Goal: Task Accomplishment & Management: Use online tool/utility

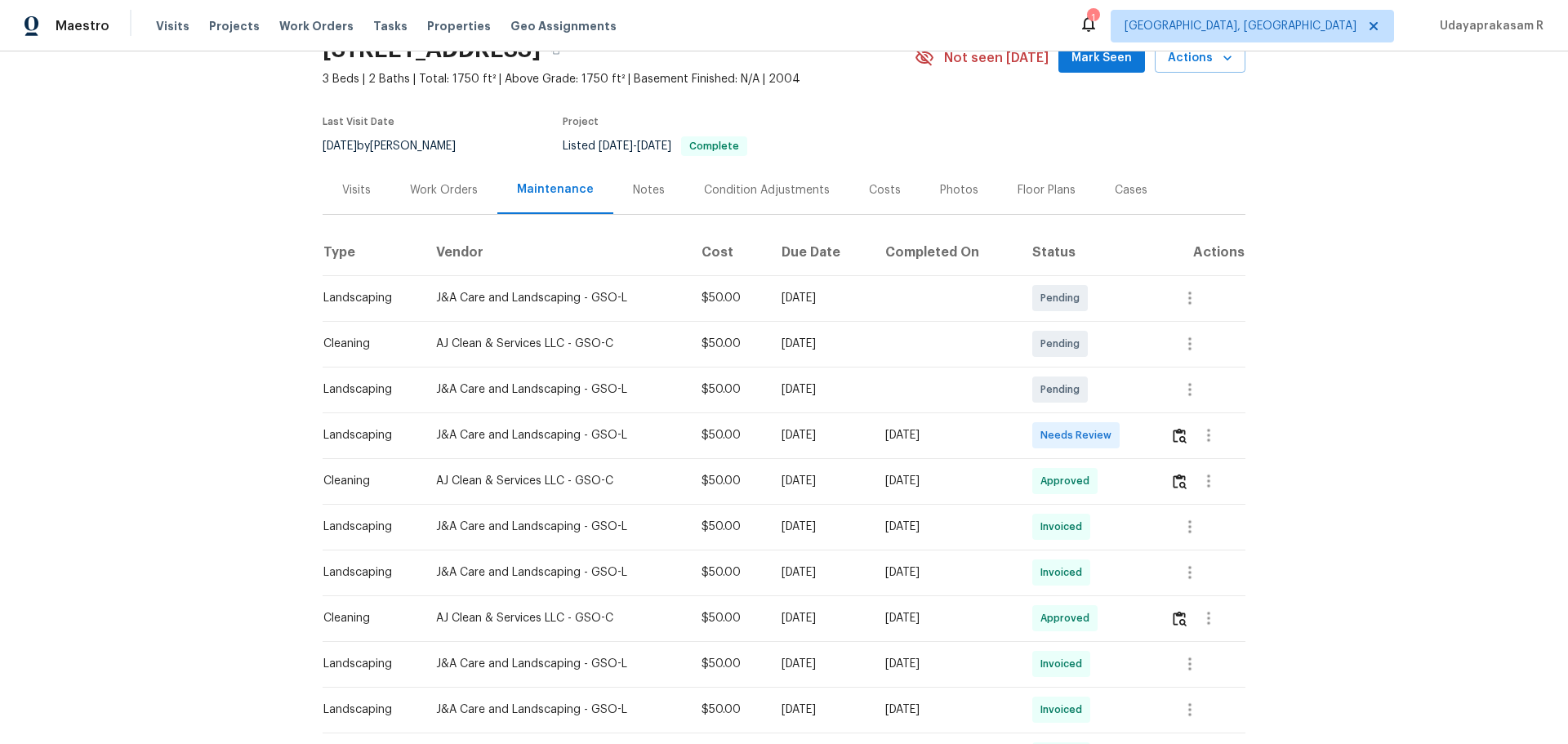
scroll to position [163, 0]
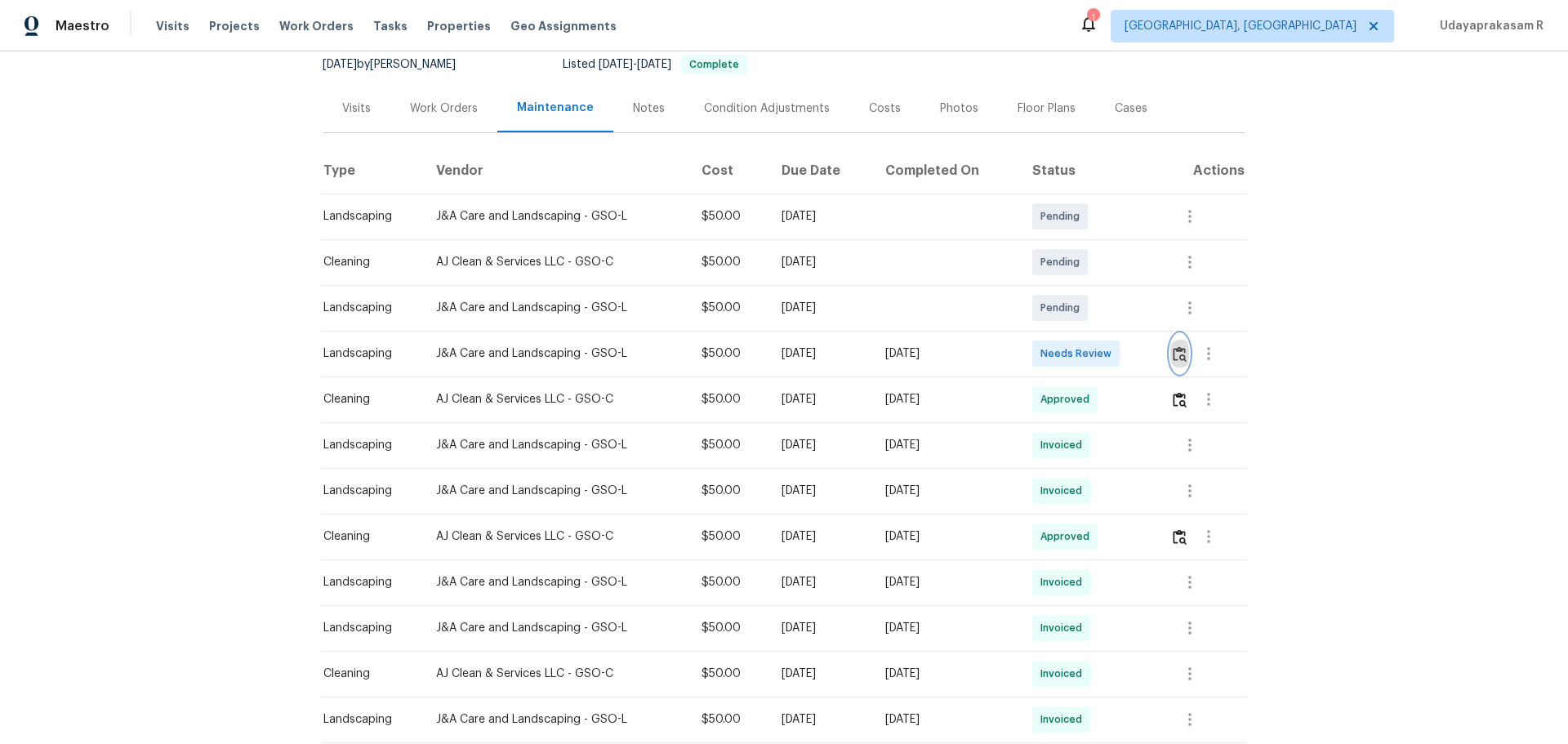
click at [1176, 355] on img "button" at bounding box center [1180, 354] width 14 height 16
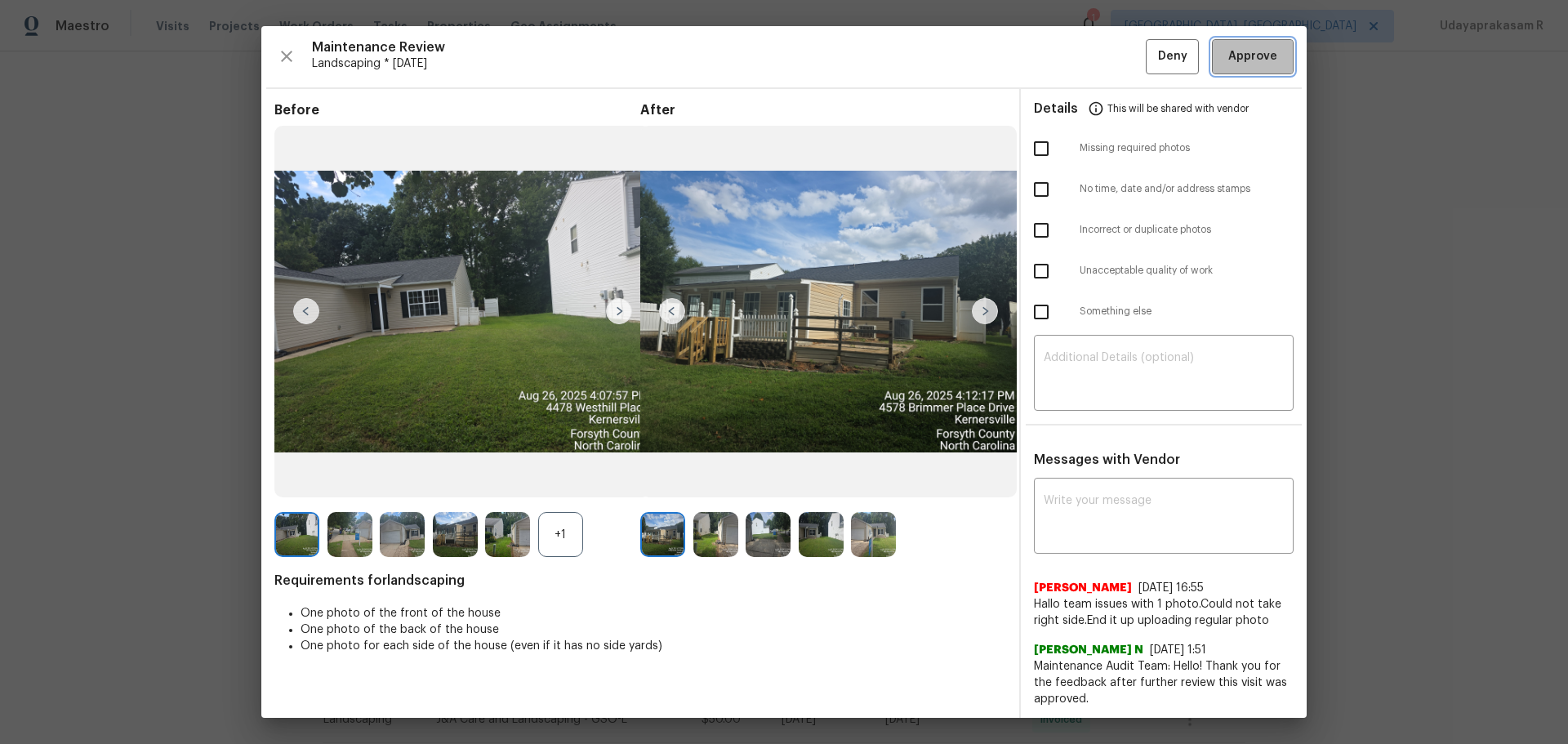
click at [1255, 65] on span "Approve" at bounding box center [1252, 57] width 49 height 21
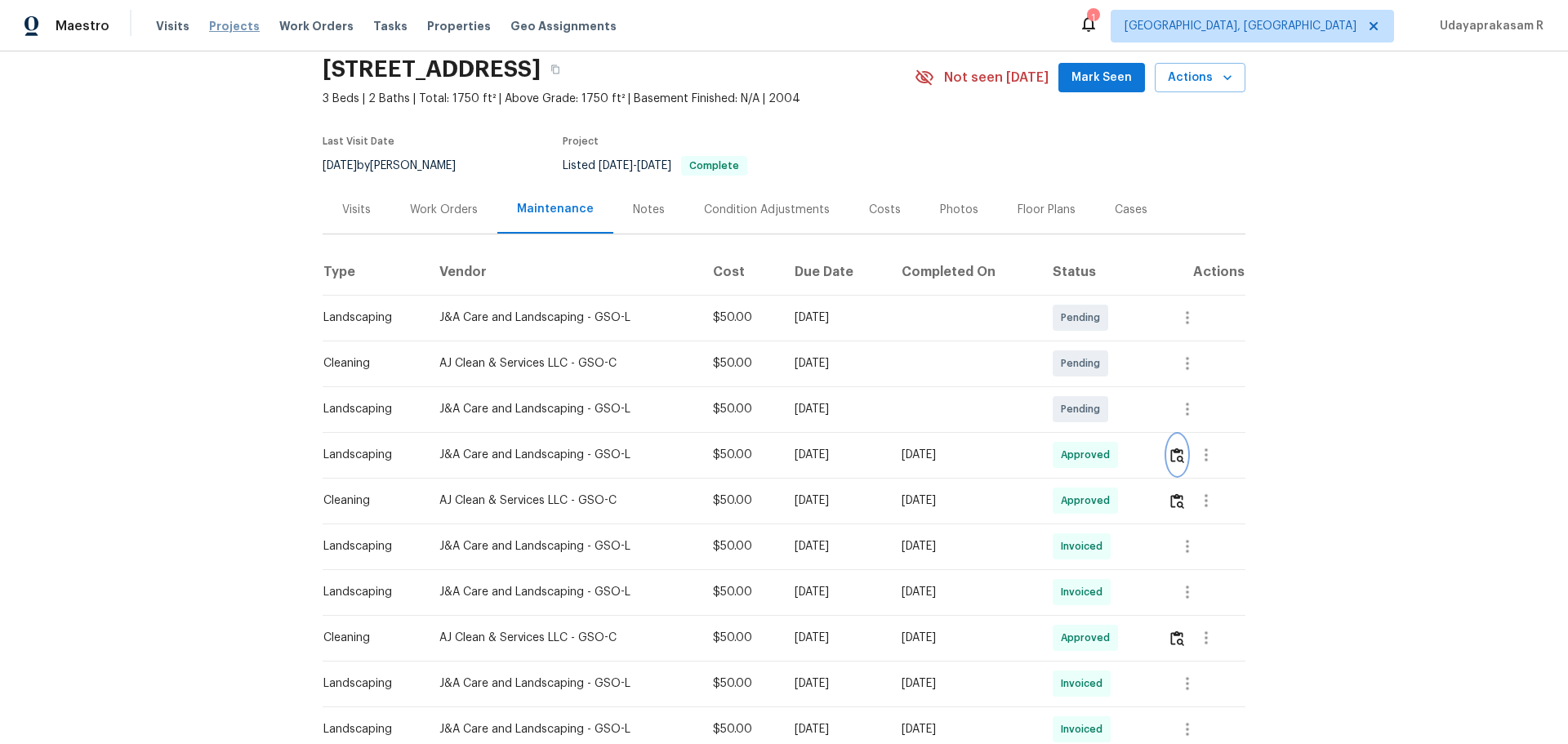
scroll to position [0, 0]
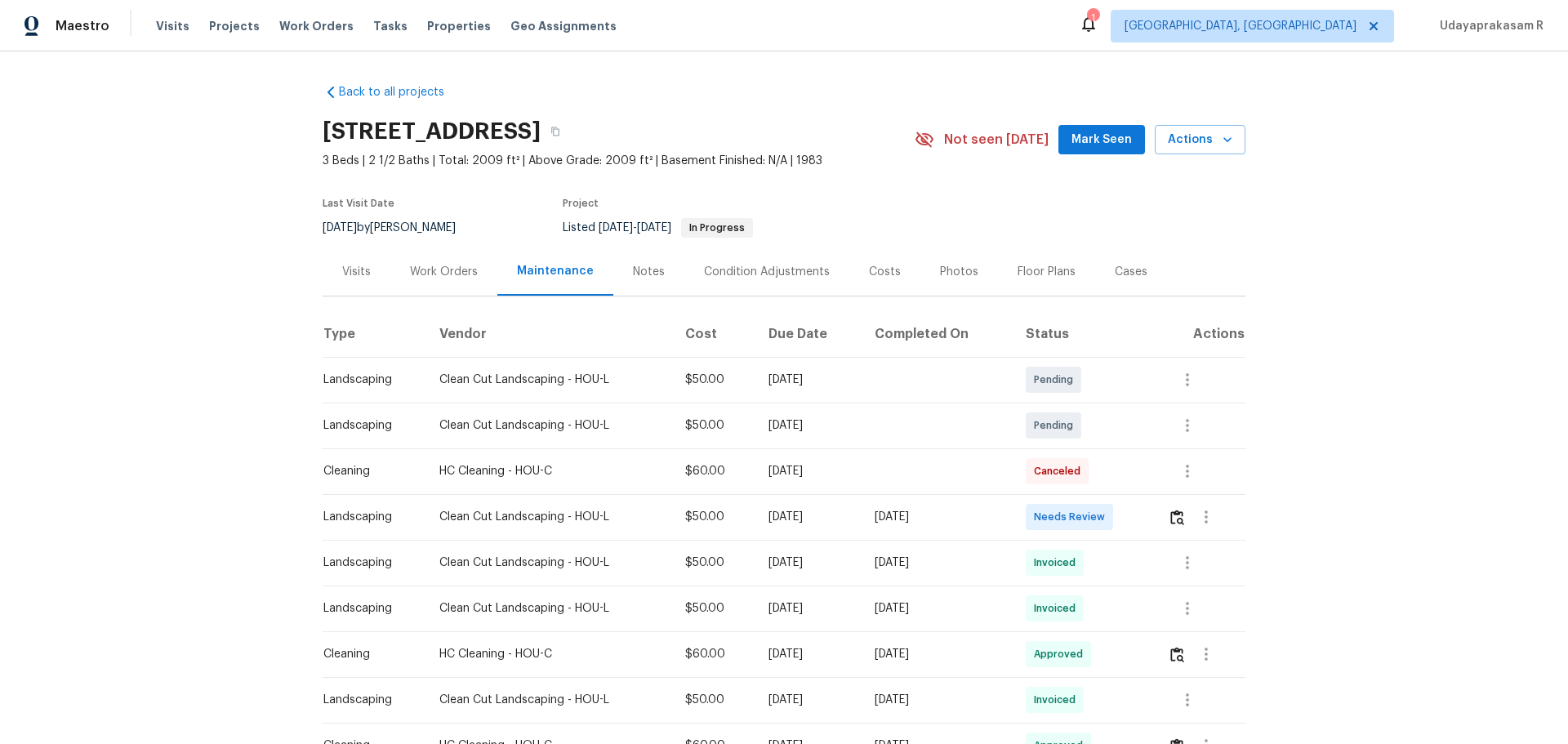
scroll to position [82, 0]
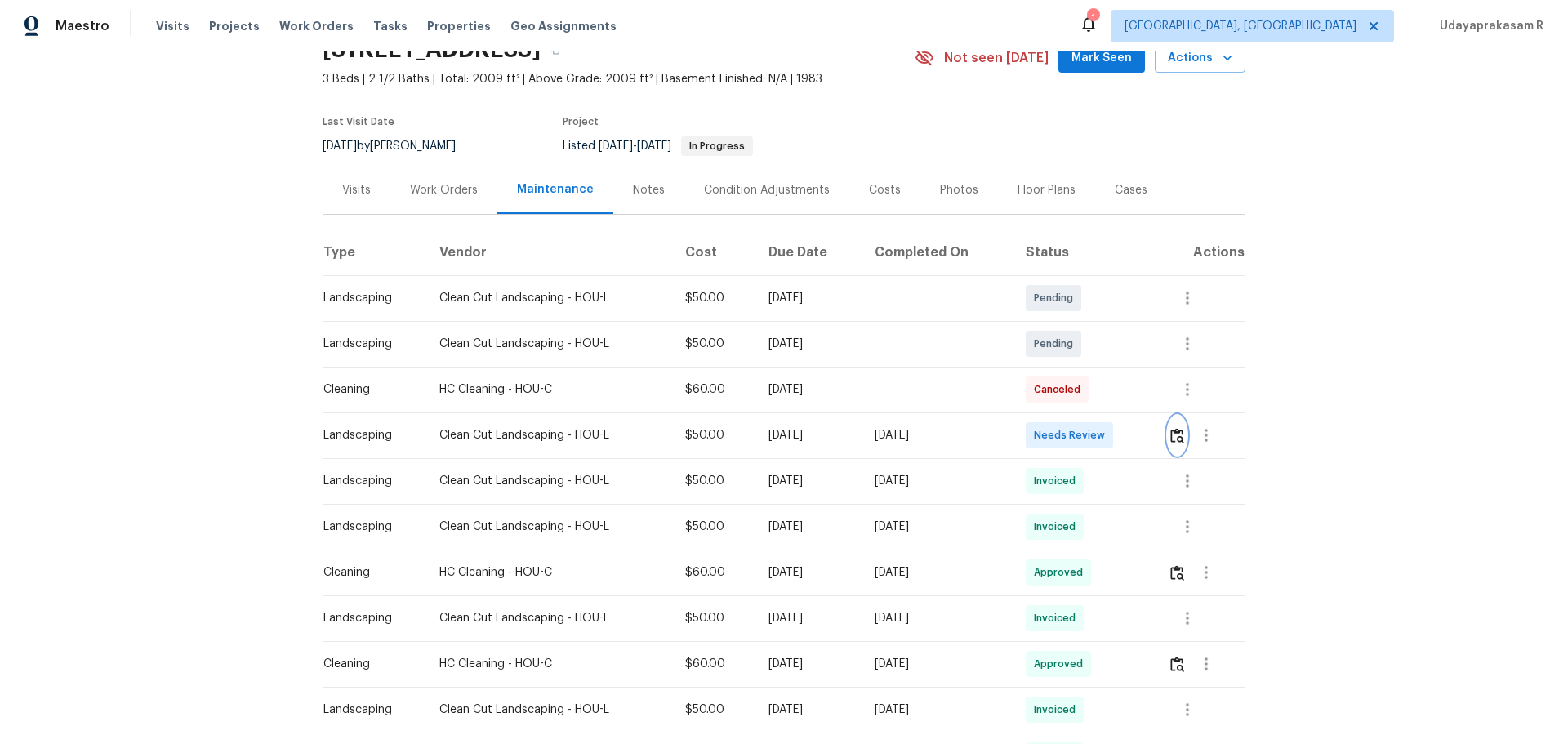
click at [1175, 437] on img "button" at bounding box center [1177, 436] width 14 height 16
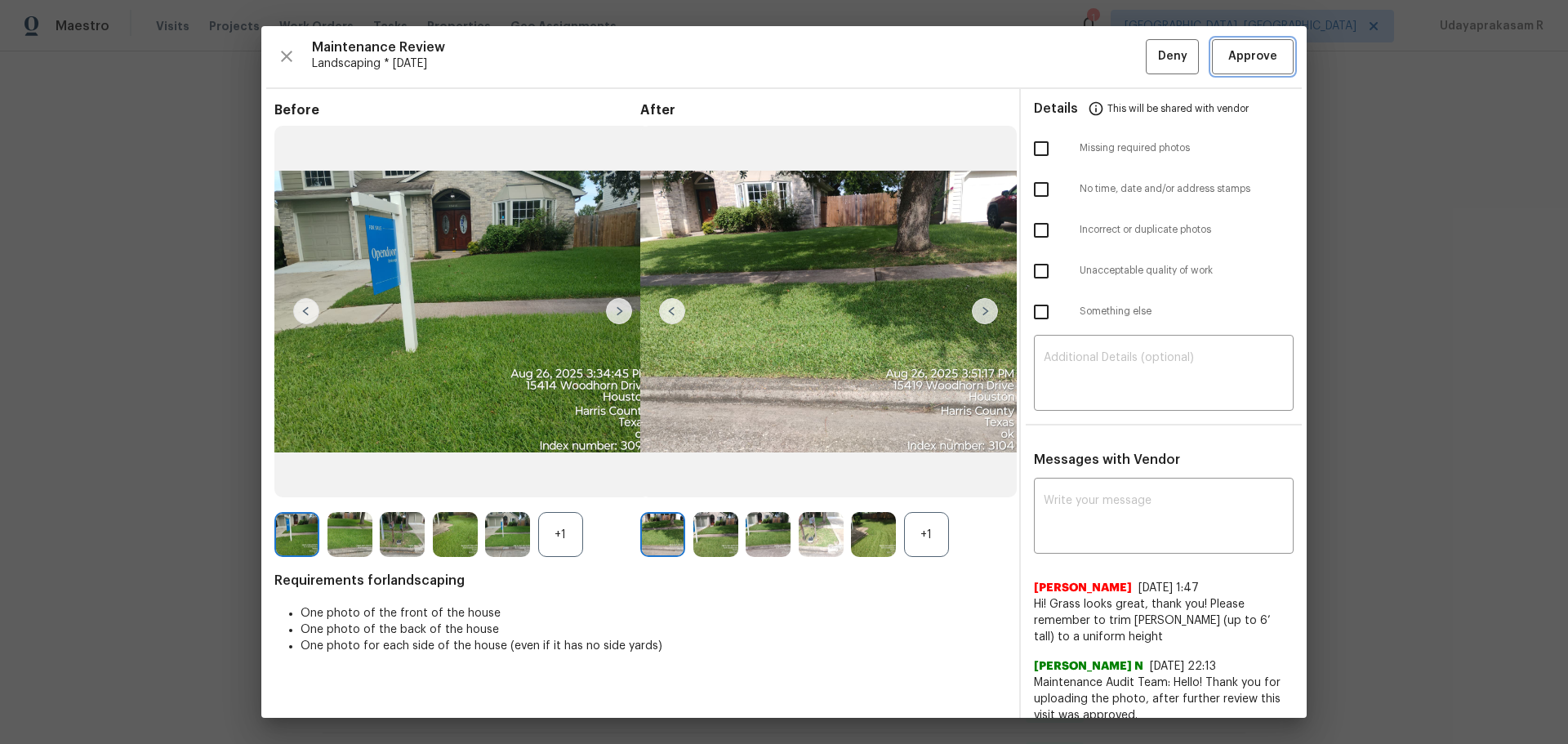
click at [1265, 56] on span "Approve" at bounding box center [1253, 57] width 56 height 21
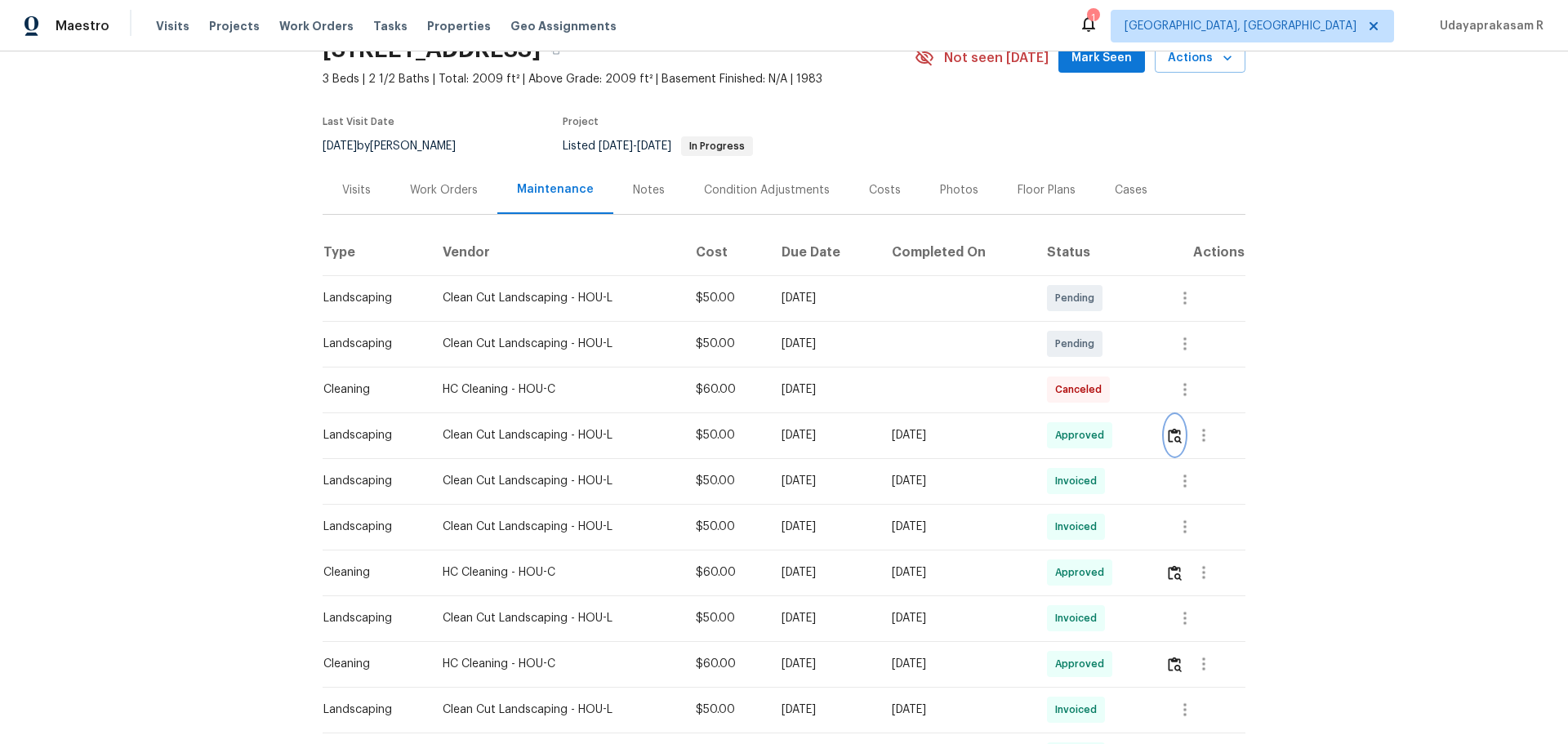
scroll to position [0, 0]
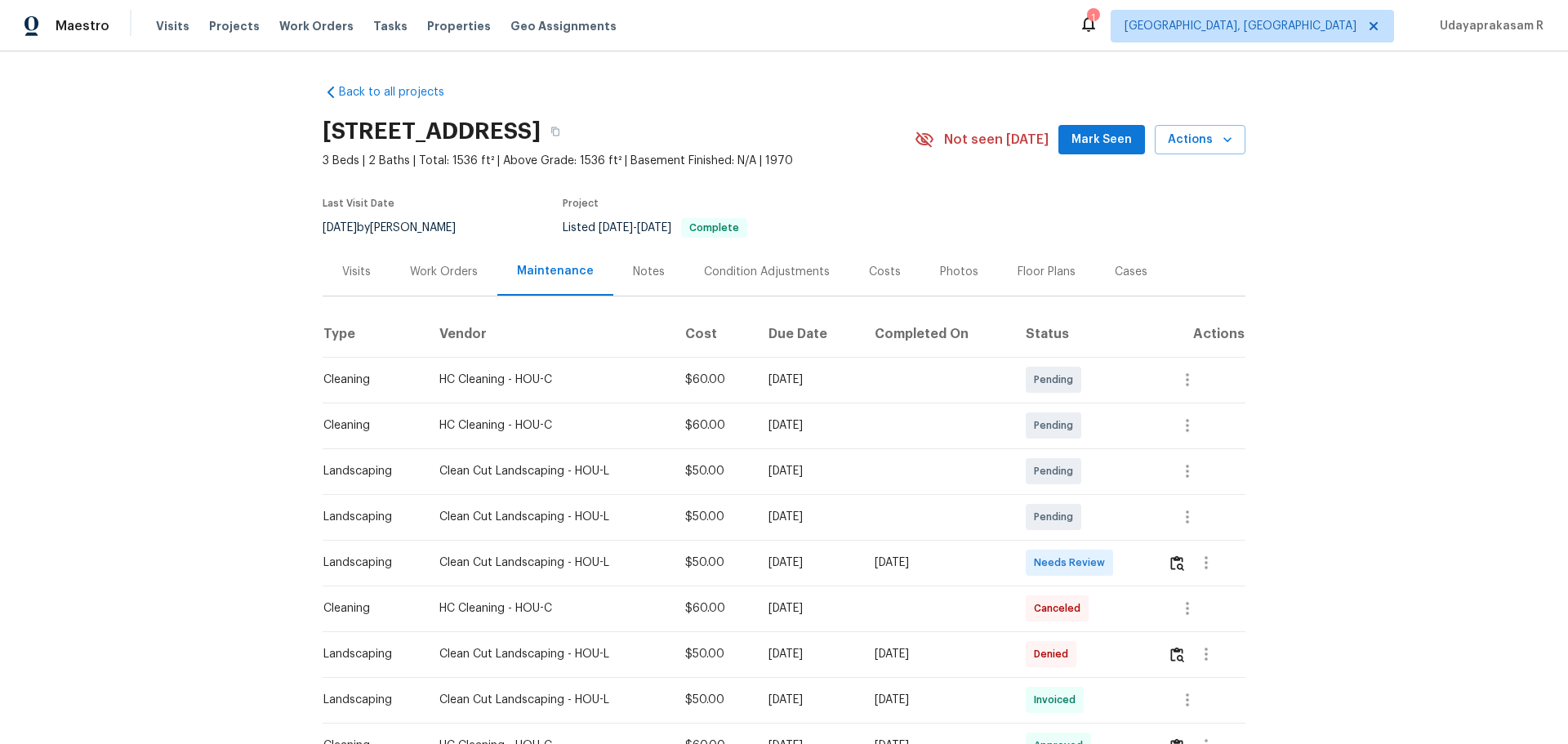
scroll to position [163, 0]
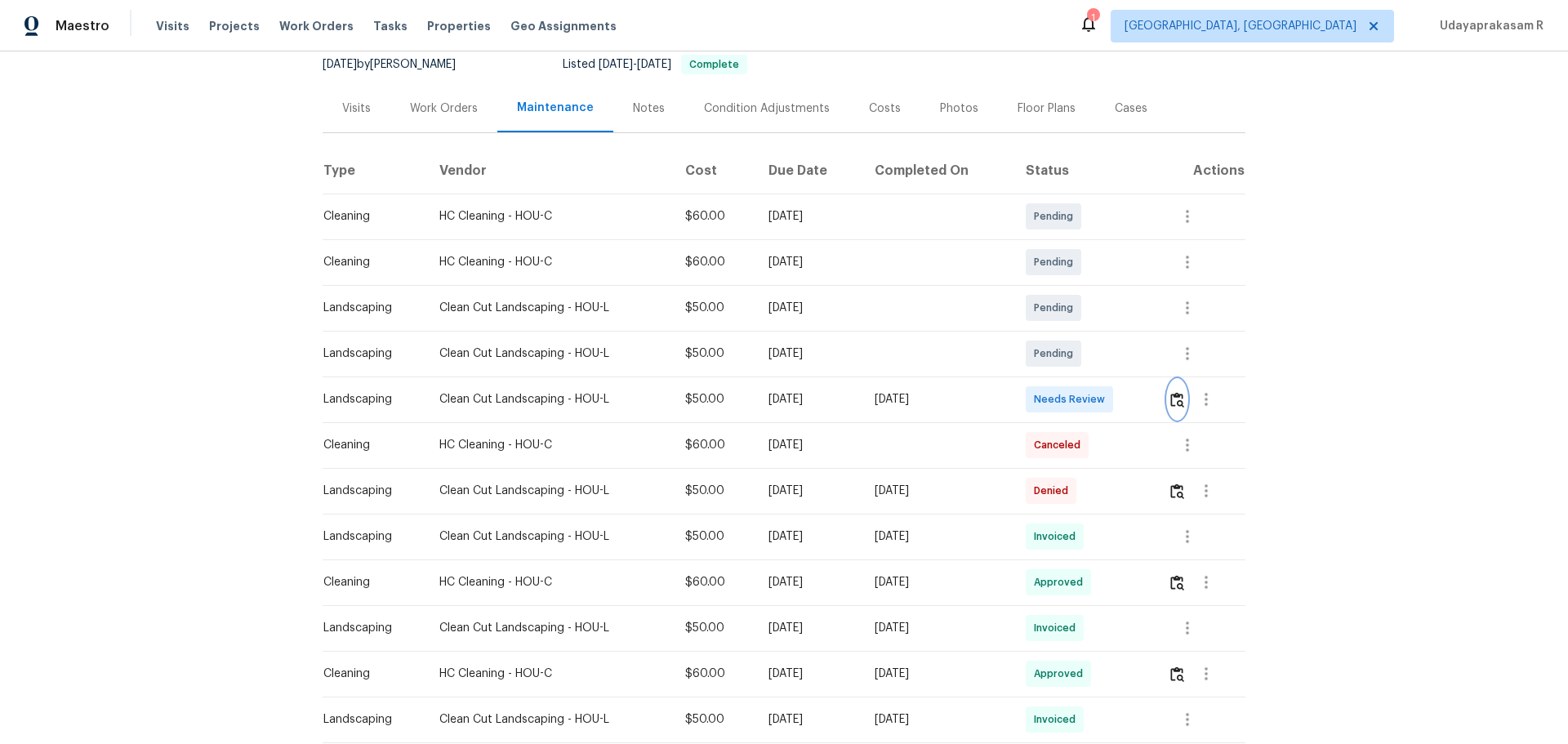
click at [1170, 406] on img "button" at bounding box center [1177, 400] width 14 height 16
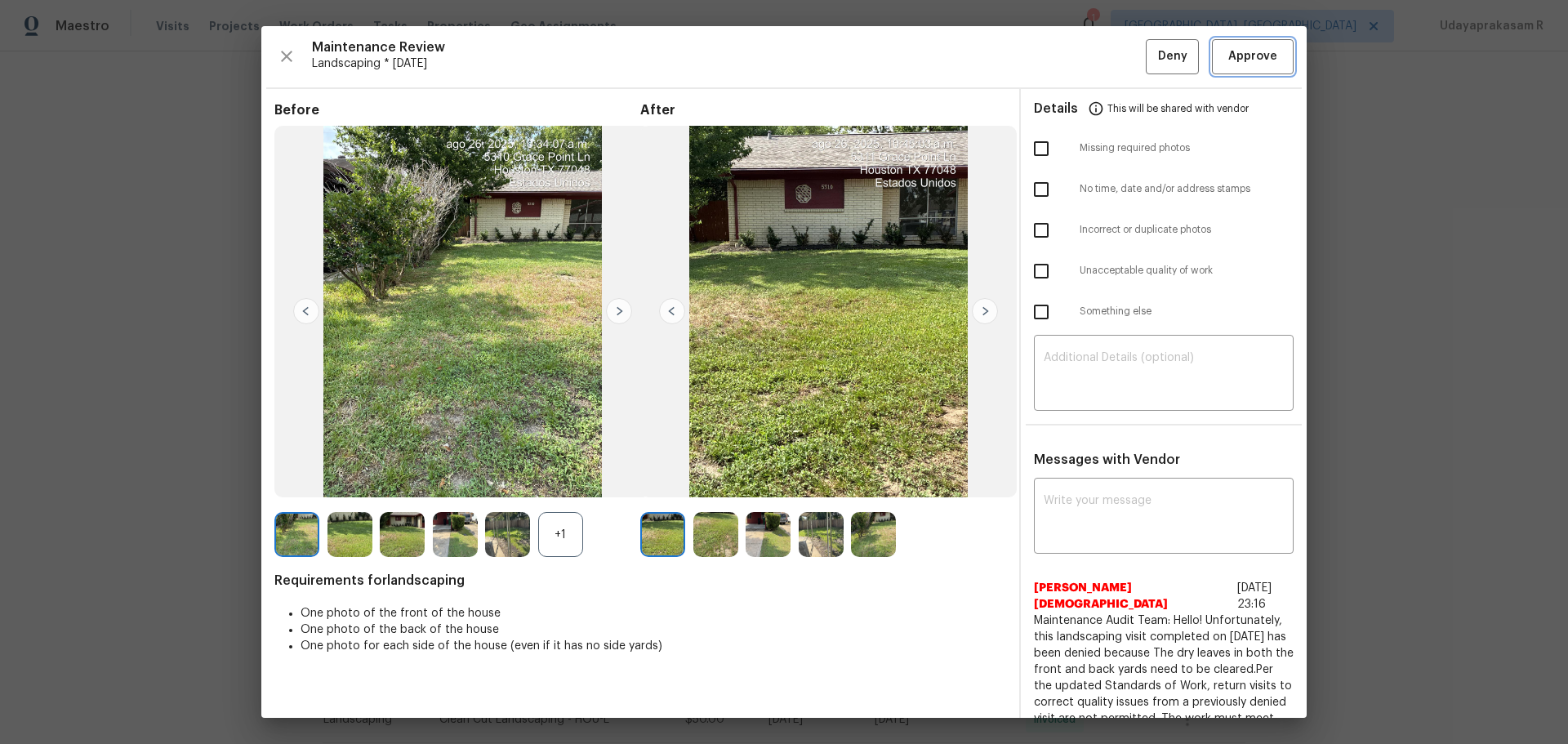
click at [1229, 60] on span "Approve" at bounding box center [1252, 57] width 49 height 21
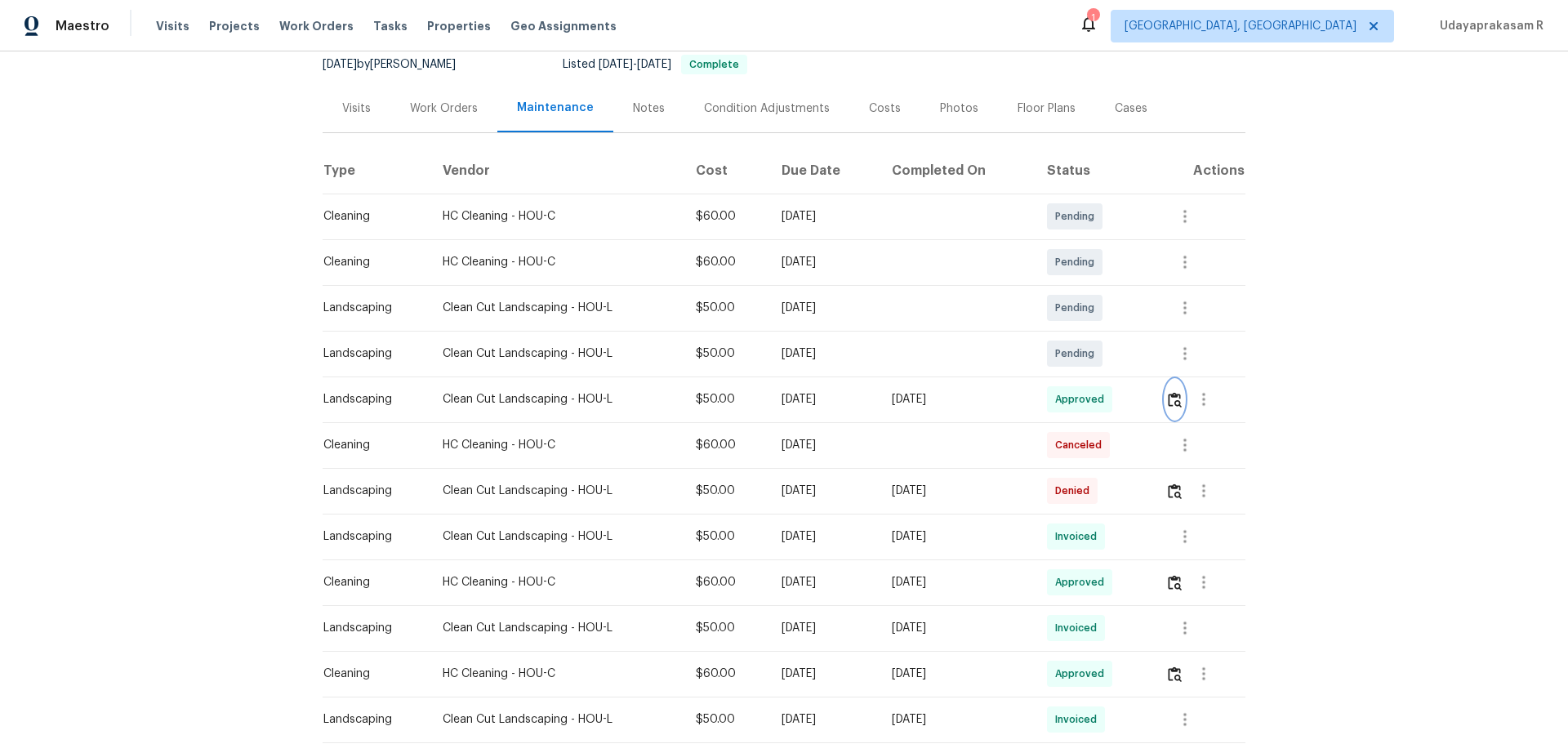
scroll to position [0, 0]
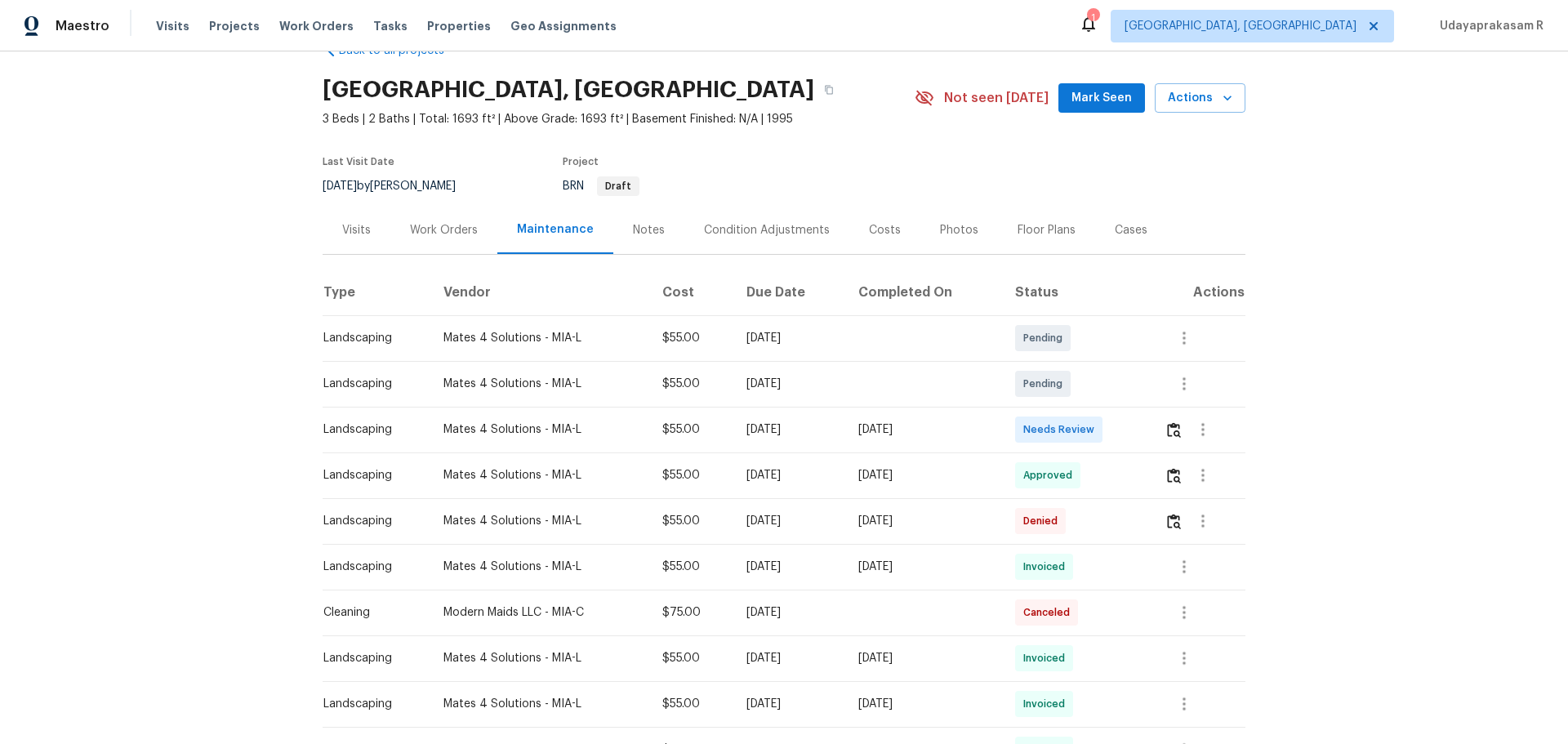
scroll to position [82, 0]
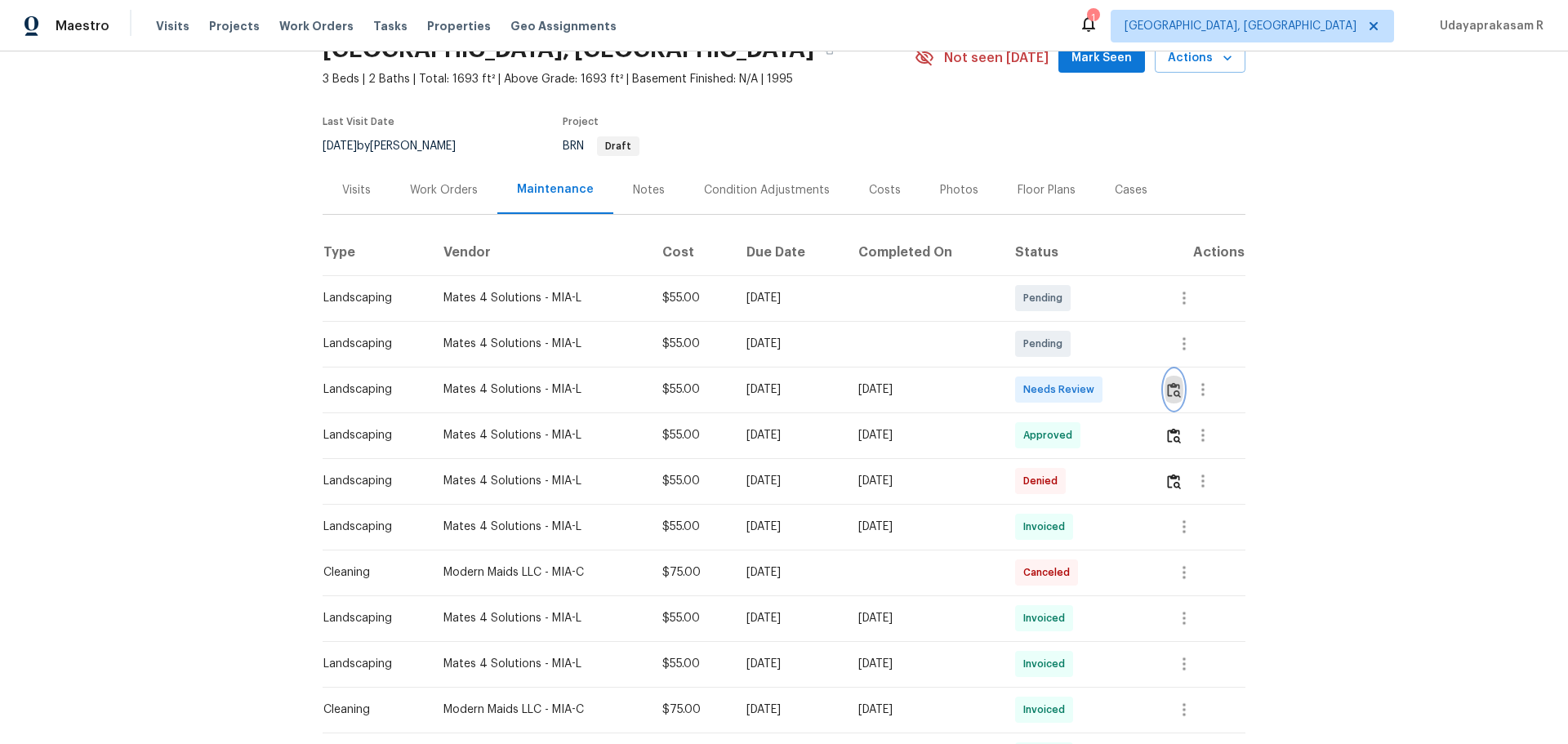
click at [1167, 388] on img "button" at bounding box center [1174, 390] width 14 height 16
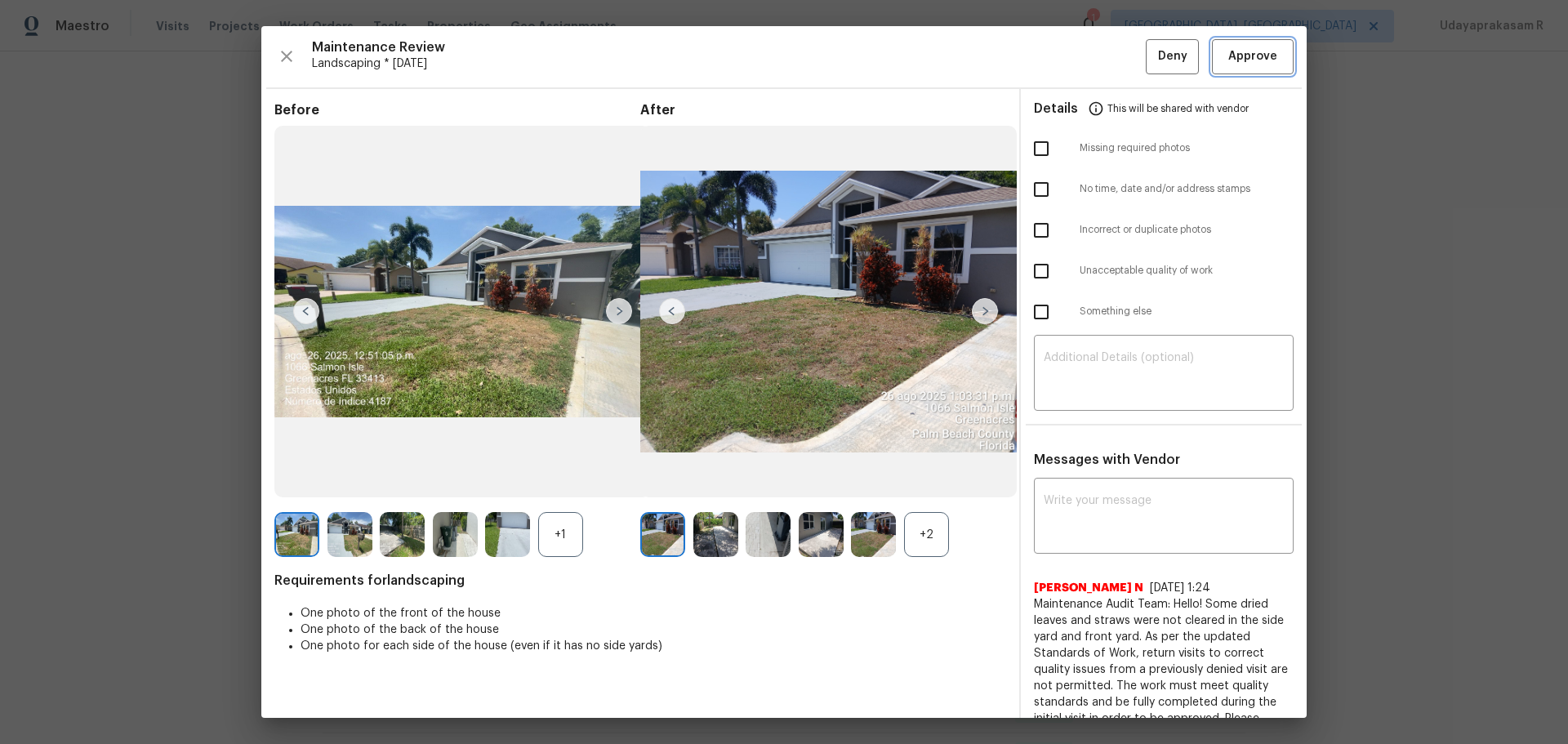
click at [1230, 50] on span "Approve" at bounding box center [1252, 57] width 49 height 21
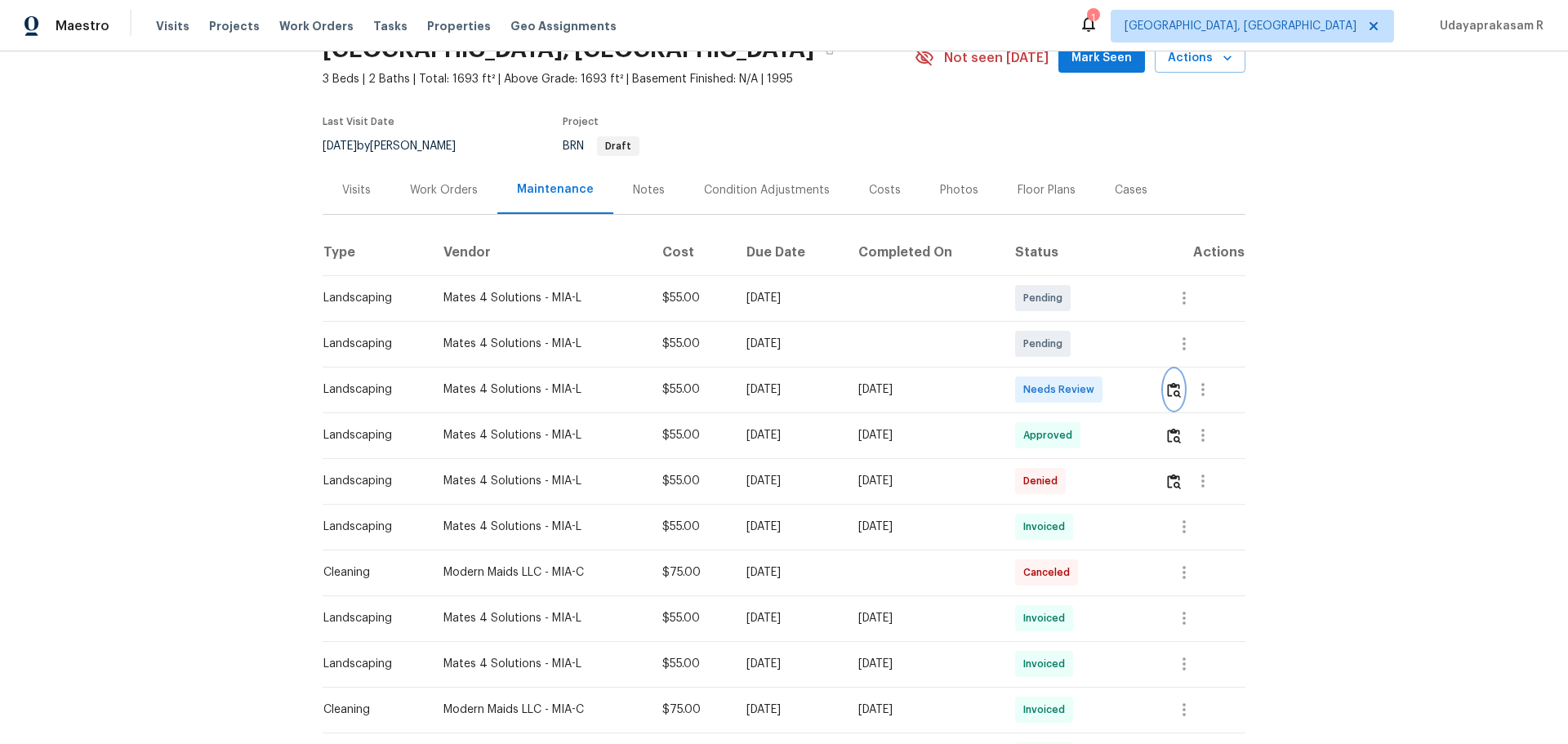
scroll to position [0, 0]
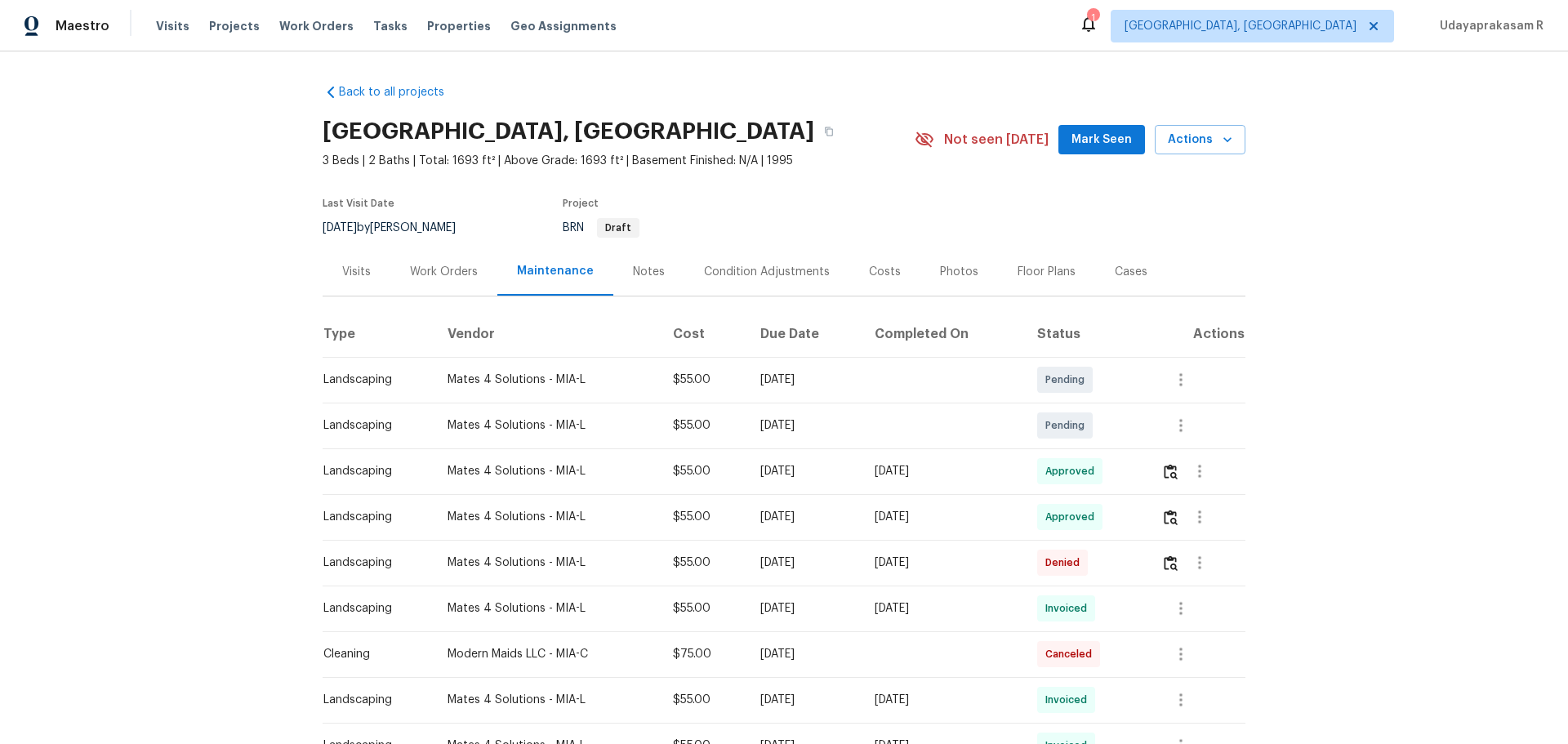
click at [1347, 286] on div "Back to all projects 1066 Salmon Isle, Greenacres, FL 33413 3 Beds | 2 Baths | …" at bounding box center [784, 398] width 1568 height 693
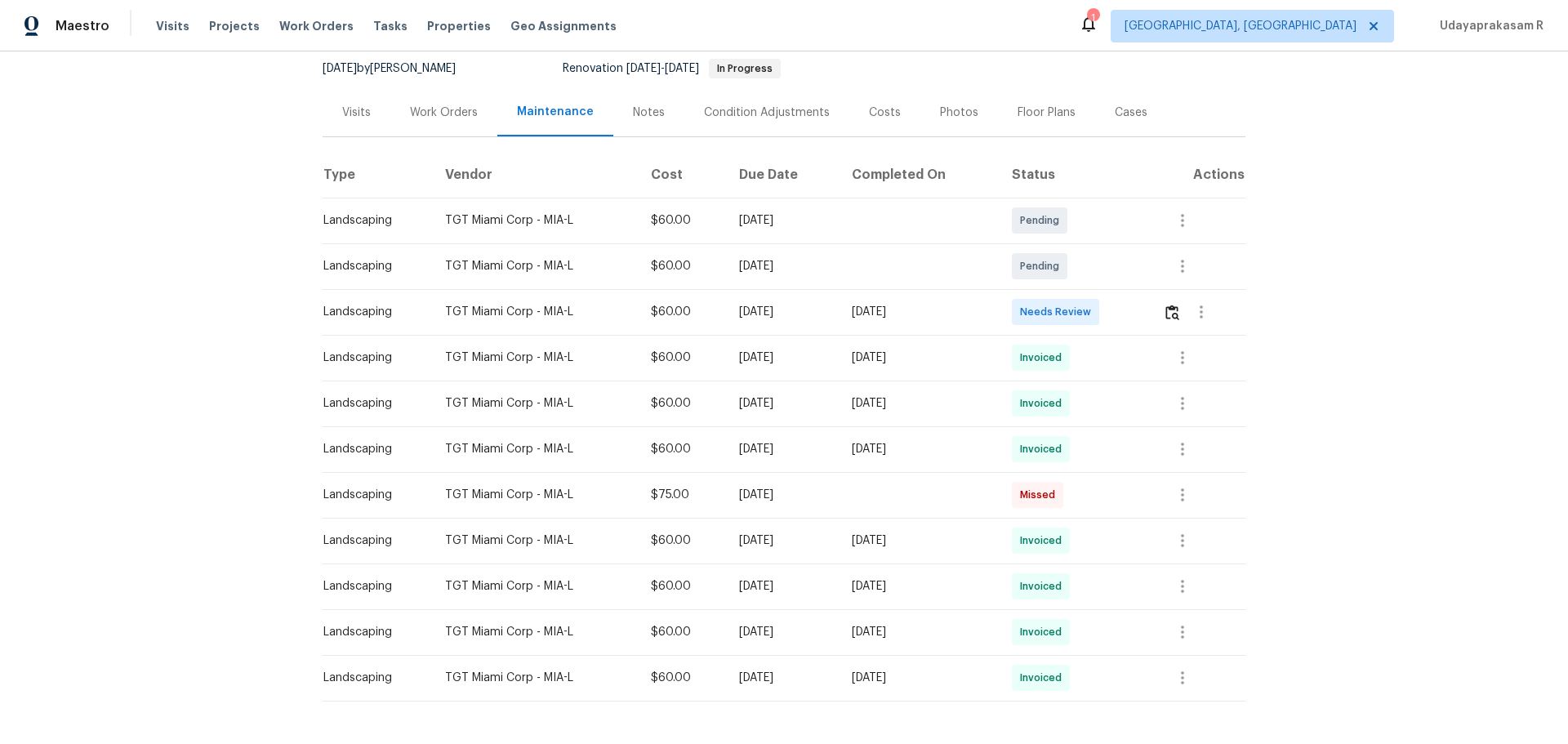
scroll to position [163, 0]
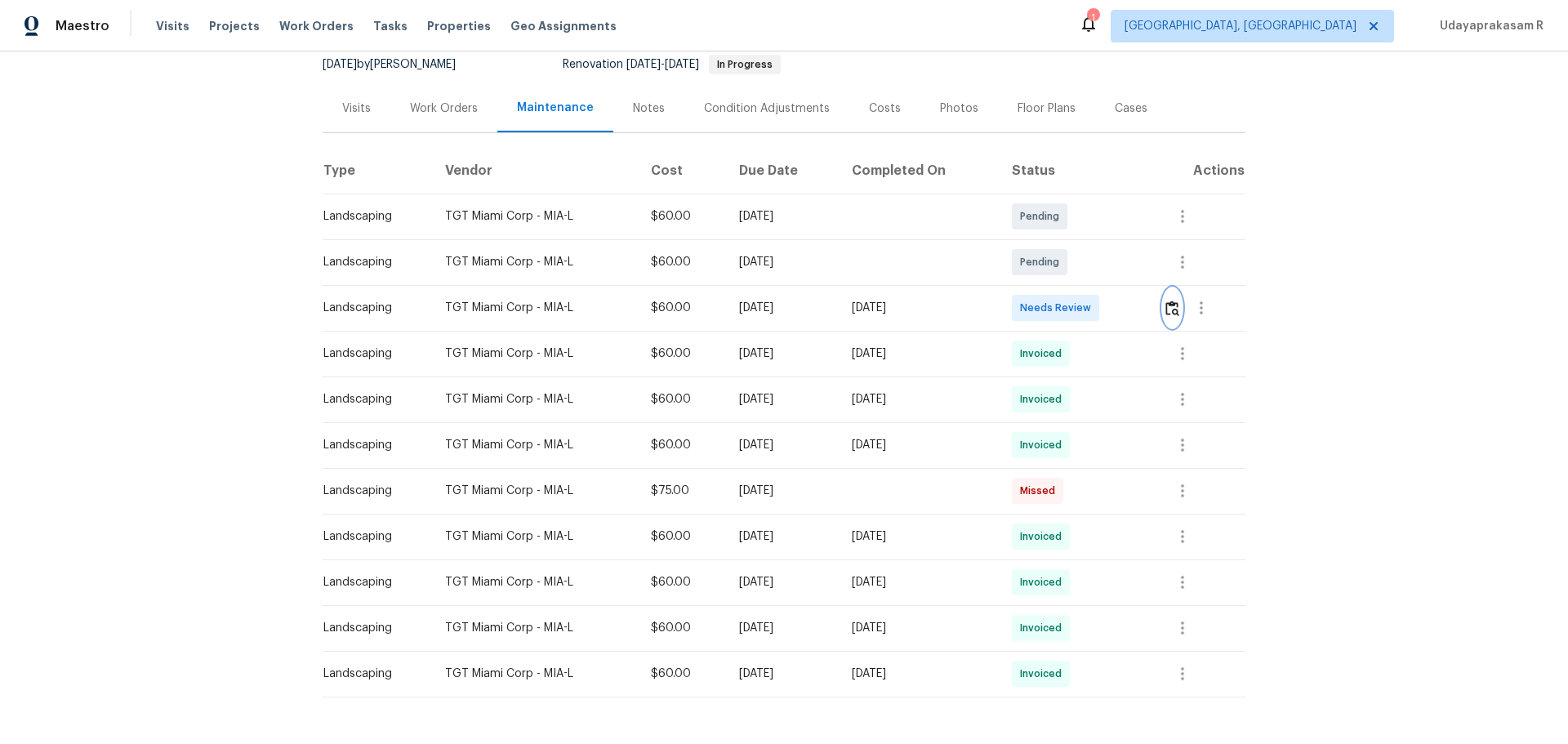
click at [1115, 309] on img "button" at bounding box center [1172, 308] width 14 height 16
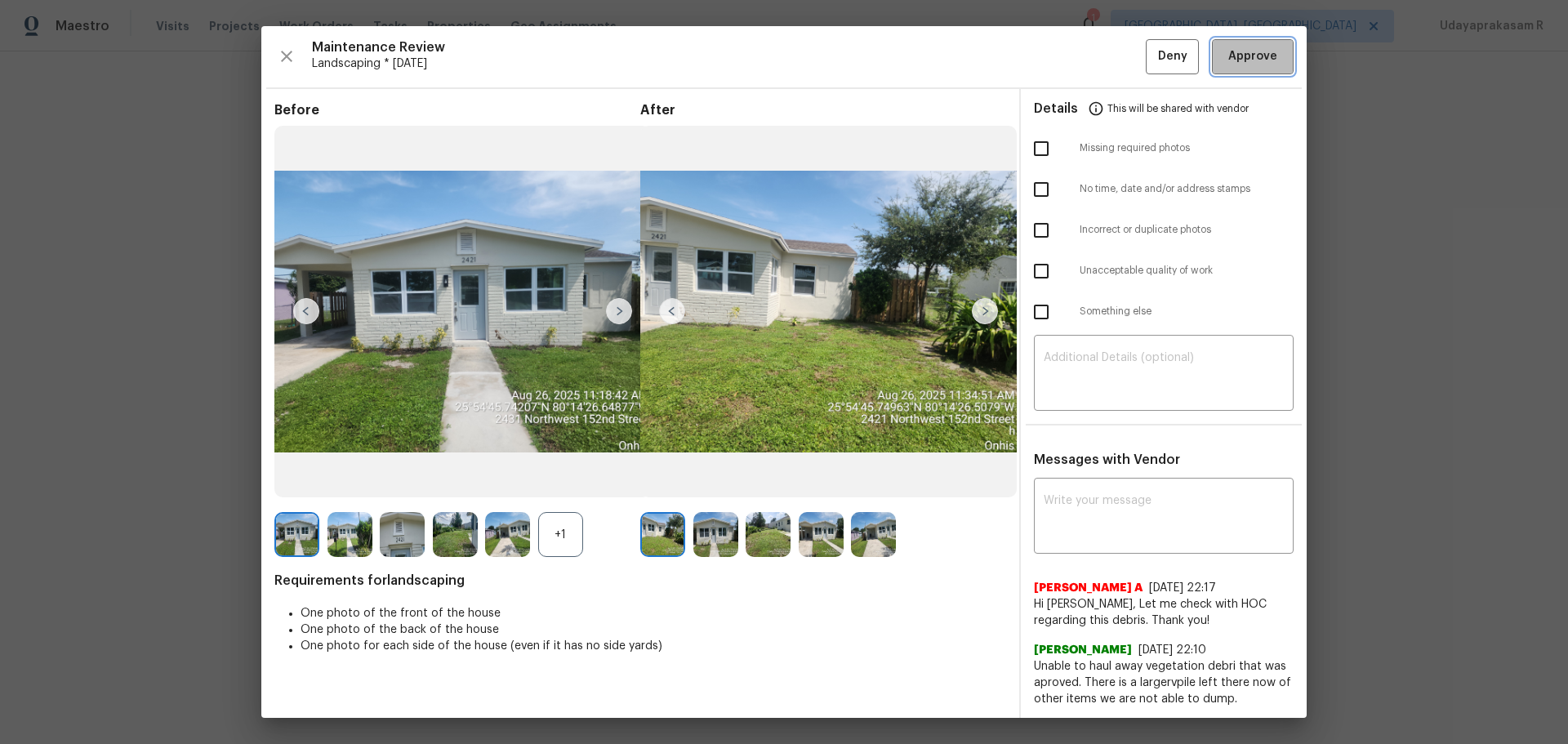
click at [1115, 64] on span "Approve" at bounding box center [1252, 57] width 49 height 21
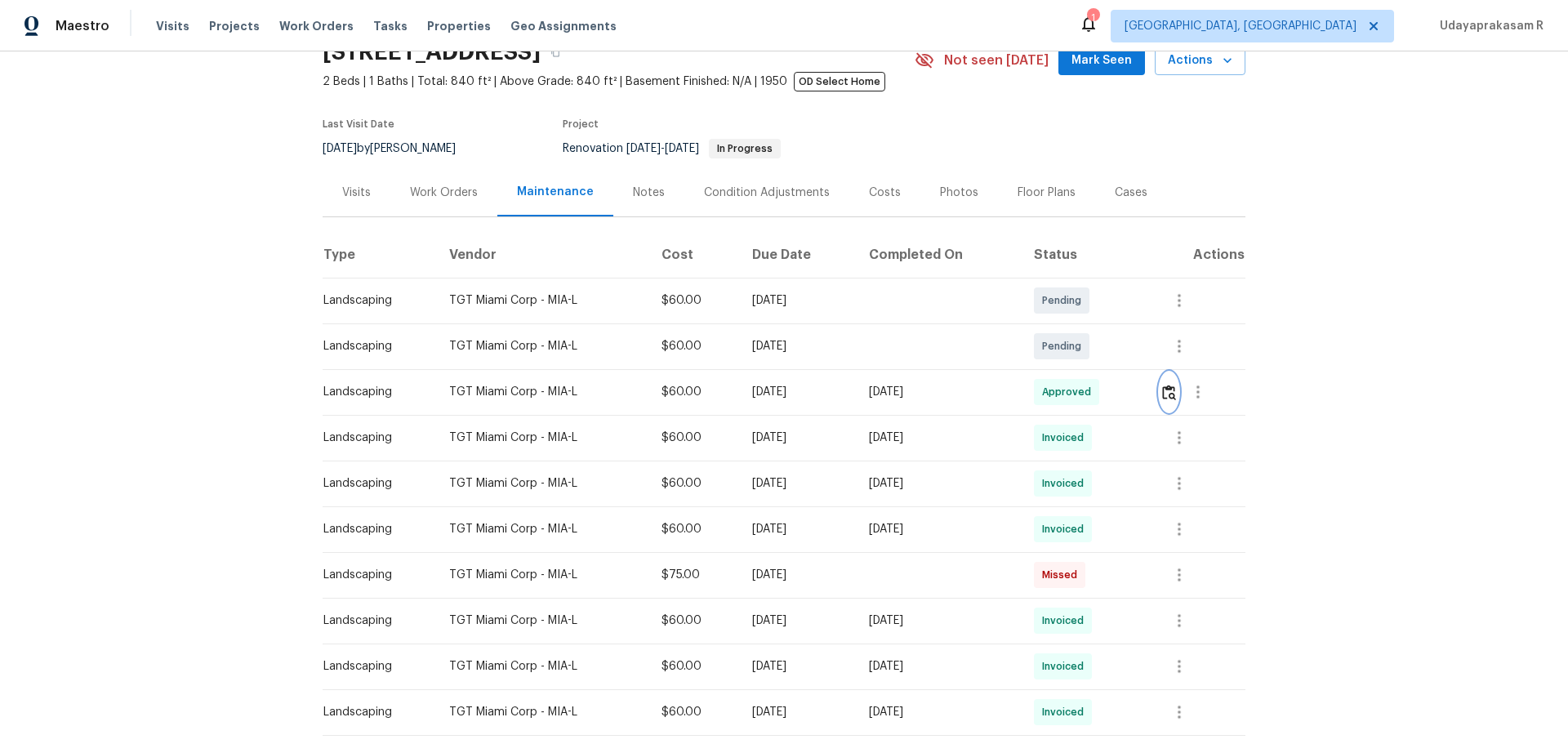
scroll to position [0, 0]
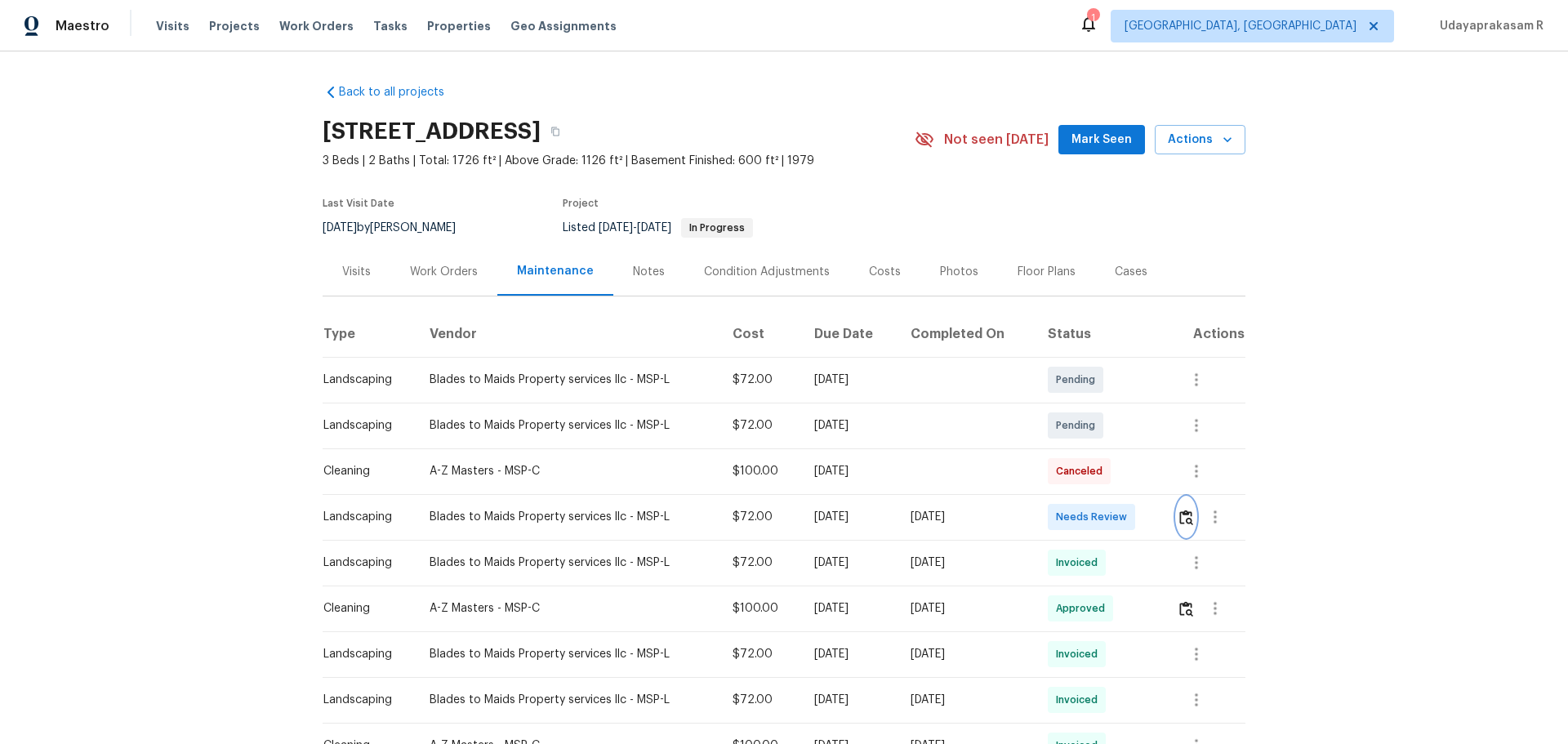
click at [1115, 488] on img "button" at bounding box center [1186, 518] width 14 height 16
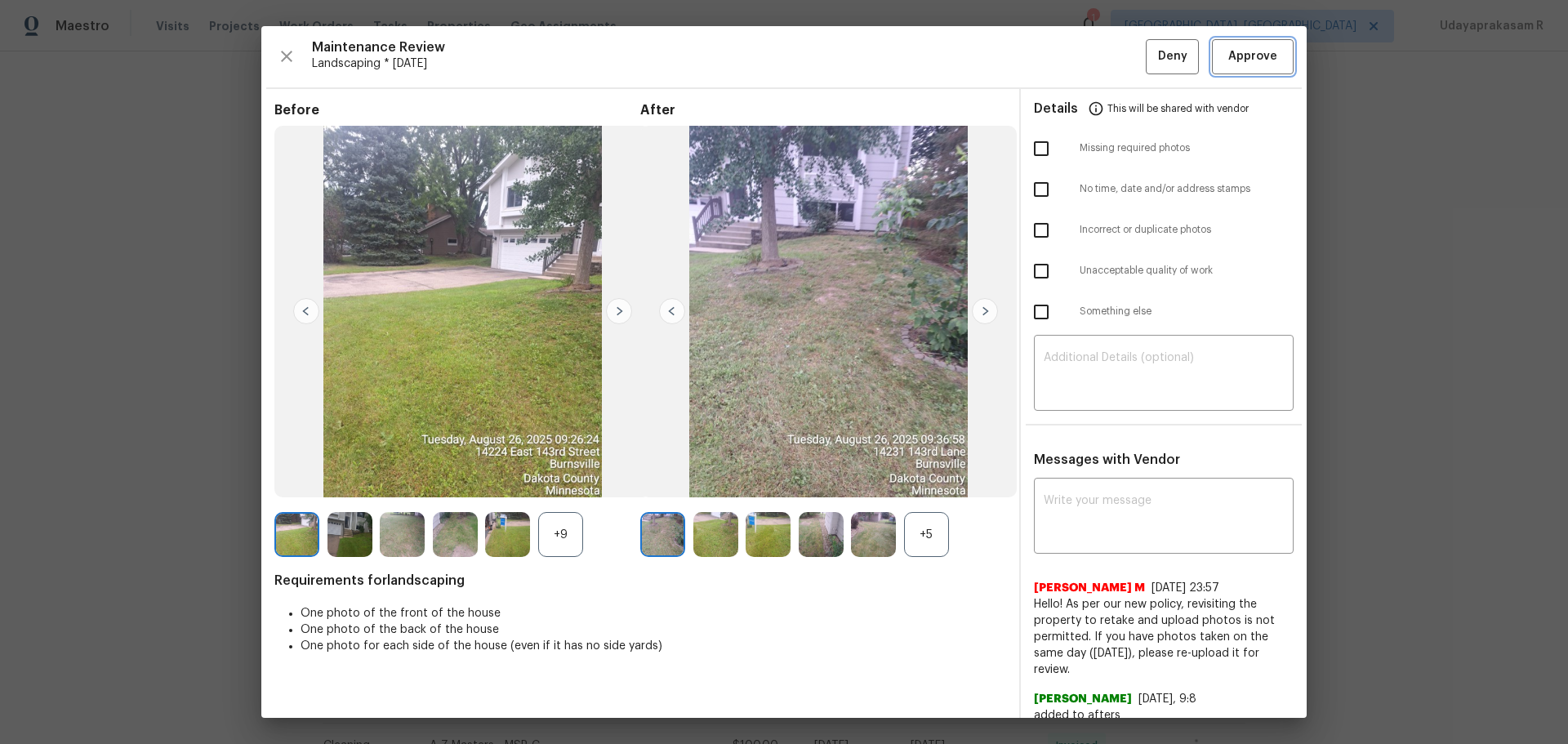
click at [1115, 54] on span "Approve" at bounding box center [1252, 57] width 49 height 21
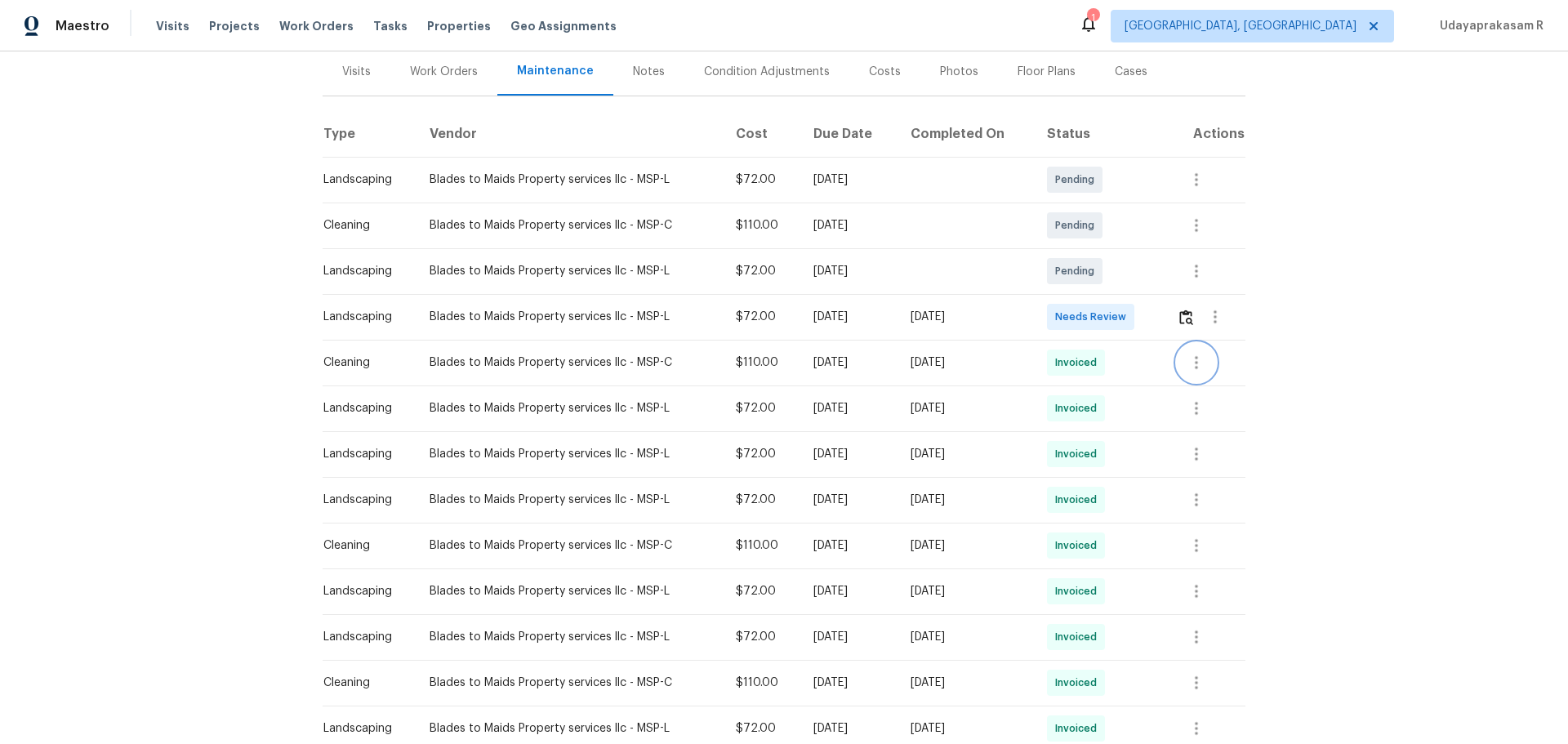
click at [1184, 365] on tbody "Landscaping Blades to Maids Property services llc - MSP-L $72.00 [DATE] Pending…" at bounding box center [784, 729] width 923 height 1144
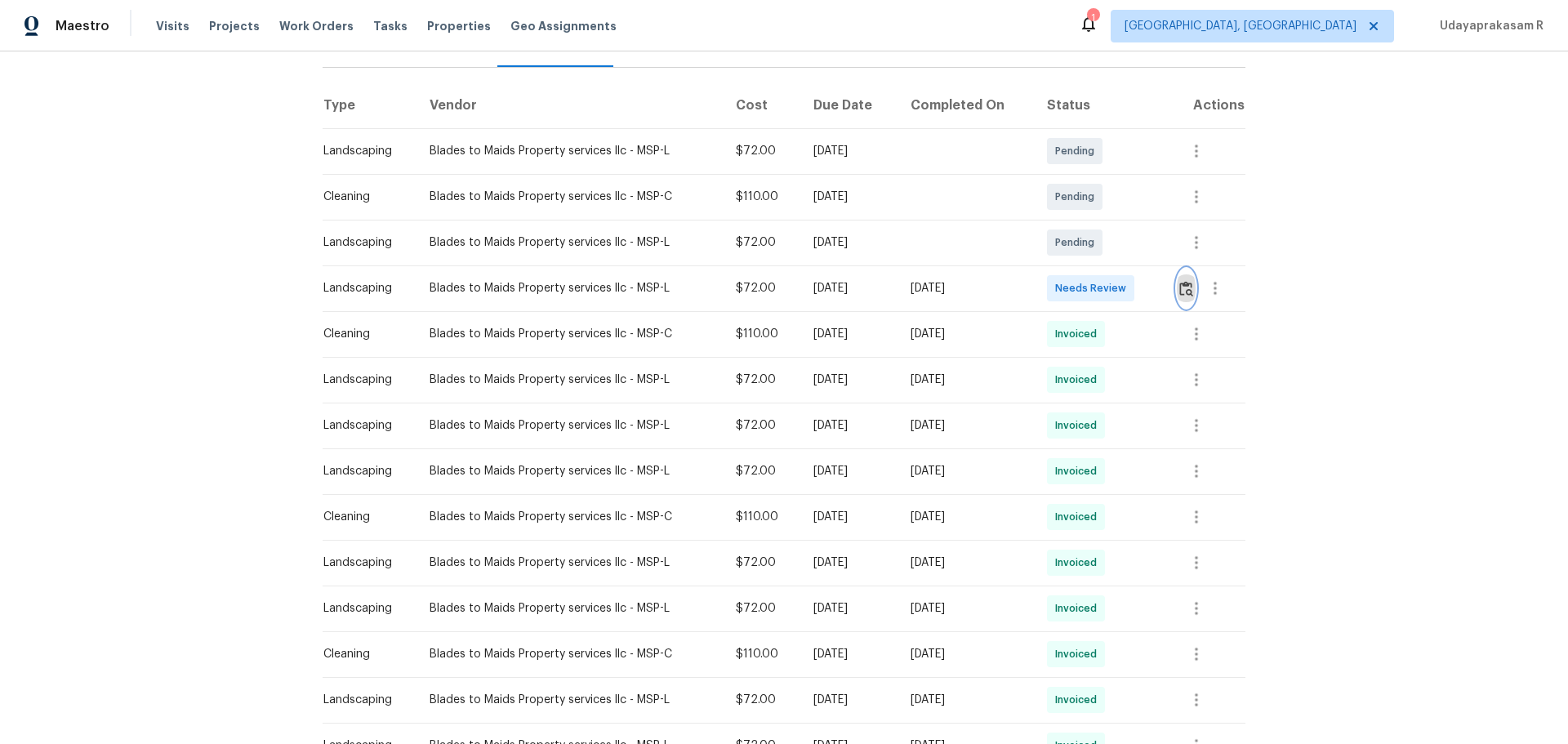
click at [1182, 281] on img "button" at bounding box center [1186, 289] width 14 height 16
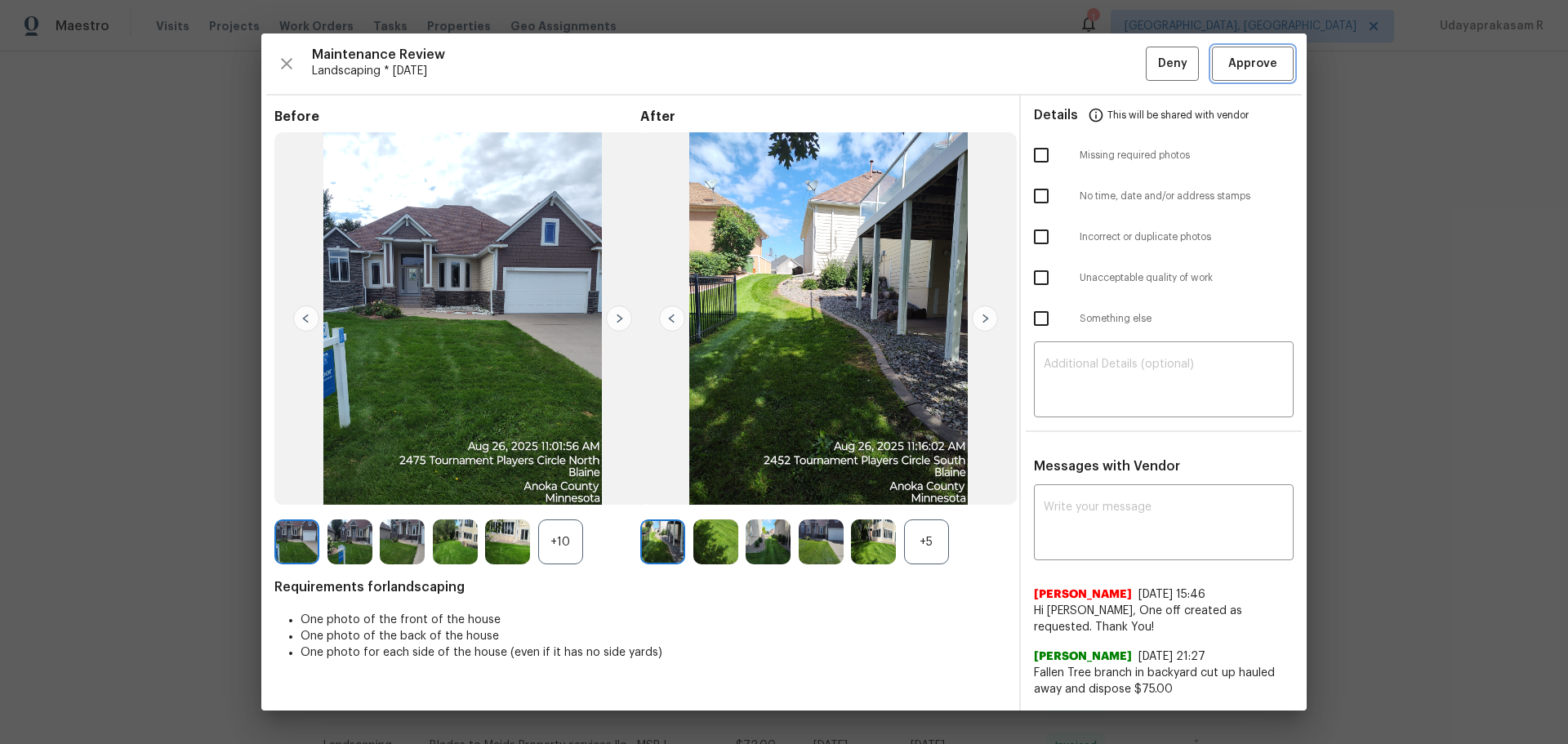
click at [1238, 60] on span "Approve" at bounding box center [1252, 64] width 49 height 21
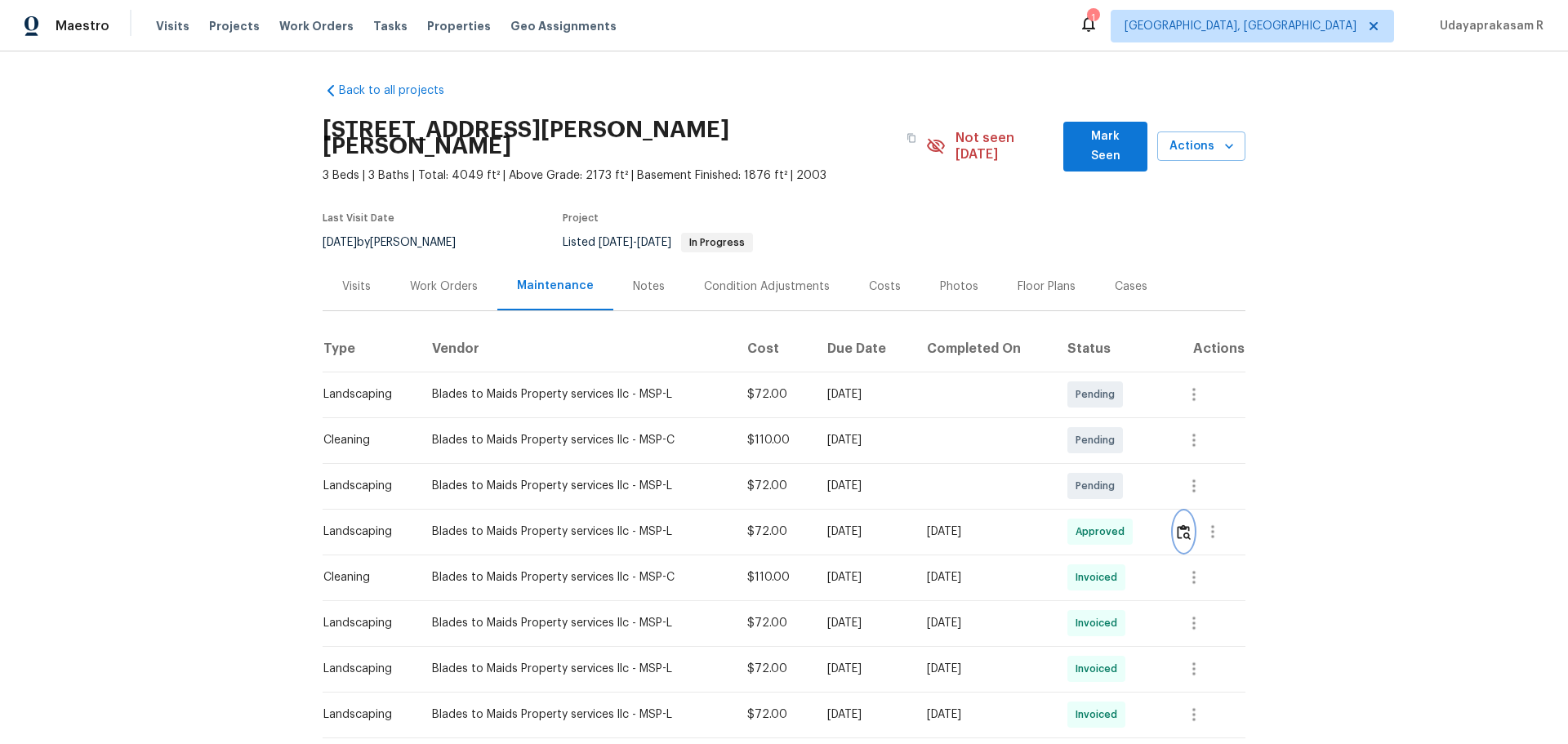
scroll to position [0, 0]
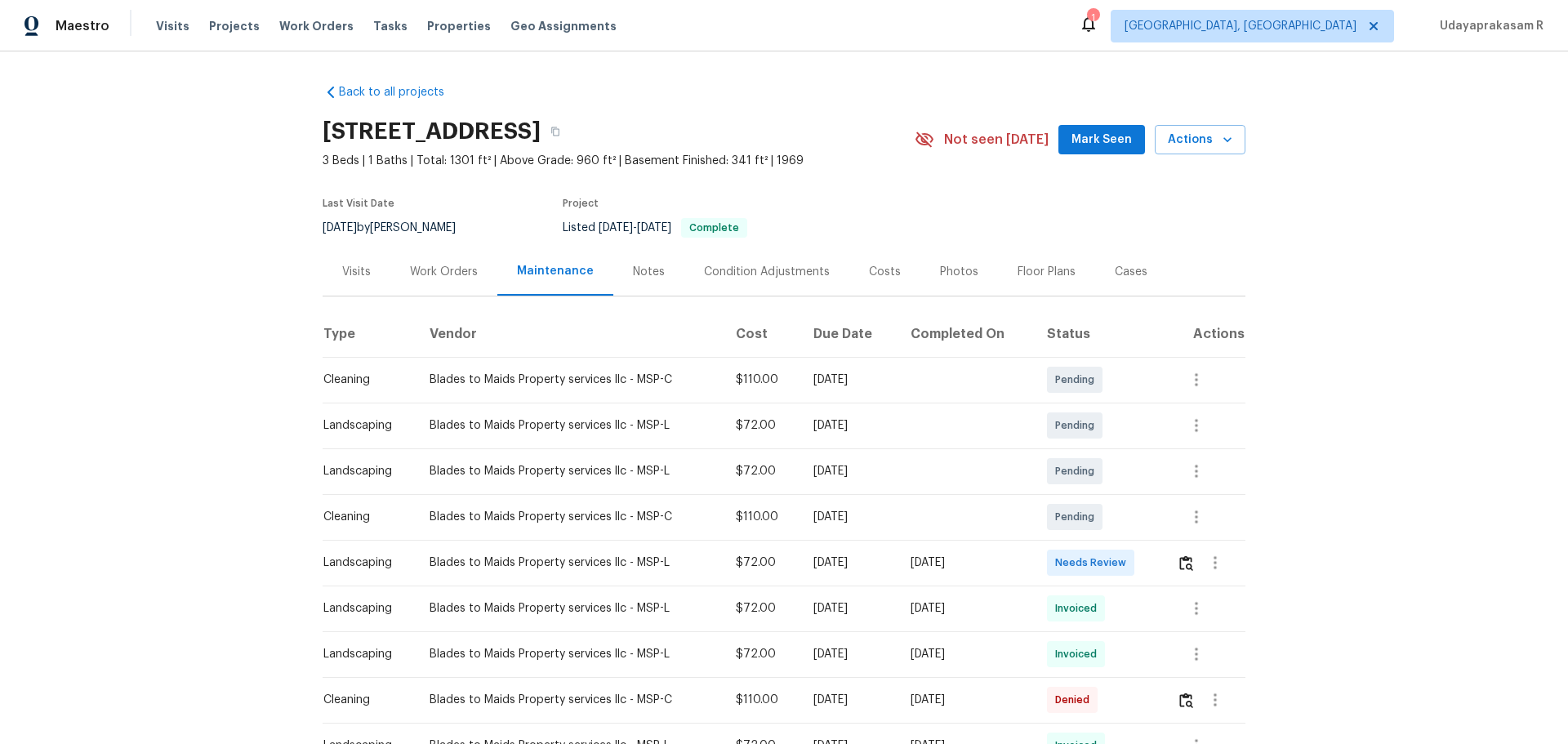
scroll to position [163, 0]
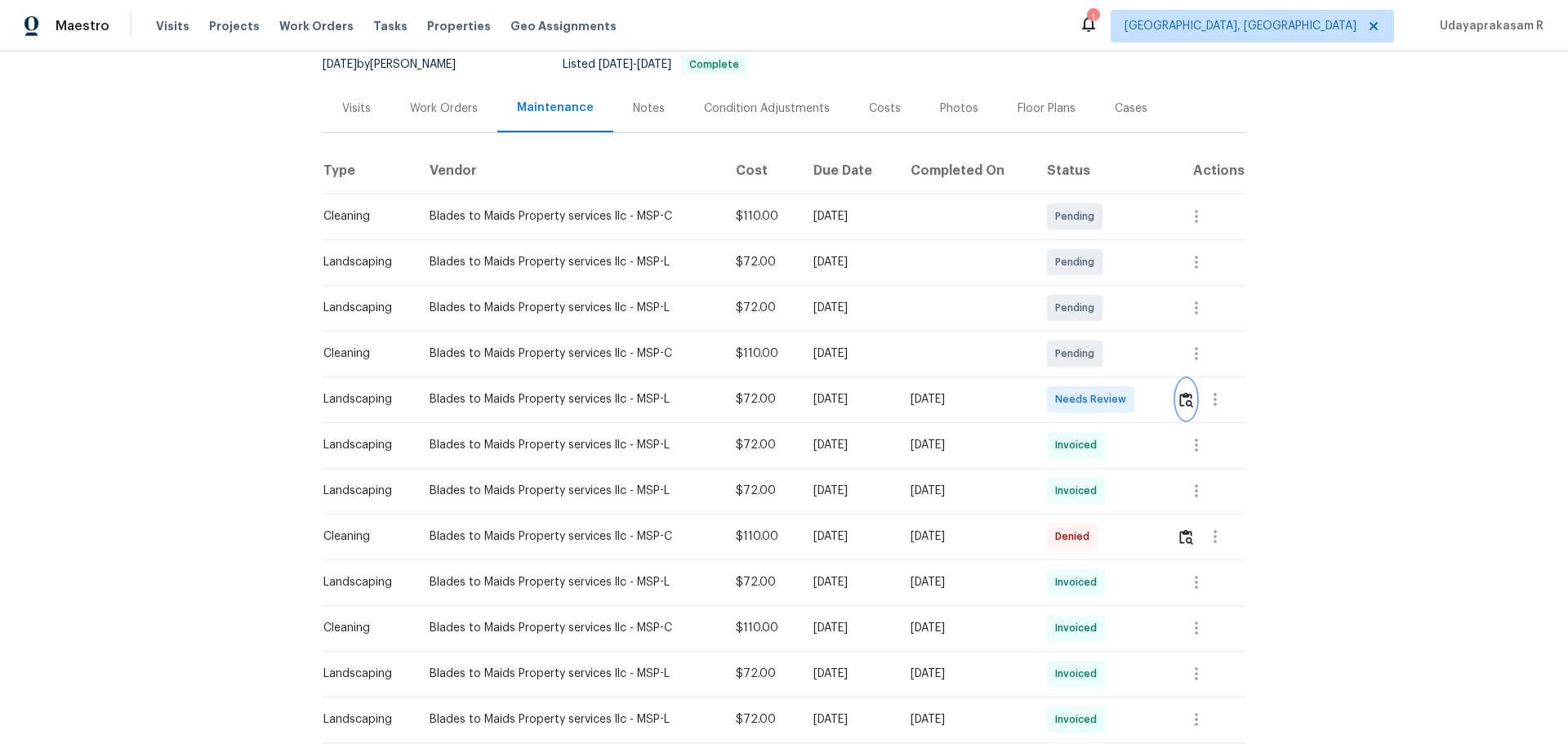
click at [1115, 401] on img "button" at bounding box center [1186, 400] width 14 height 16
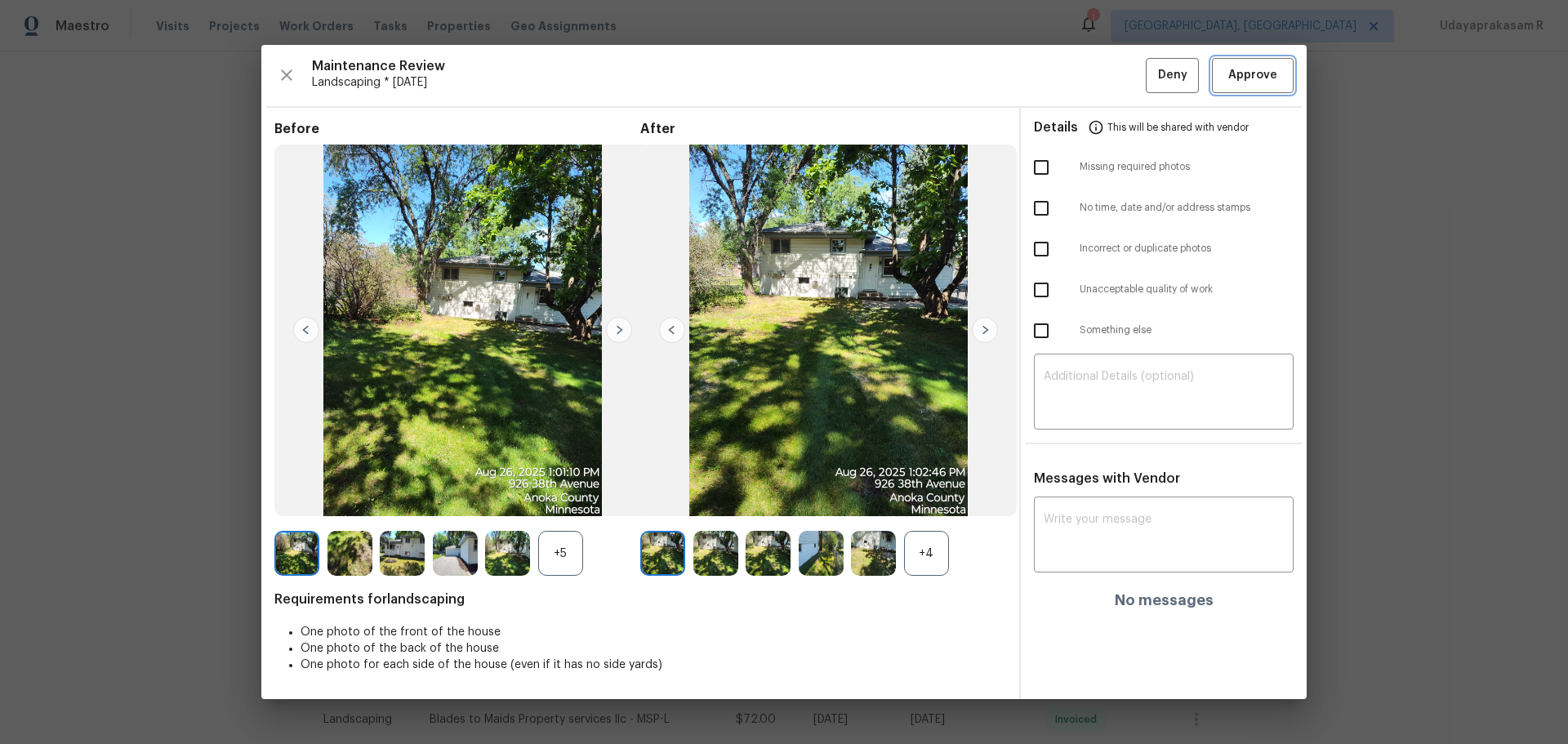
click at [1115, 89] on button "Approve" at bounding box center [1253, 75] width 82 height 35
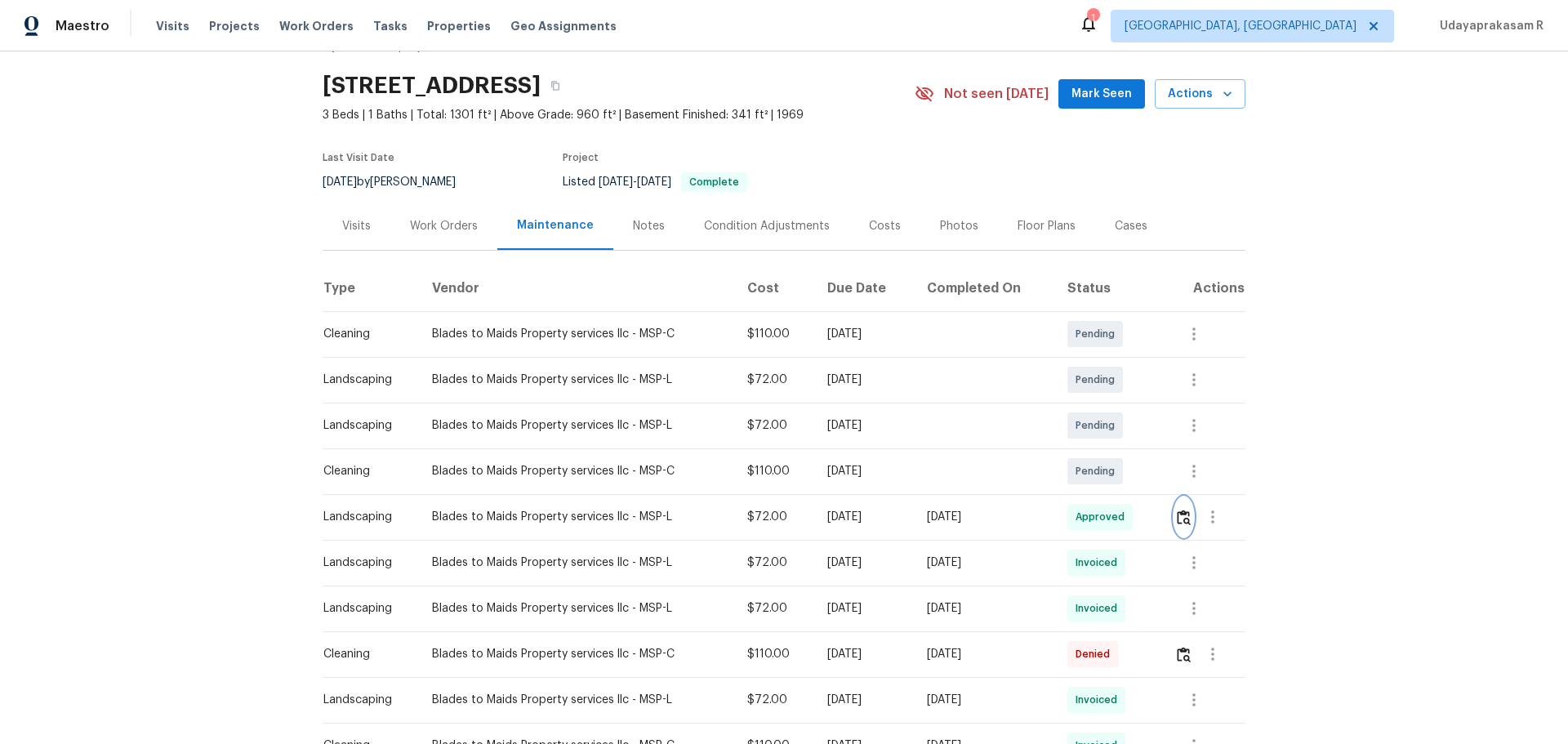
scroll to position [0, 0]
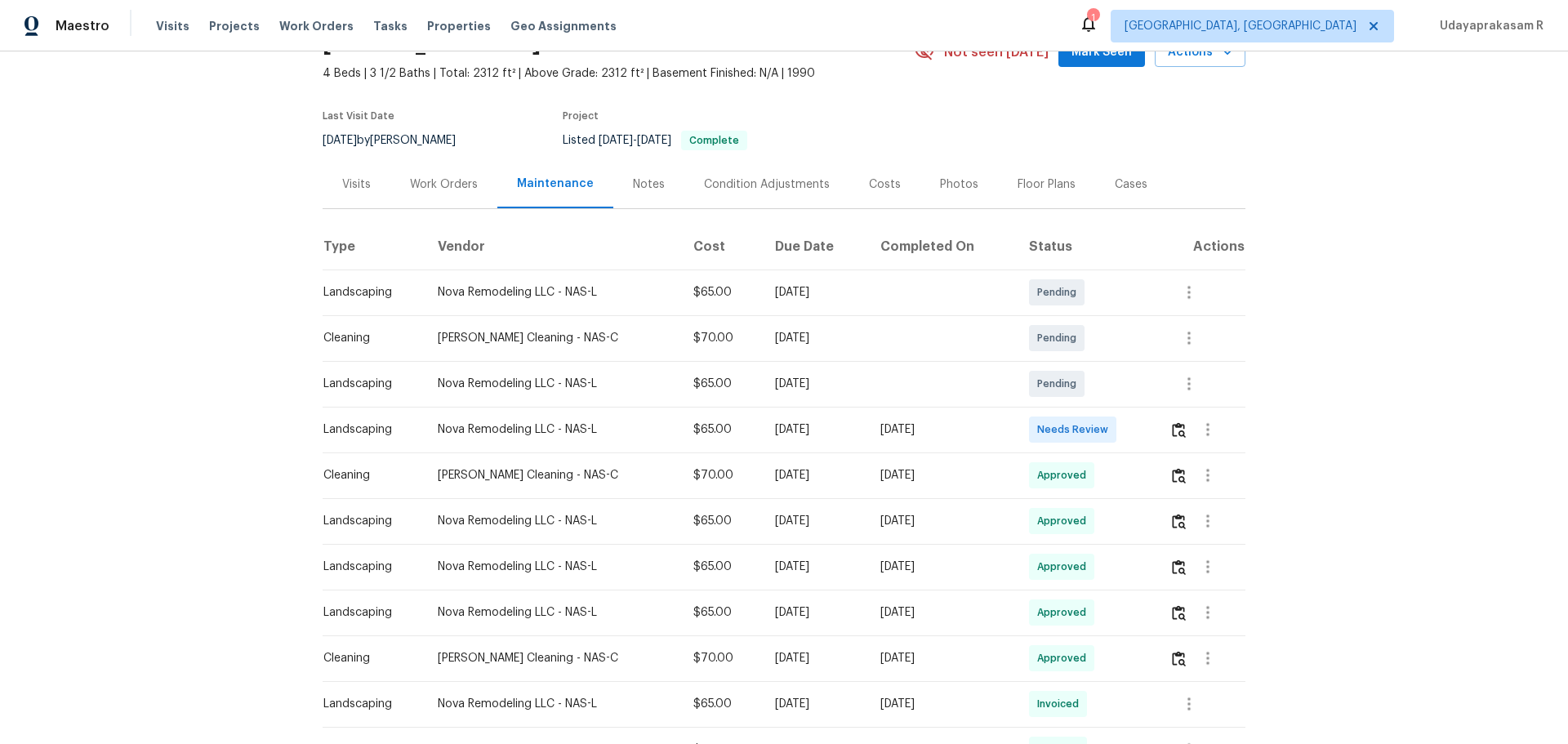
scroll to position [163, 0]
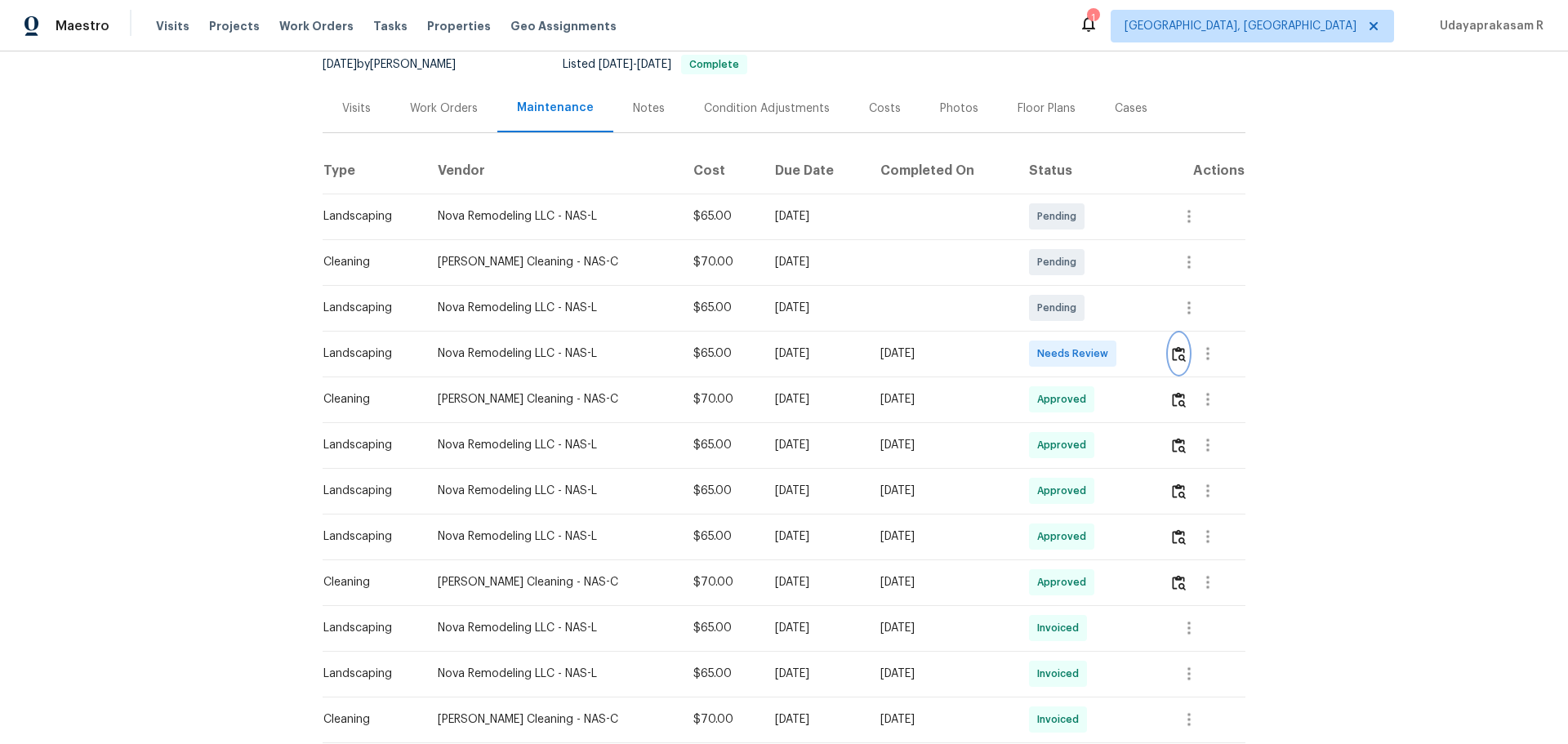
click at [1115, 350] on img "button" at bounding box center [1179, 354] width 14 height 16
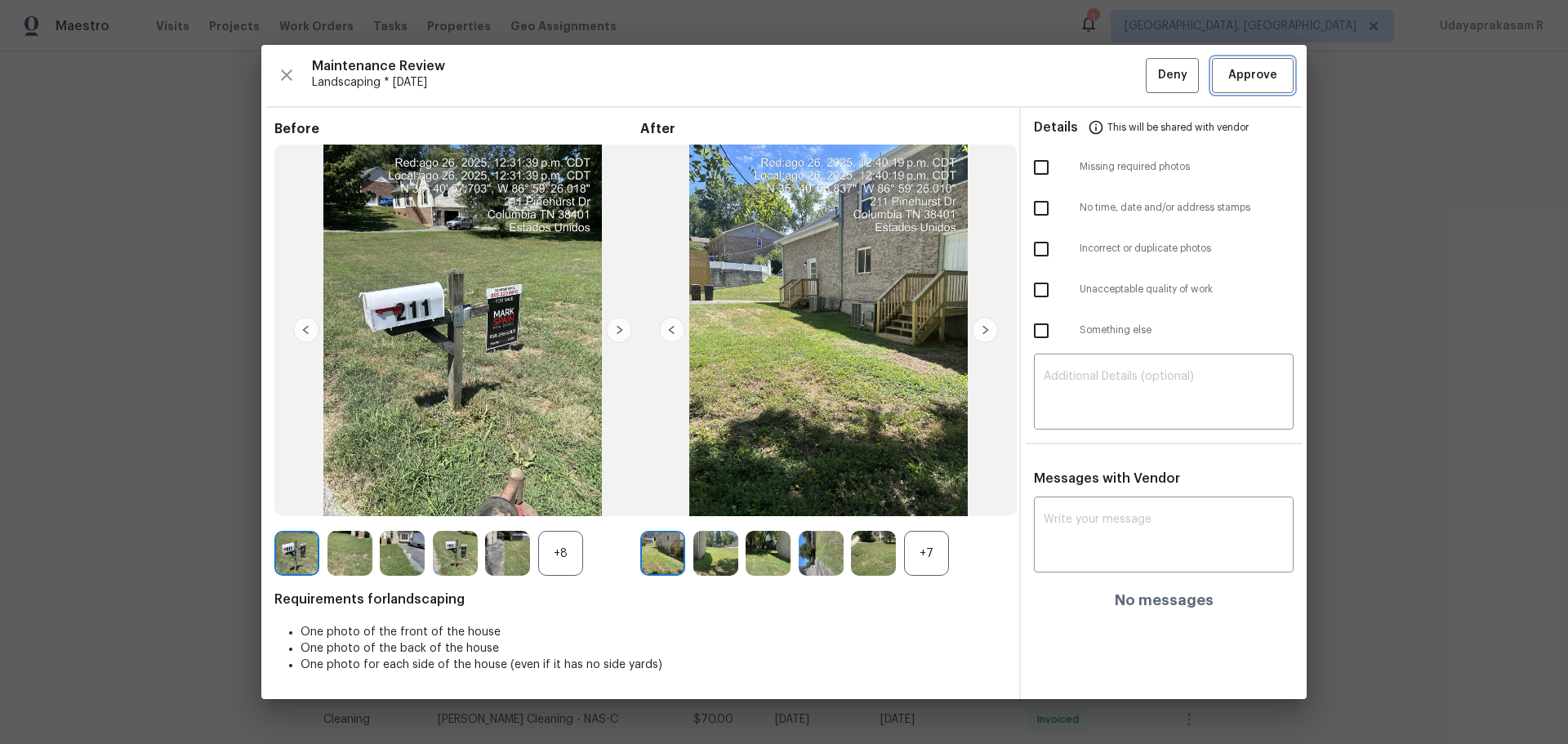
click at [1115, 72] on span "Approve" at bounding box center [1252, 76] width 49 height 21
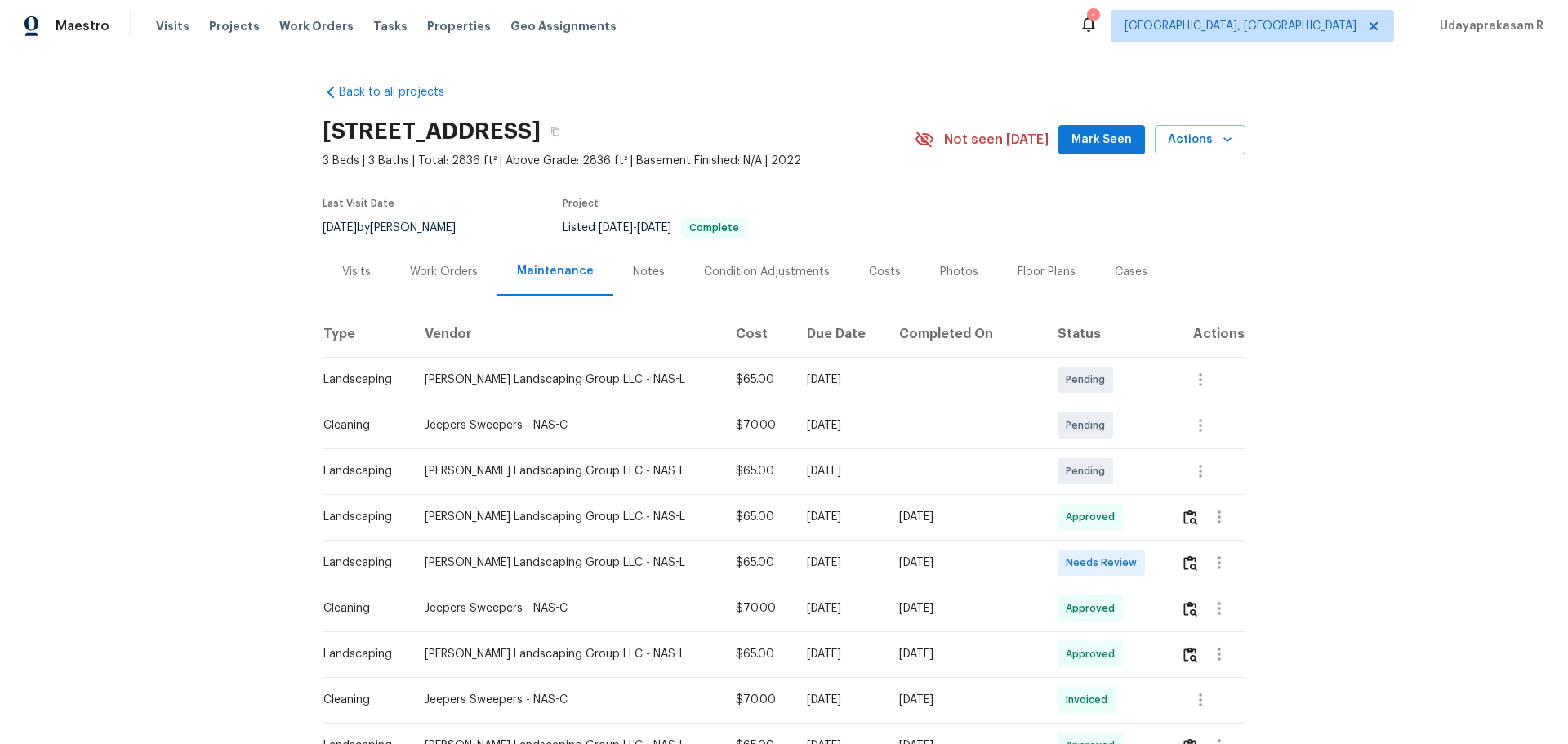
scroll to position [82, 0]
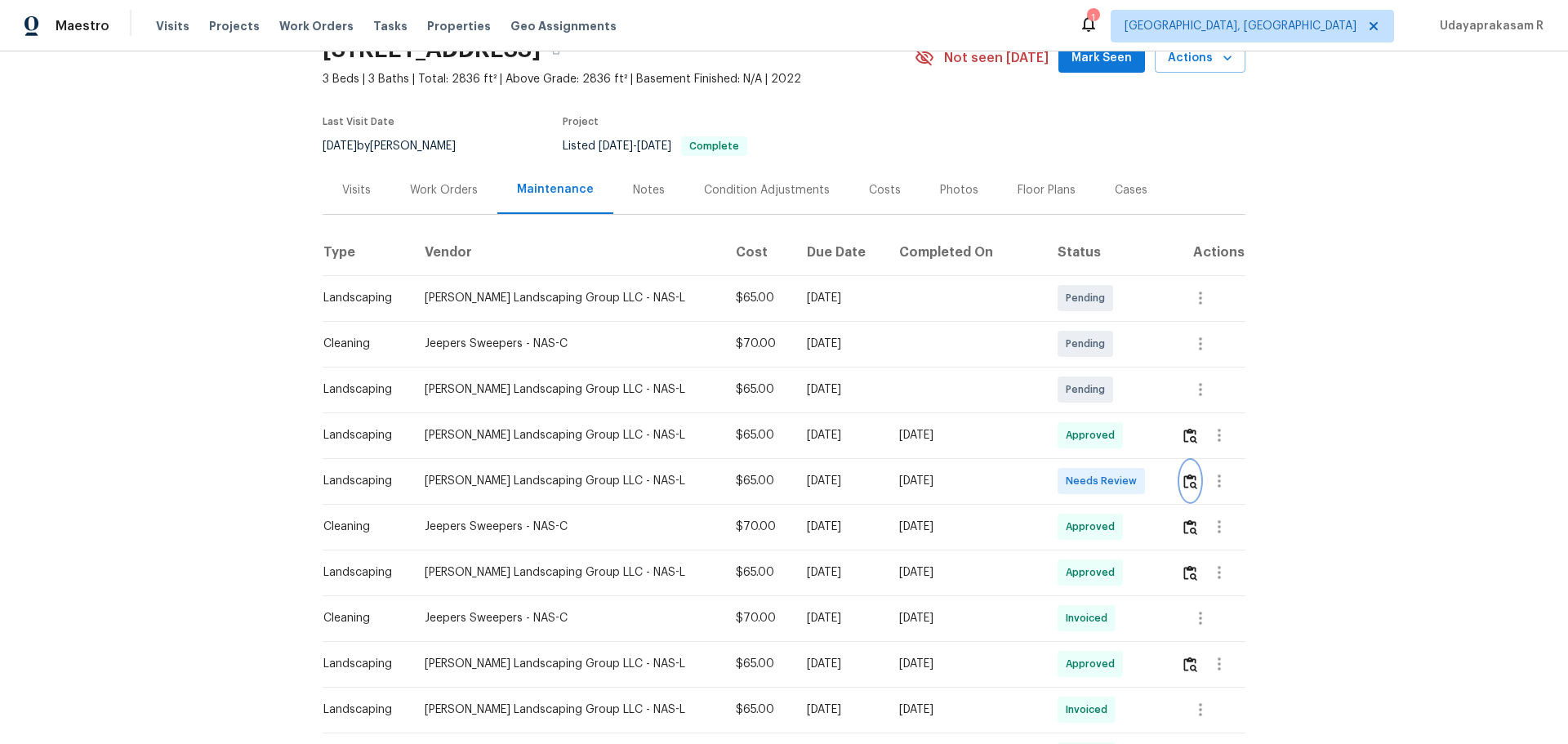
click at [1115, 481] on img "button" at bounding box center [1190, 481] width 14 height 16
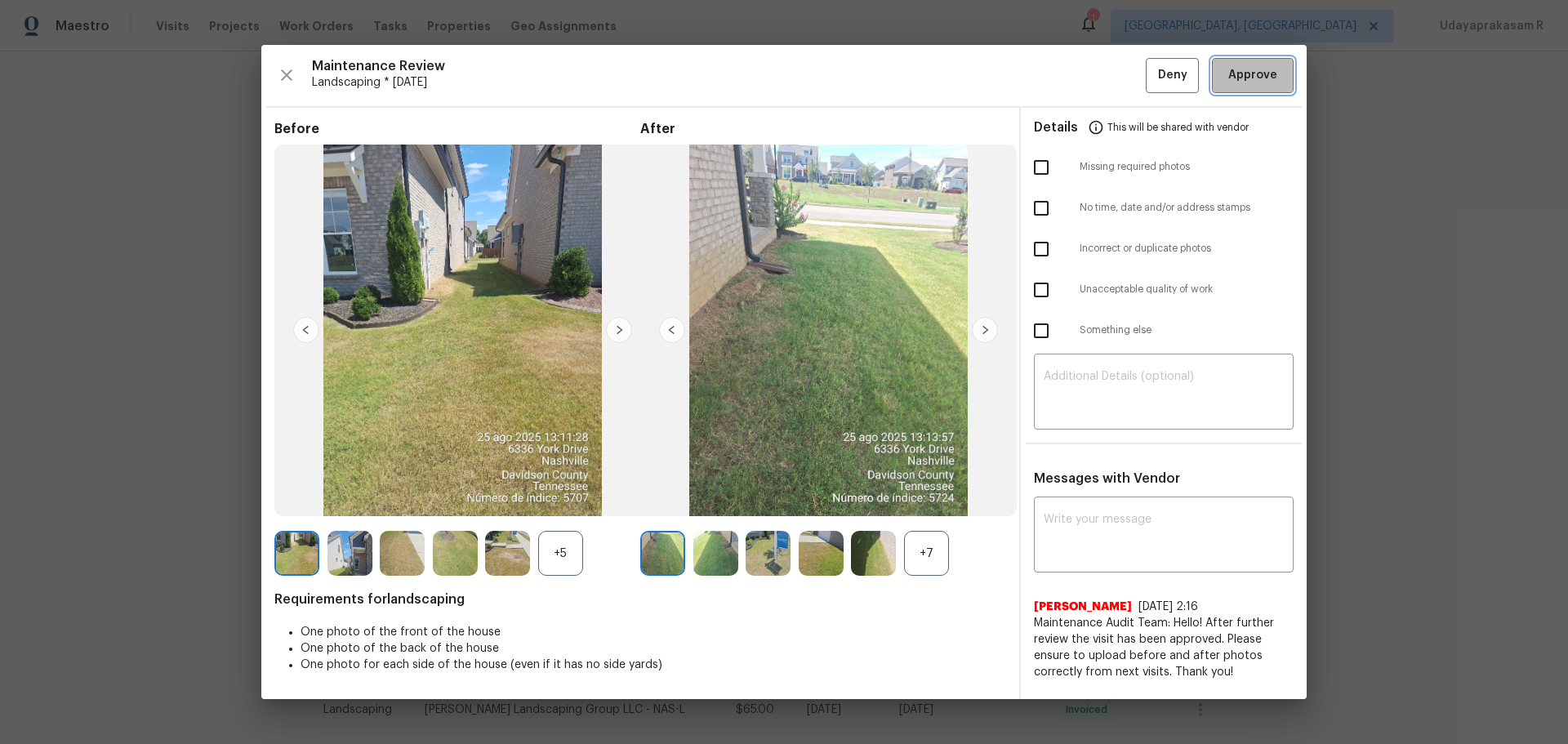
click at [1115, 59] on button "Approve" at bounding box center [1253, 75] width 82 height 35
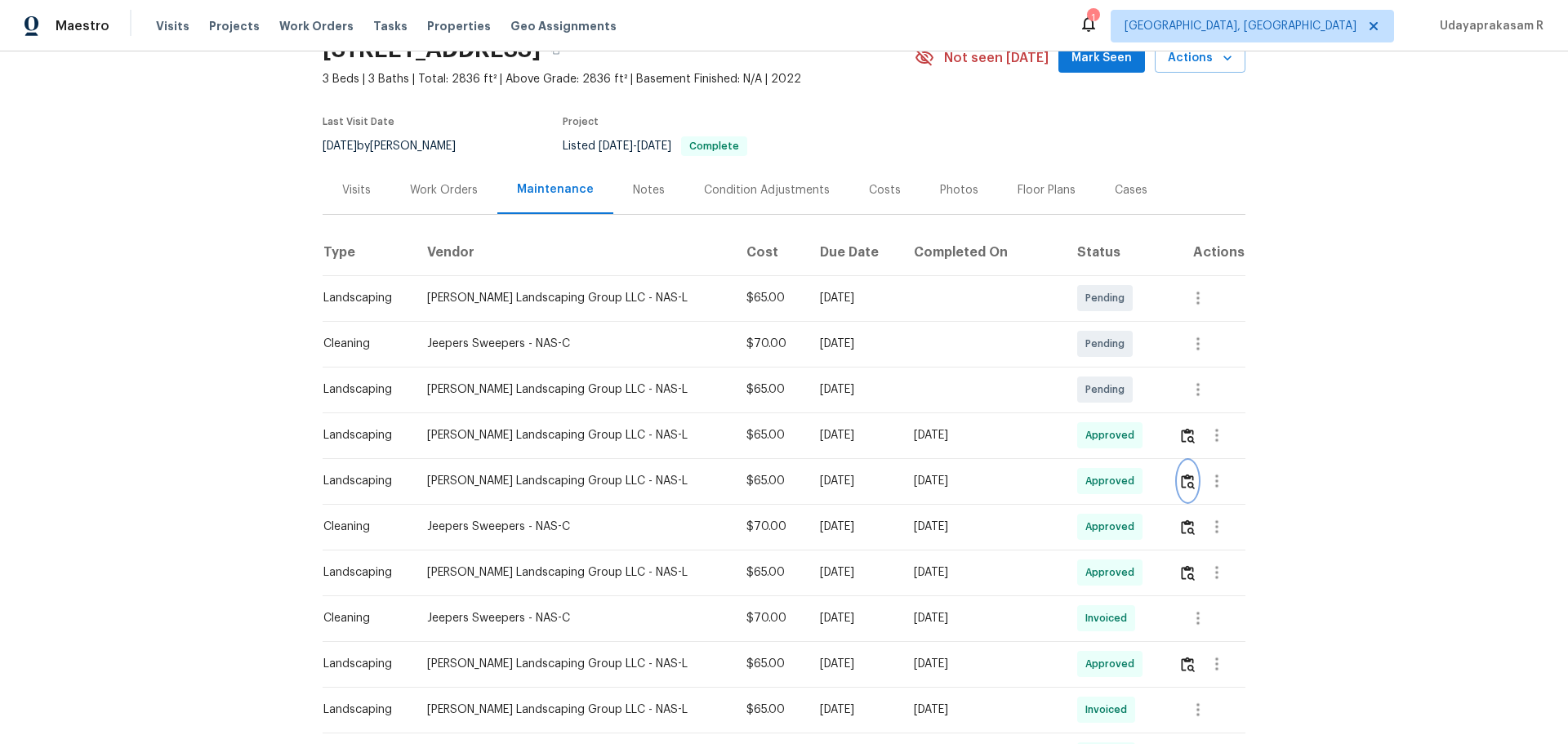
scroll to position [0, 0]
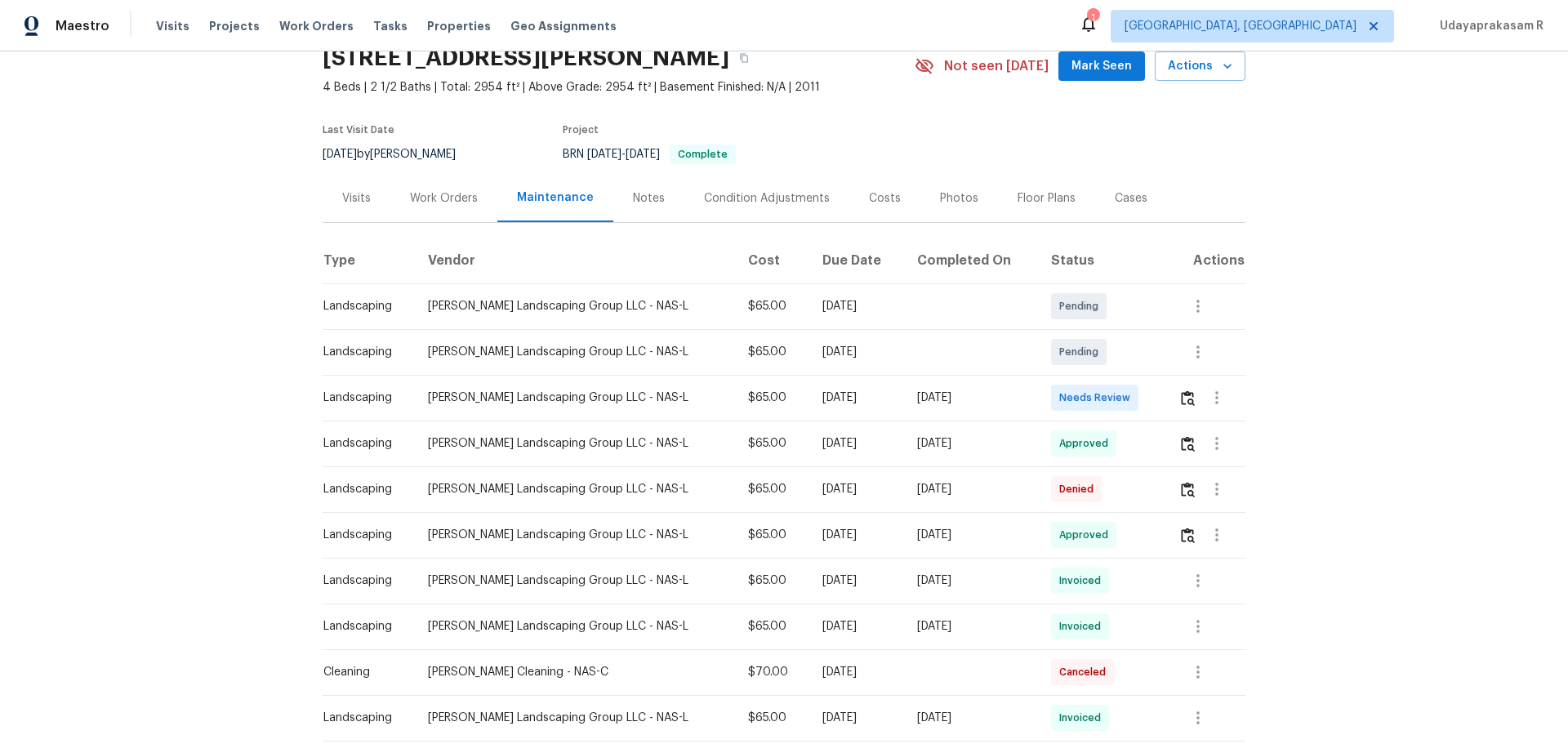
scroll to position [163, 0]
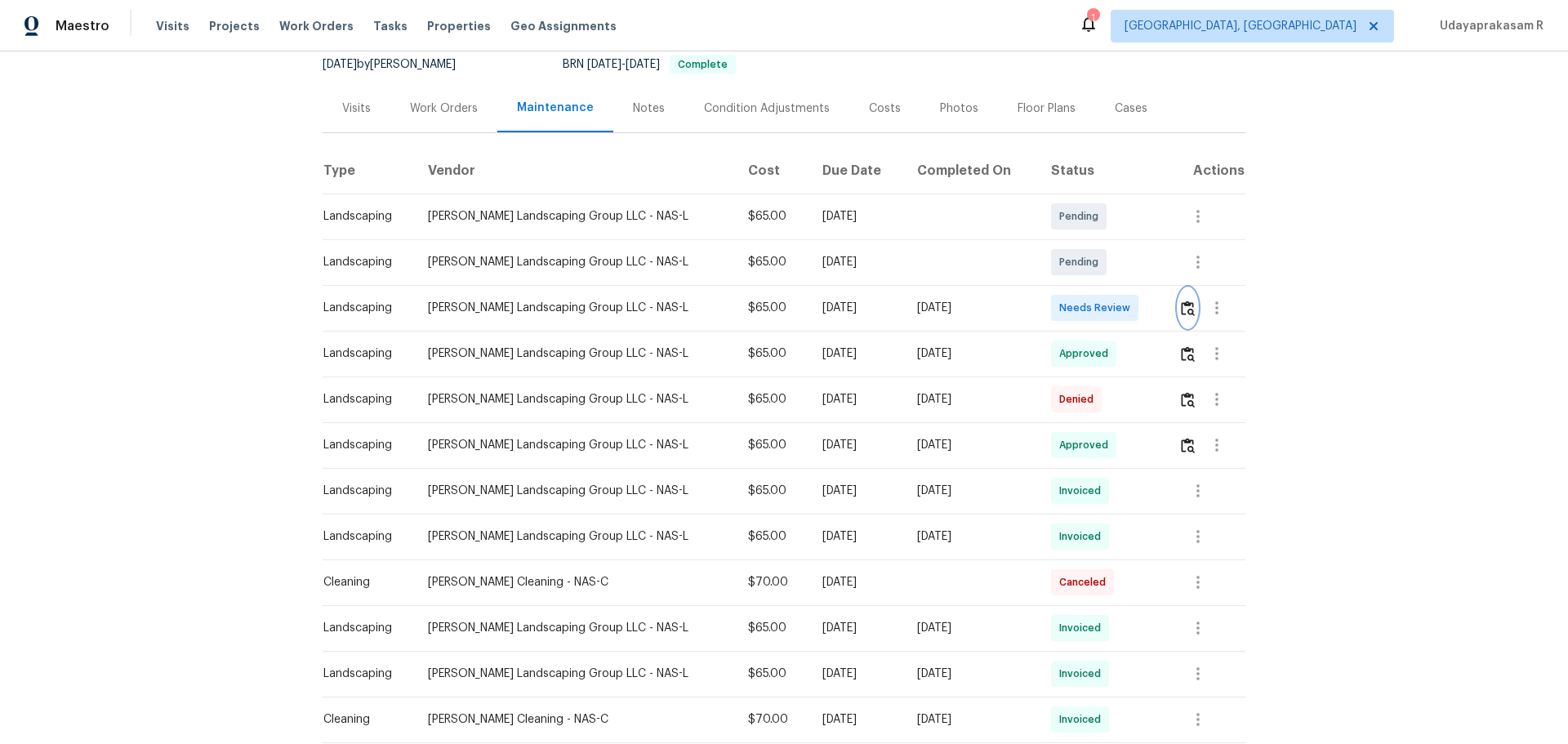
click at [1115, 311] on img "button" at bounding box center [1188, 308] width 14 height 16
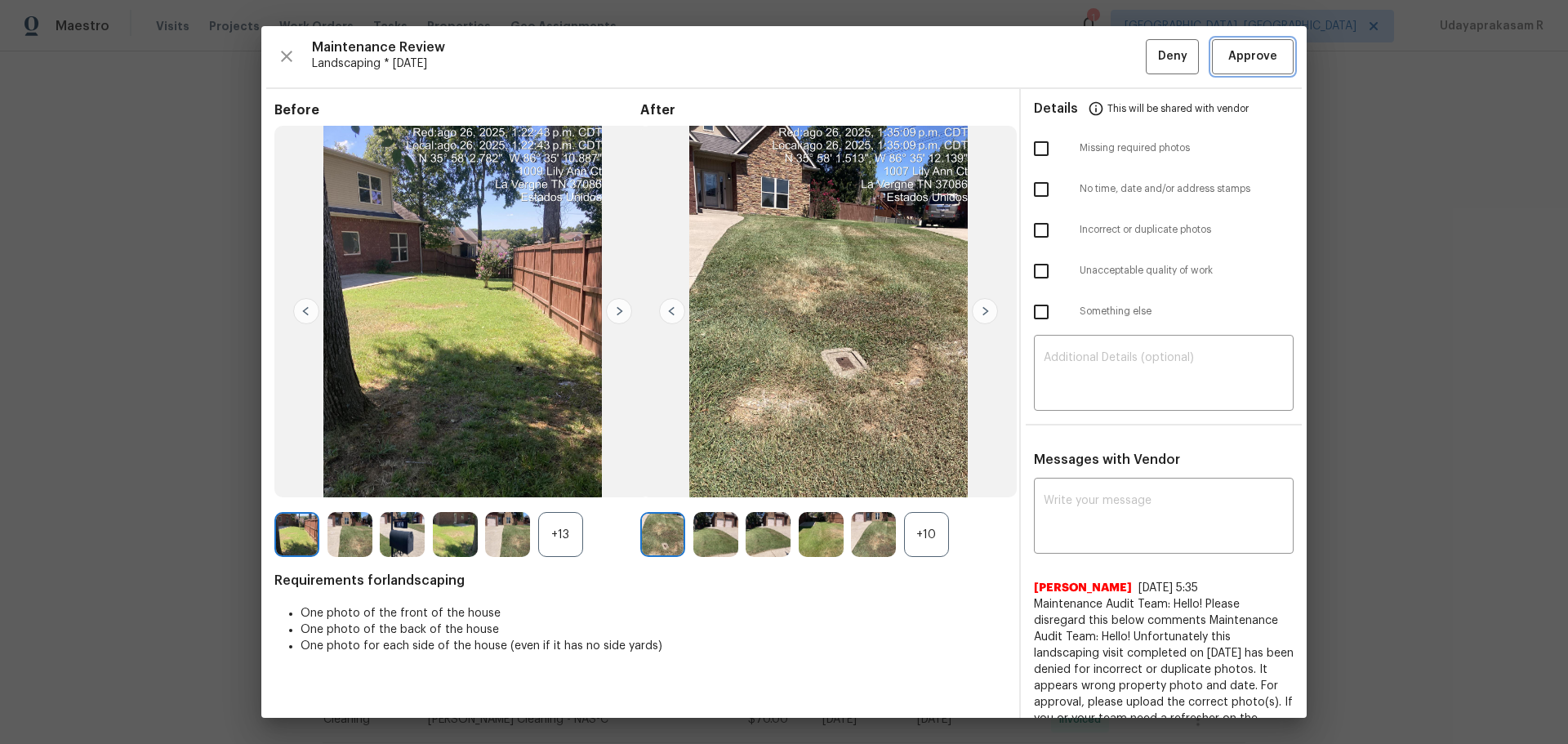
click at [1115, 58] on span "Approve" at bounding box center [1252, 57] width 49 height 21
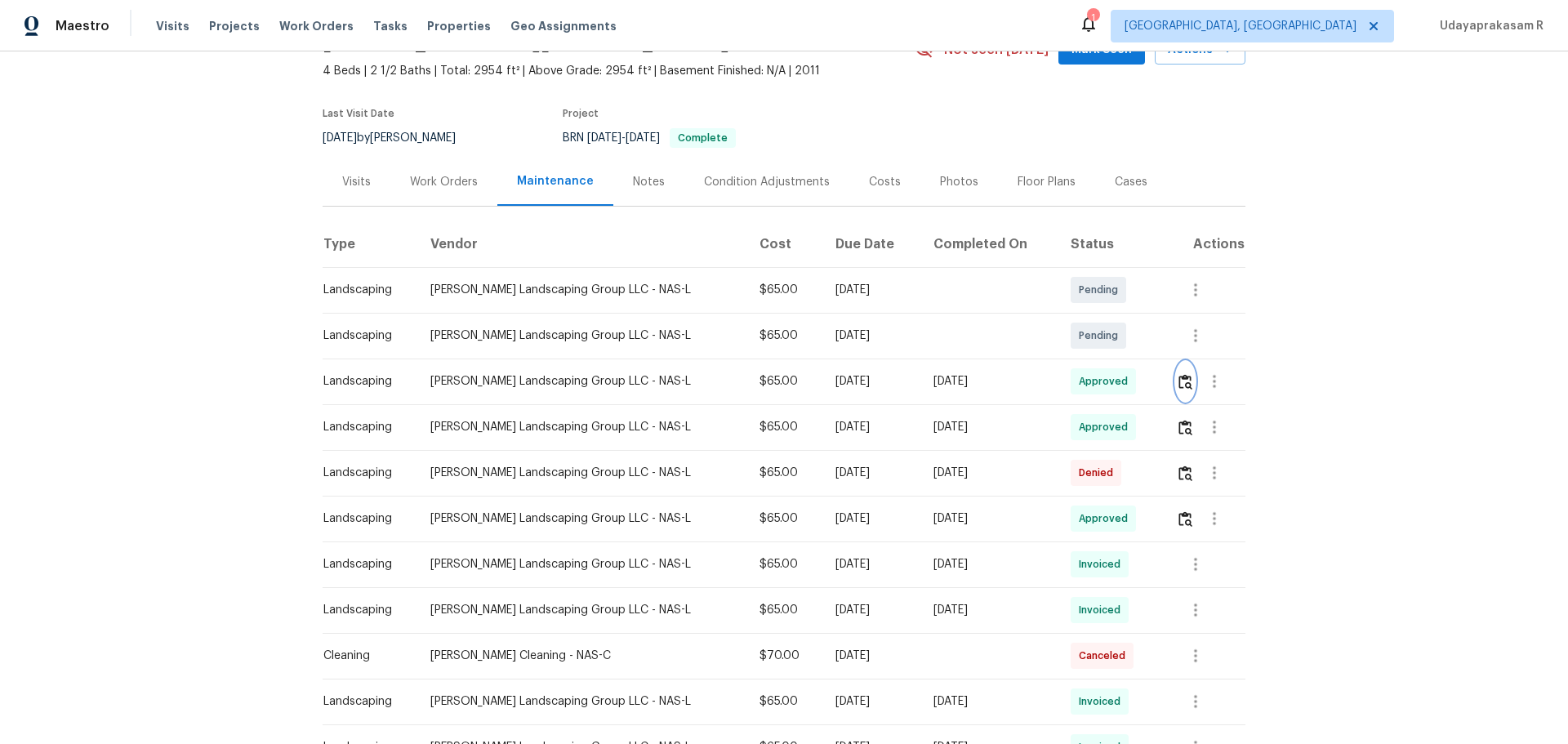
scroll to position [0, 0]
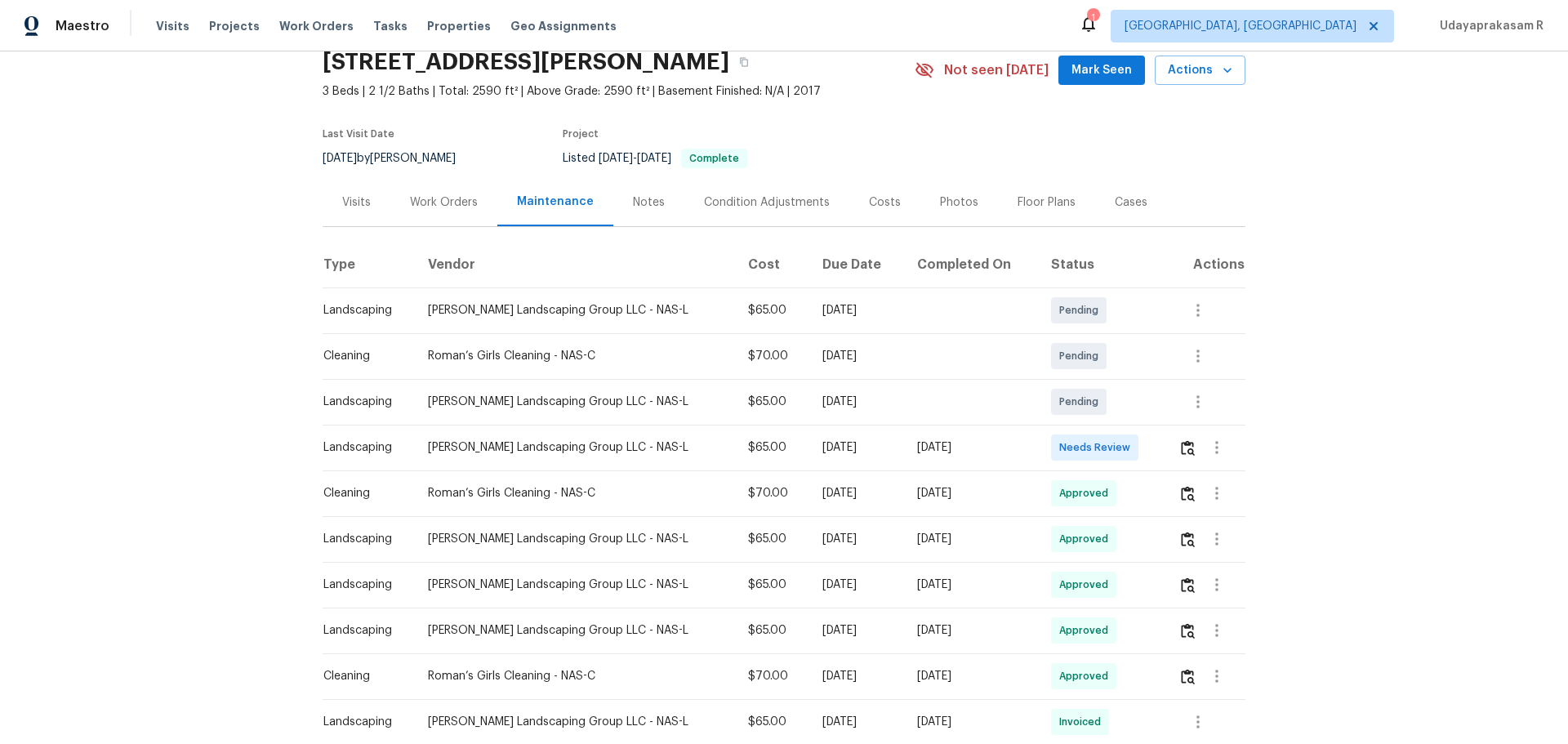
scroll to position [163, 0]
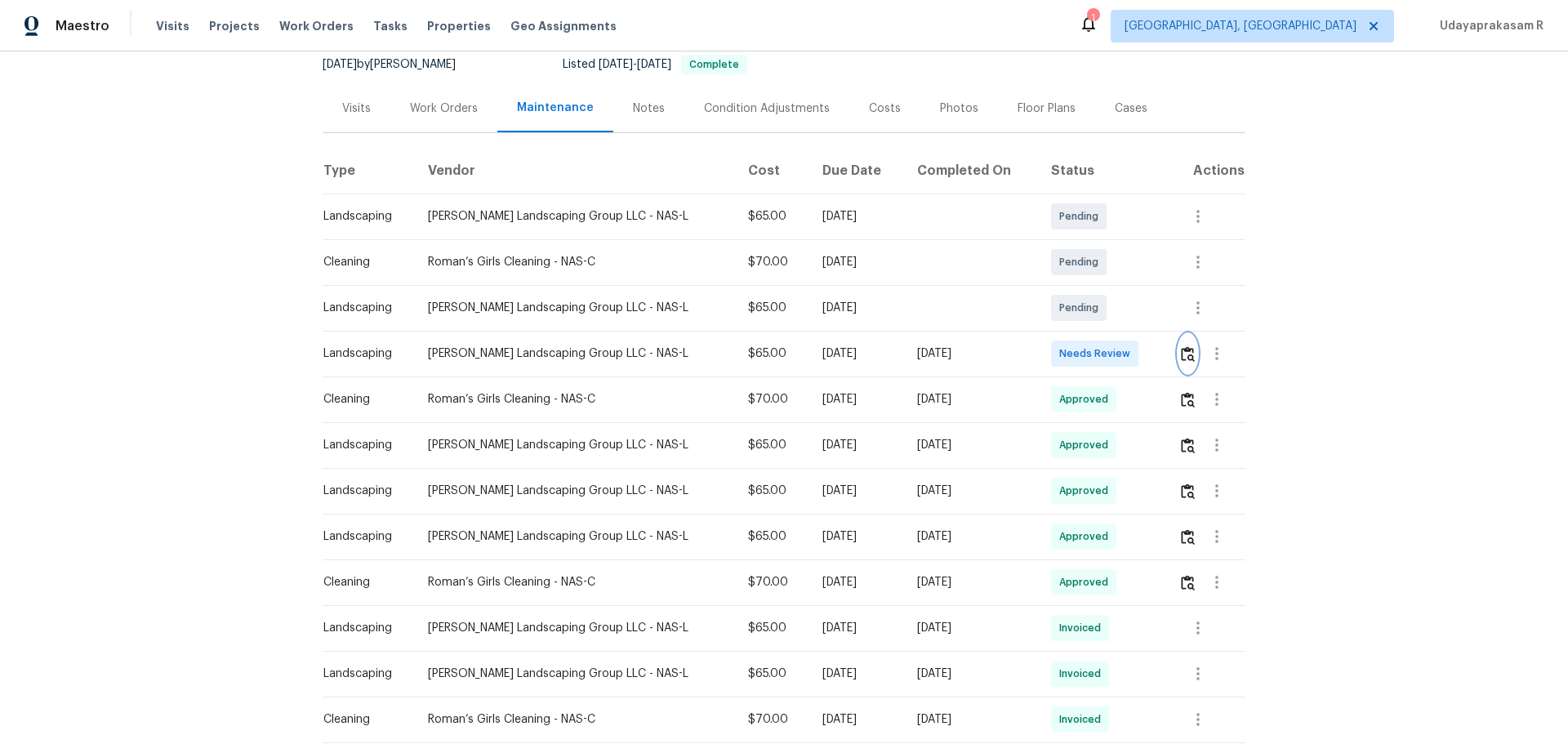
click at [1115, 351] on img "button" at bounding box center [1188, 354] width 14 height 16
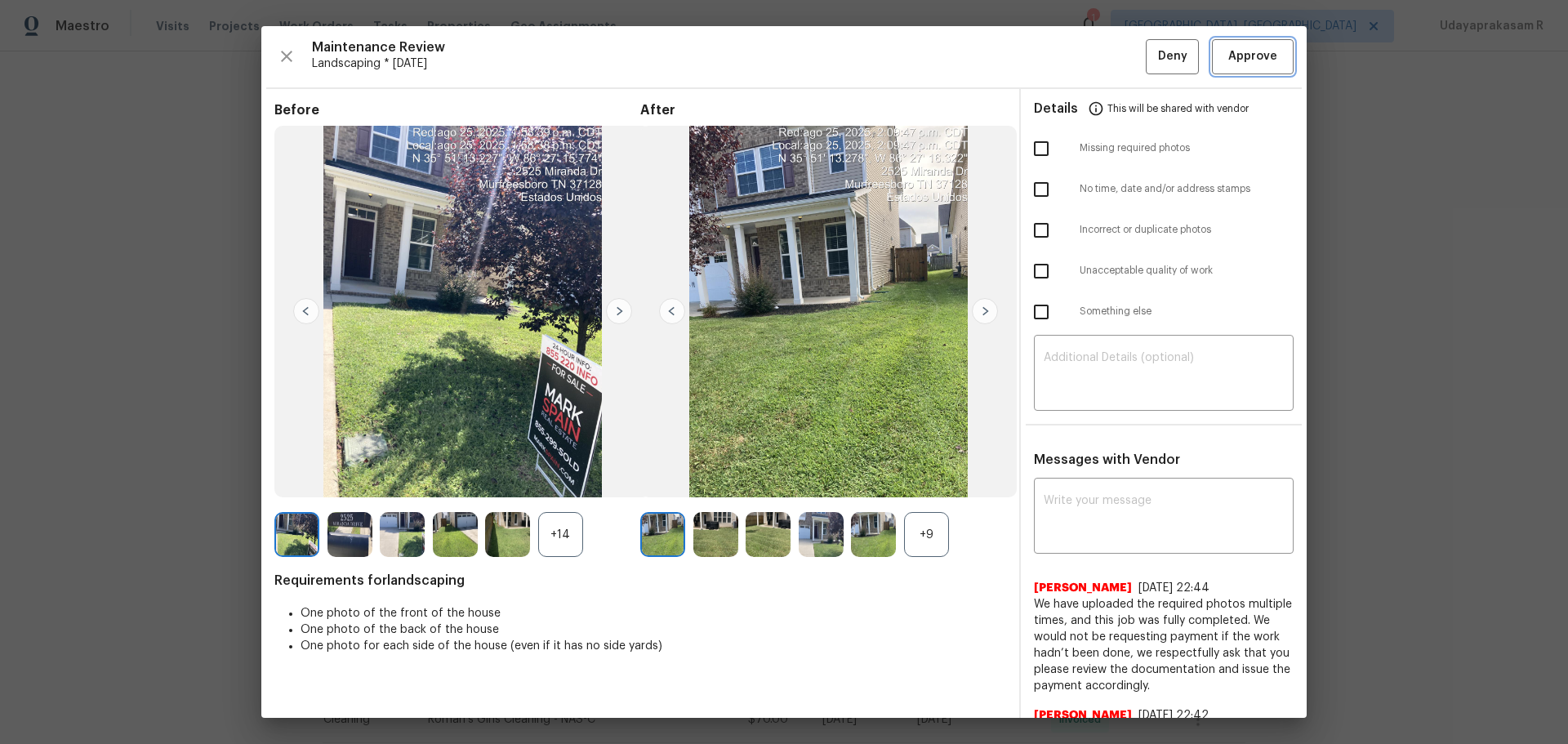
click at [1115, 66] on span "Approve" at bounding box center [1252, 57] width 49 height 21
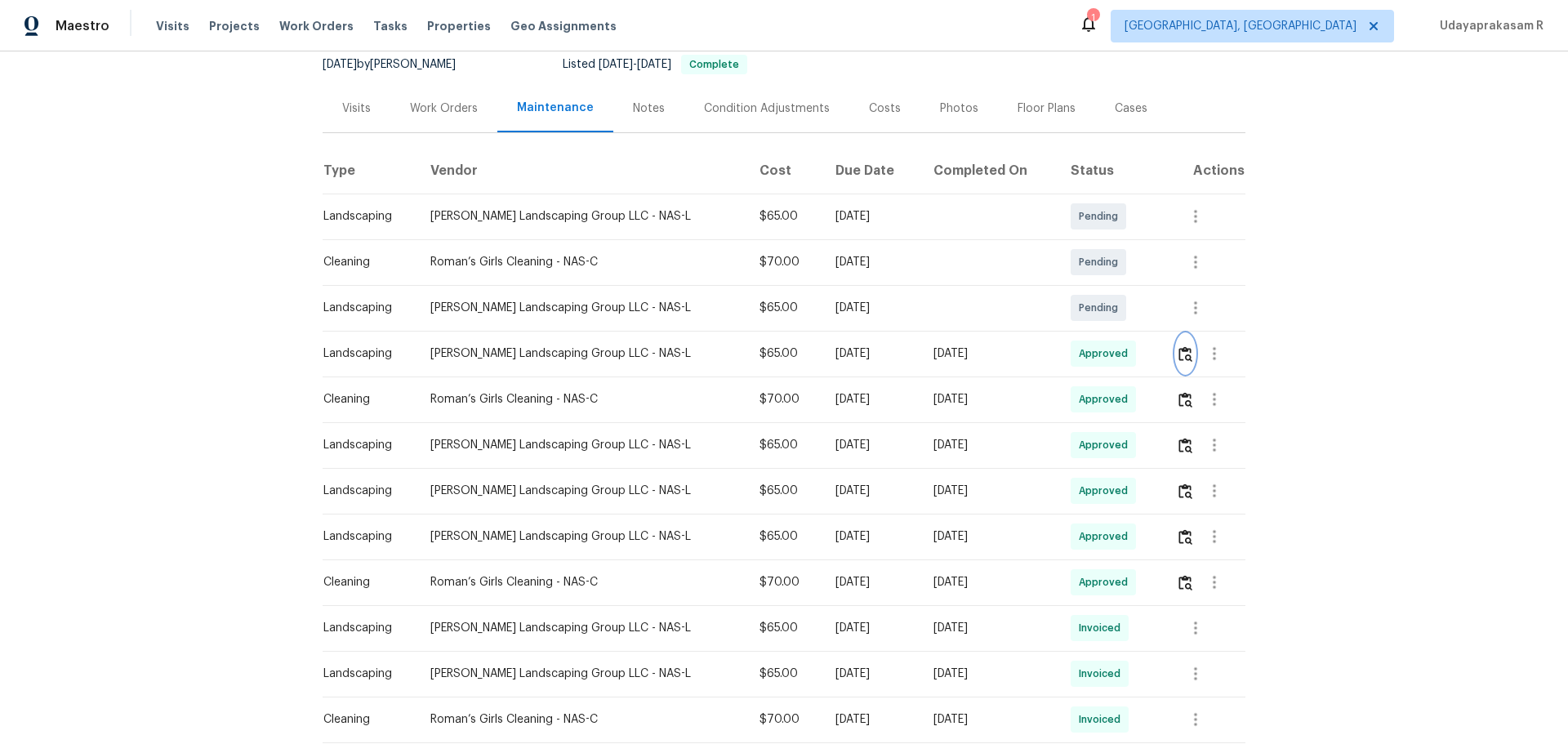
scroll to position [0, 0]
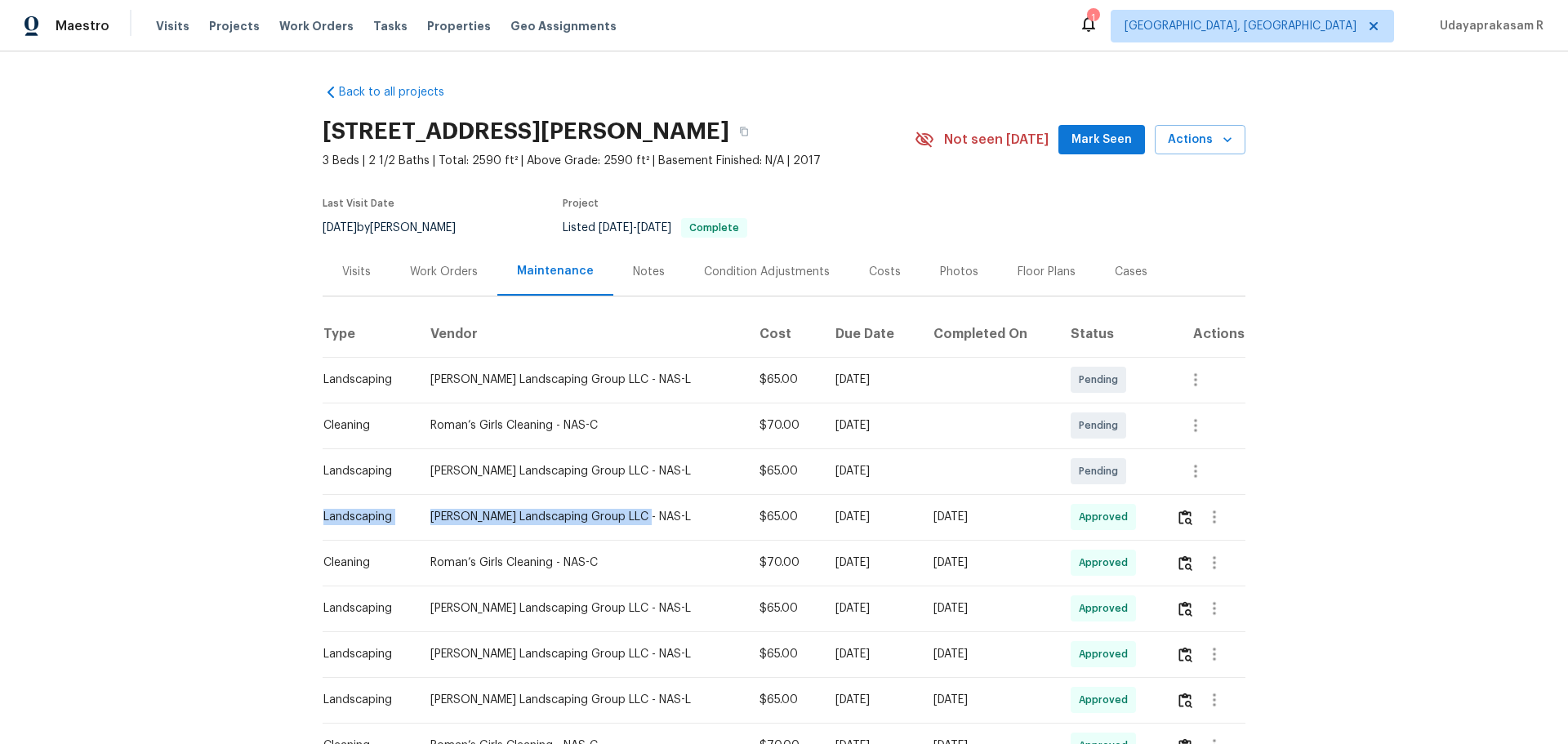
drag, startPoint x: 318, startPoint y: 512, endPoint x: 635, endPoint y: 515, distance: 317.0
click at [635, 488] on tr "Landscaping Sandoval Landscaping Group LLC - NAS-L $65.00 Mon, Aug 25 2025 Tue,…" at bounding box center [784, 517] width 923 height 46
click at [648, 488] on div "[PERSON_NAME] Landscaping Group LLC - NAS-L" at bounding box center [582, 517] width 303 height 16
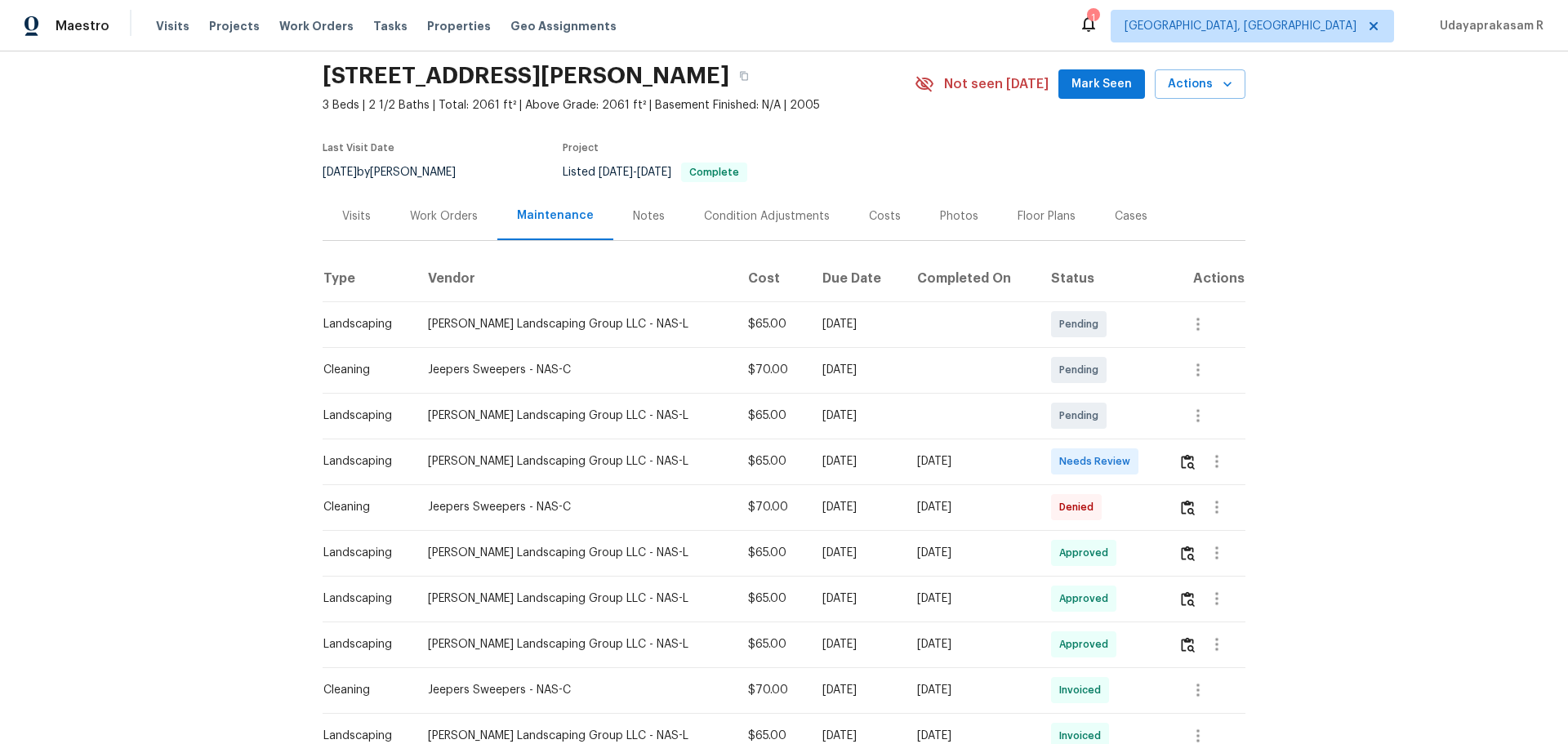
scroll to position [82, 0]
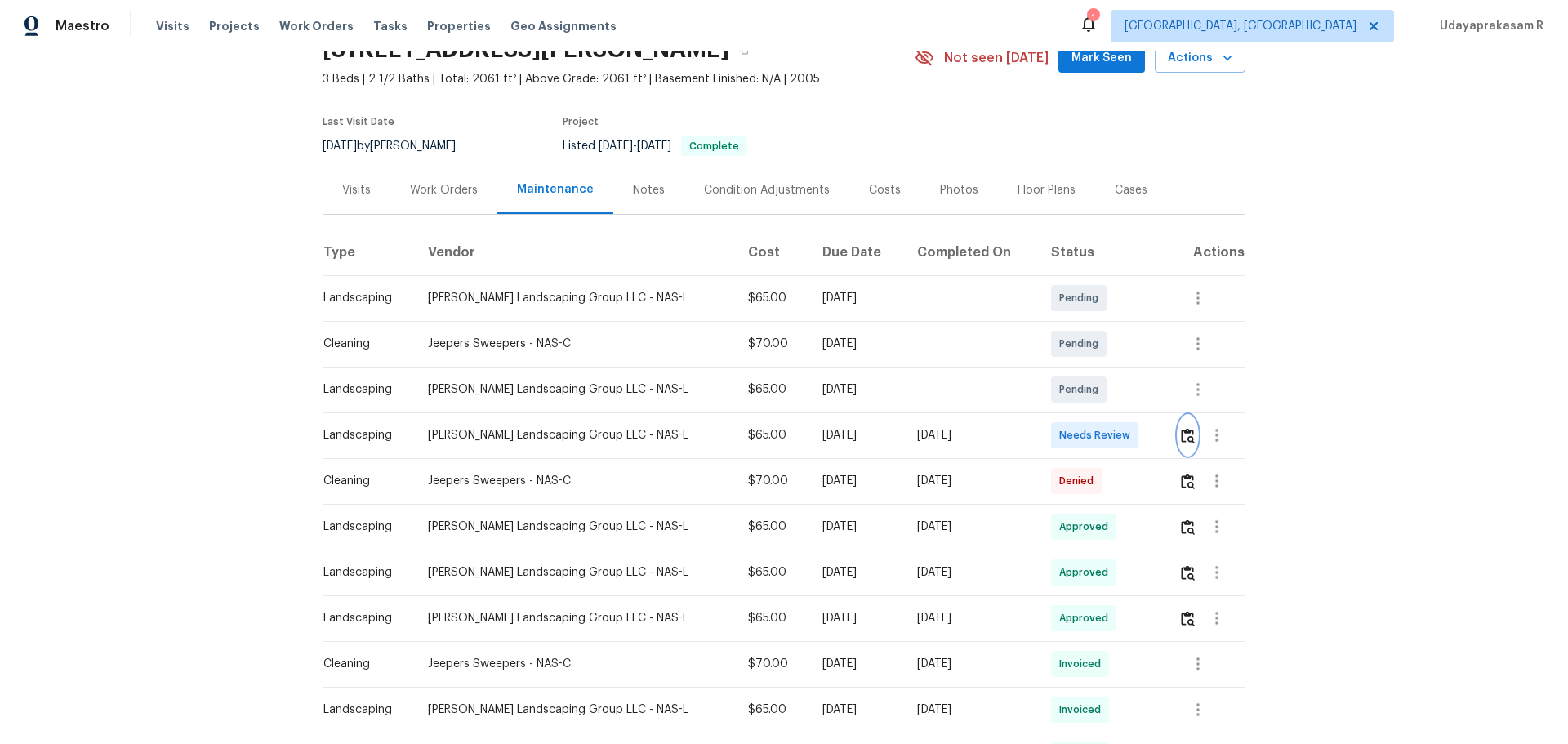
click at [1115, 436] on img "button" at bounding box center [1188, 436] width 14 height 16
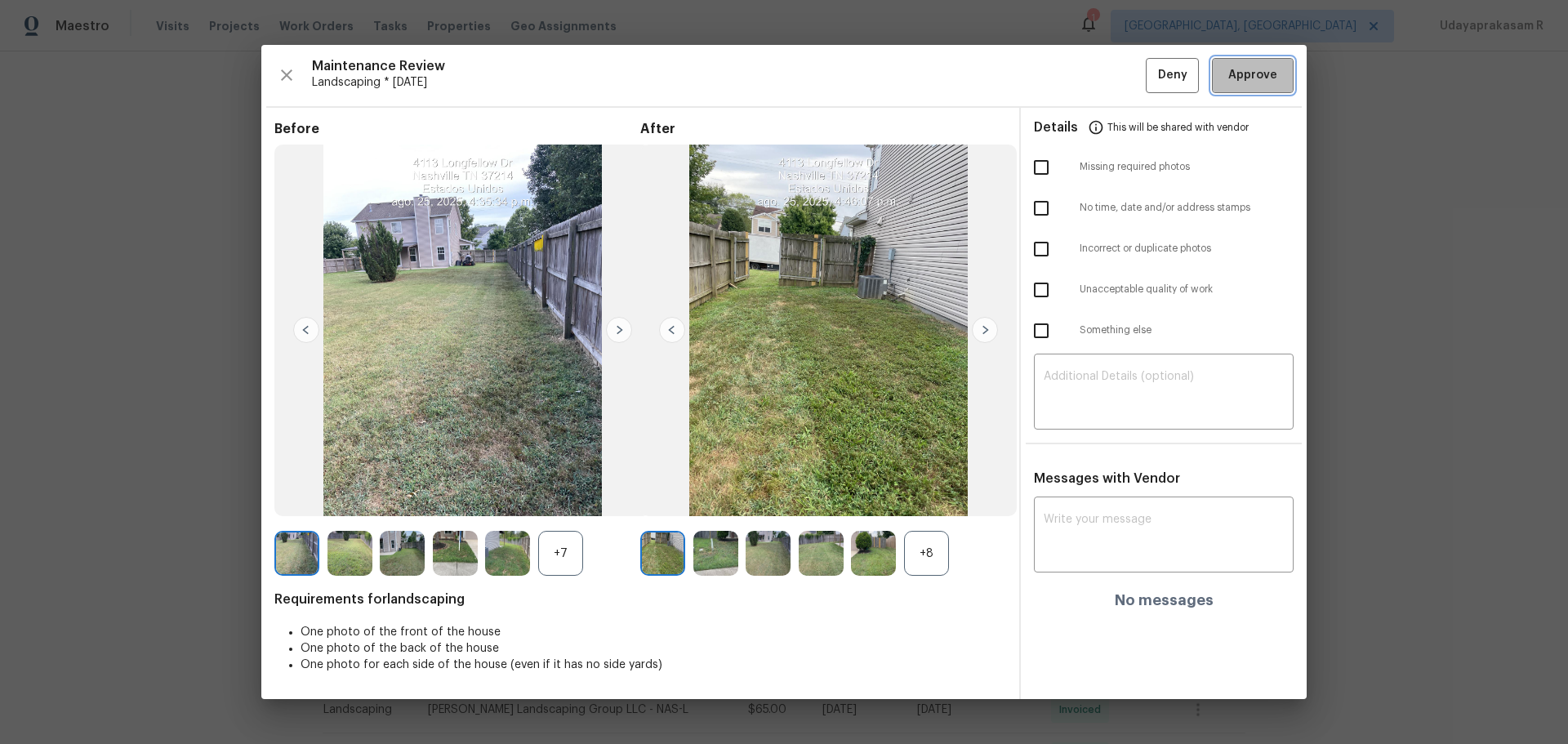
click at [1115, 79] on span "Approve" at bounding box center [1252, 76] width 49 height 21
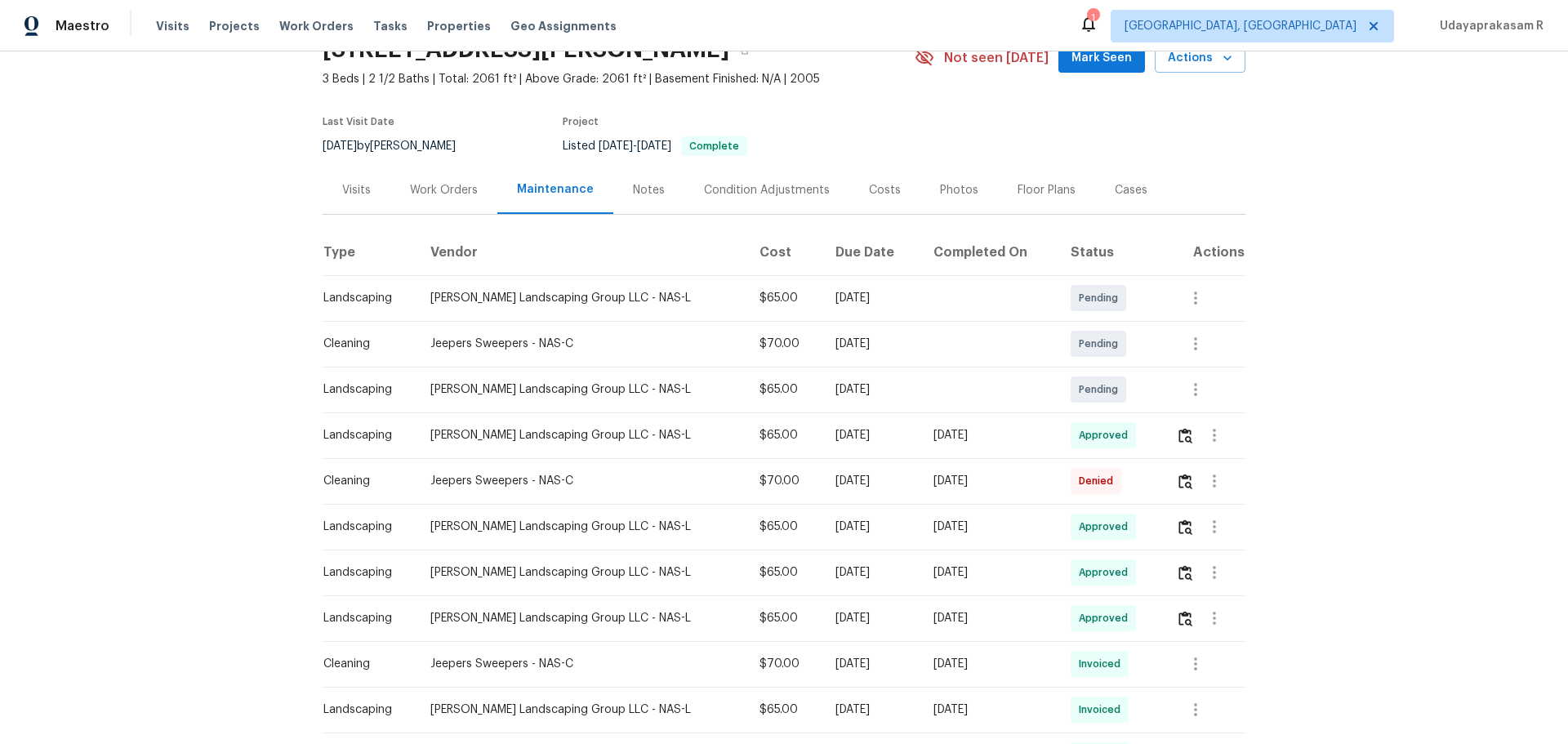
drag, startPoint x: 1309, startPoint y: 354, endPoint x: 1537, endPoint y: 14, distance: 409.4
click at [1115, 351] on div "Back to all projects [STREET_ADDRESS][PERSON_NAME] 3 Beds | 2 1/2 Baths | Total…" at bounding box center [784, 398] width 1568 height 693
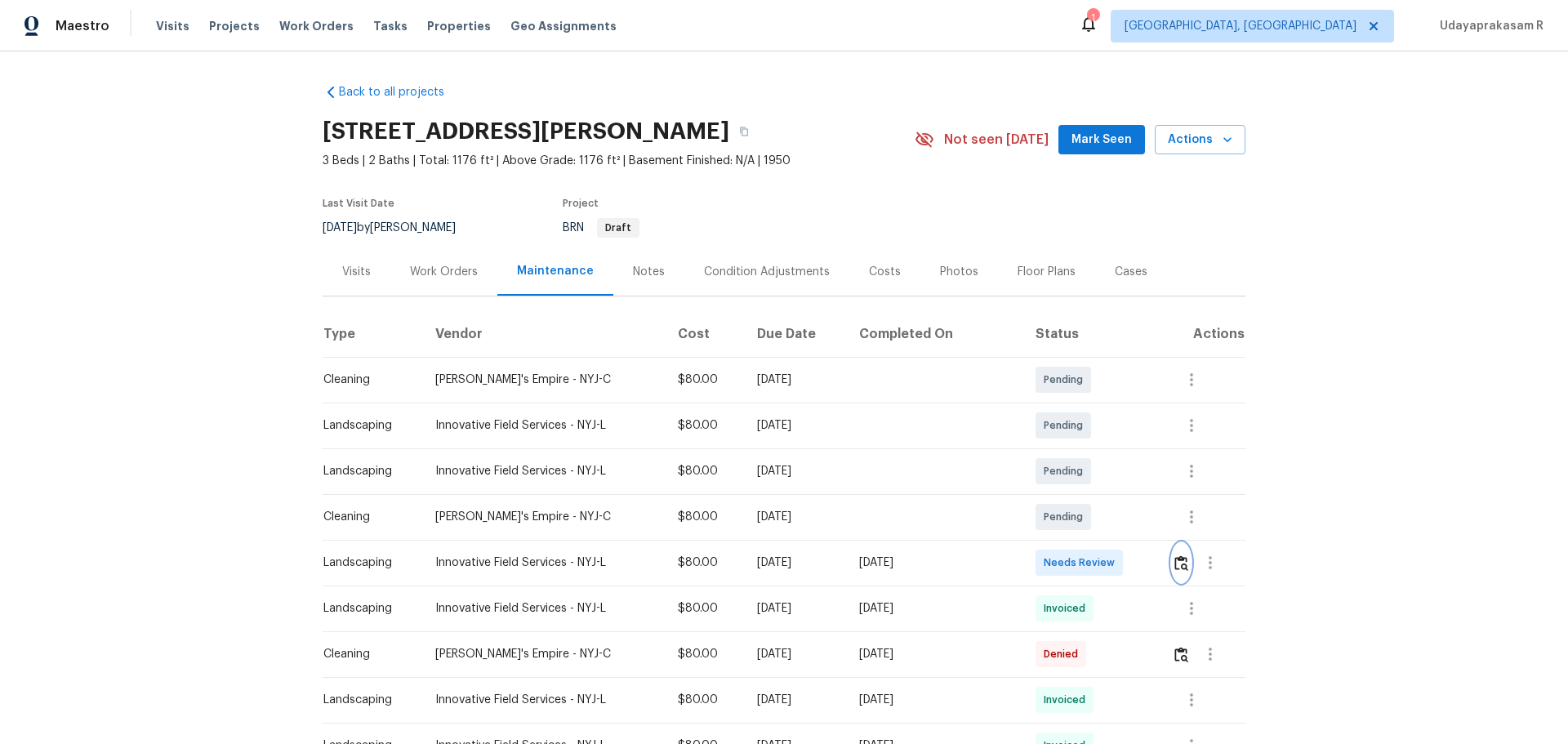
click at [1115, 488] on button "button" at bounding box center [1181, 562] width 19 height 39
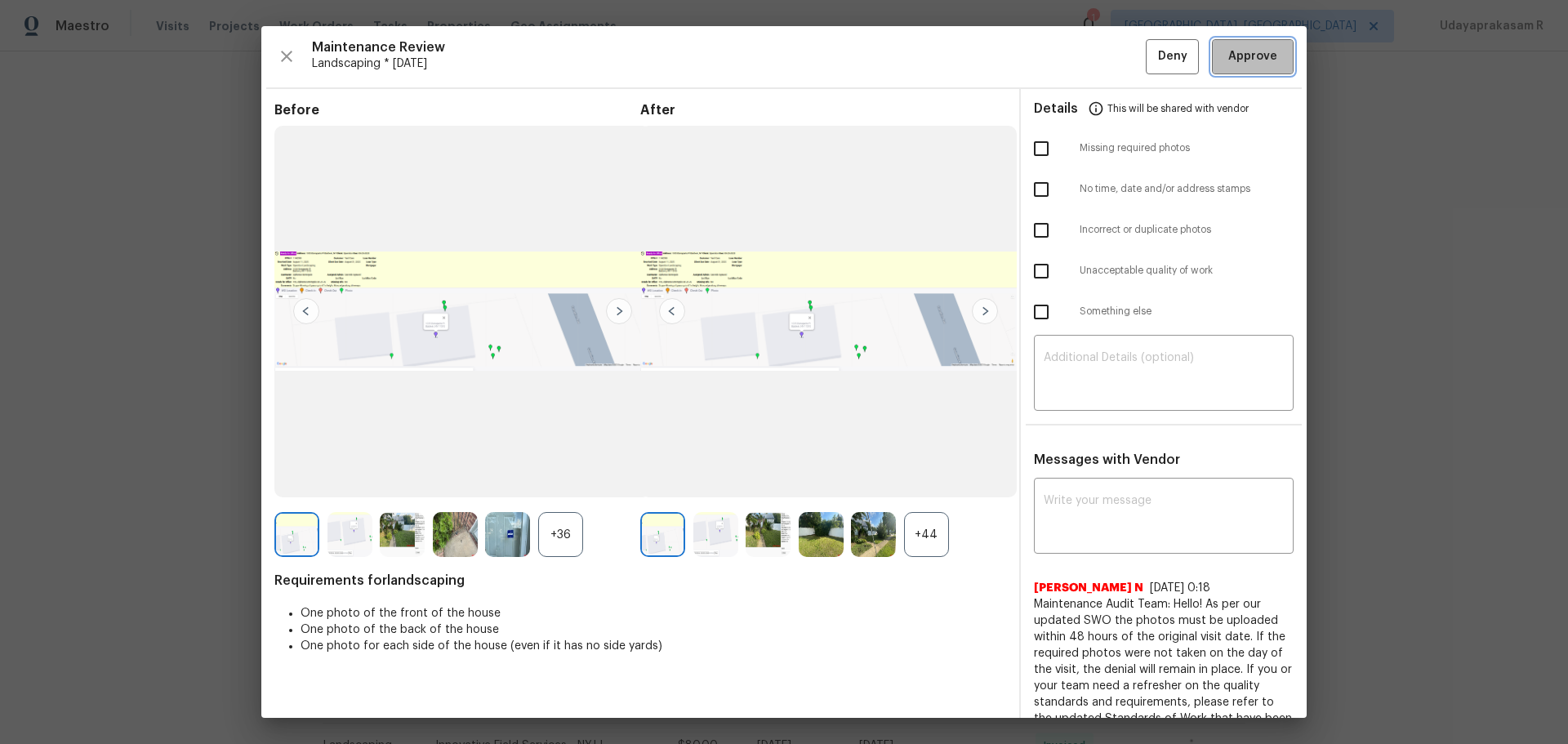
click at [1115, 62] on span "Approve" at bounding box center [1252, 57] width 49 height 21
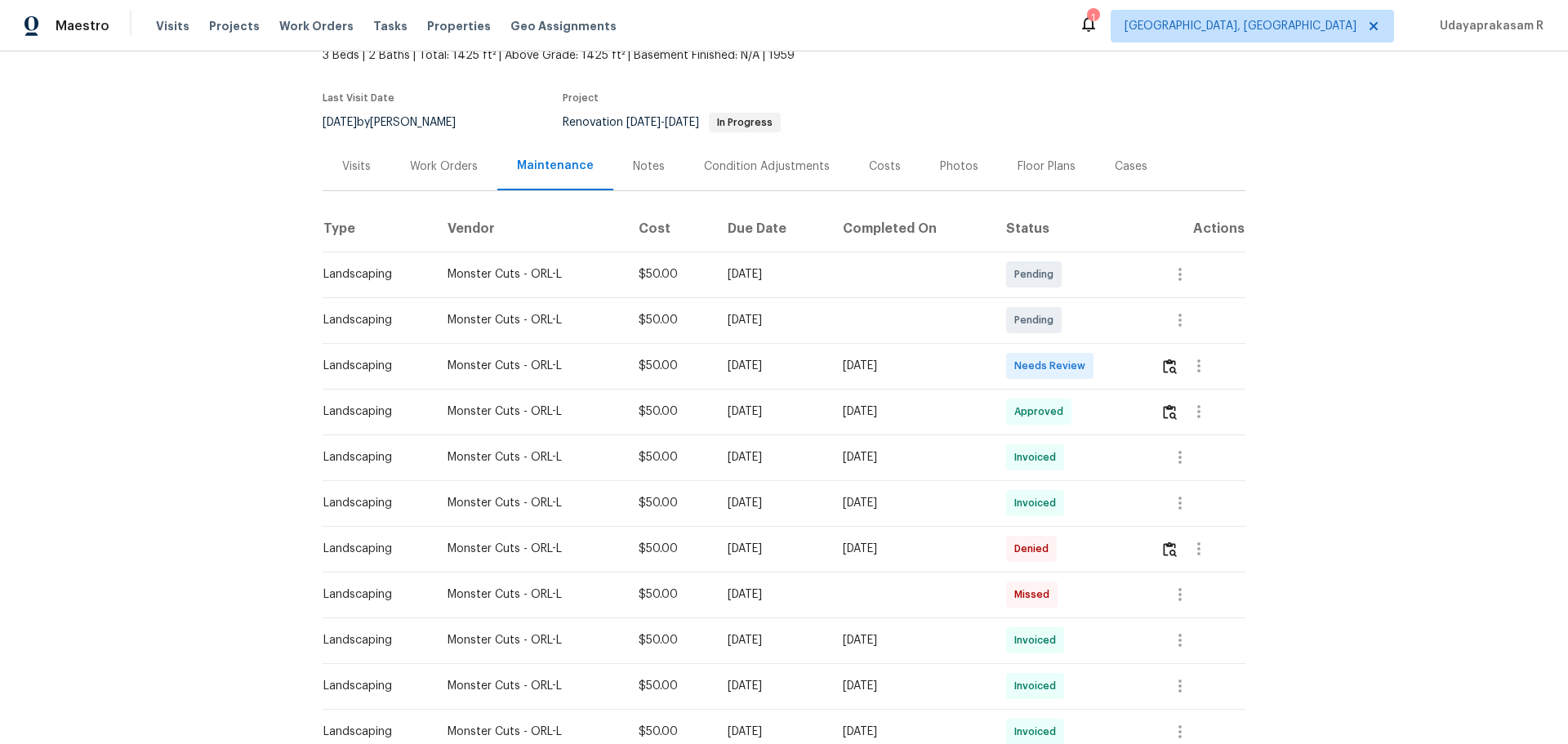
scroll to position [163, 0]
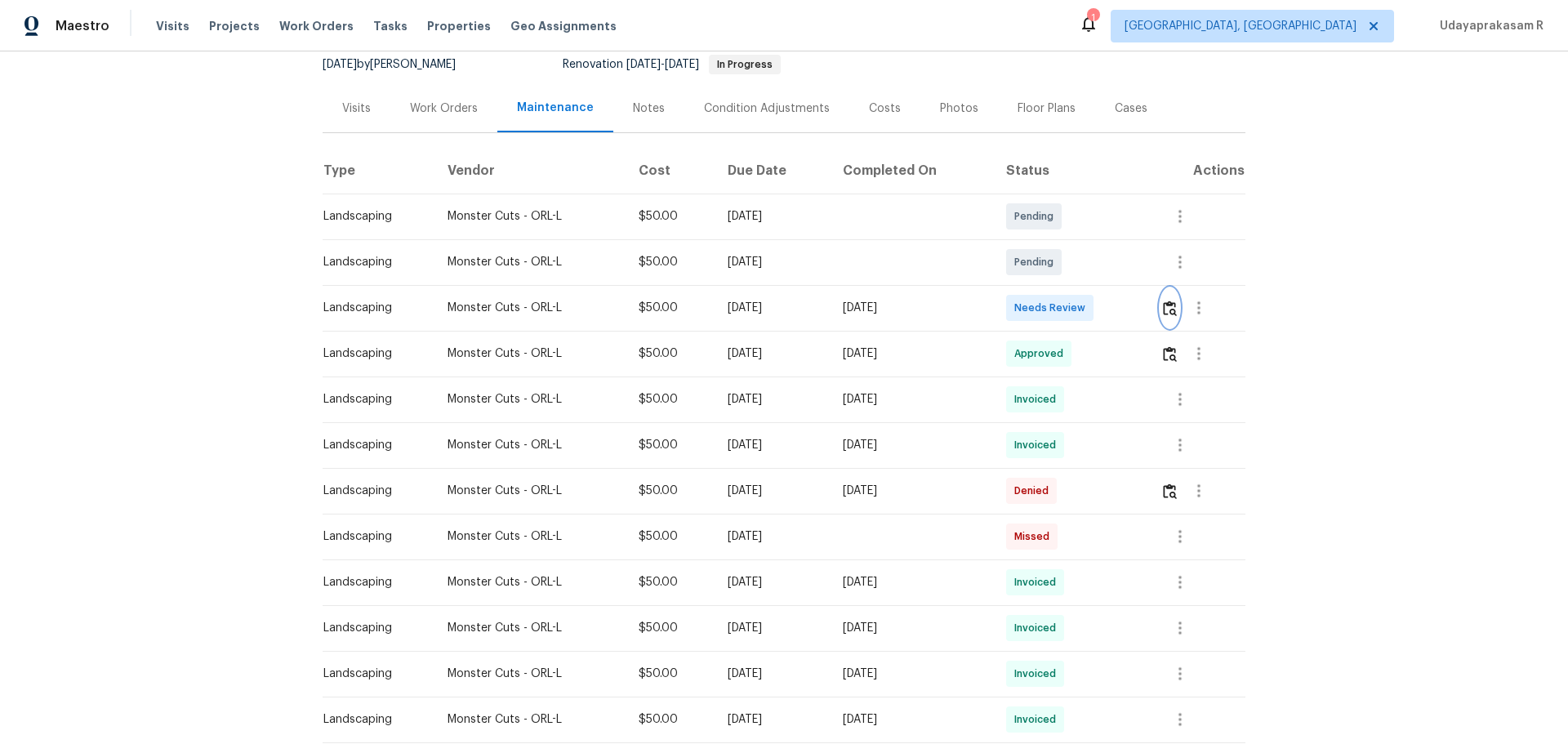
click at [1115, 302] on button "button" at bounding box center [1169, 307] width 19 height 39
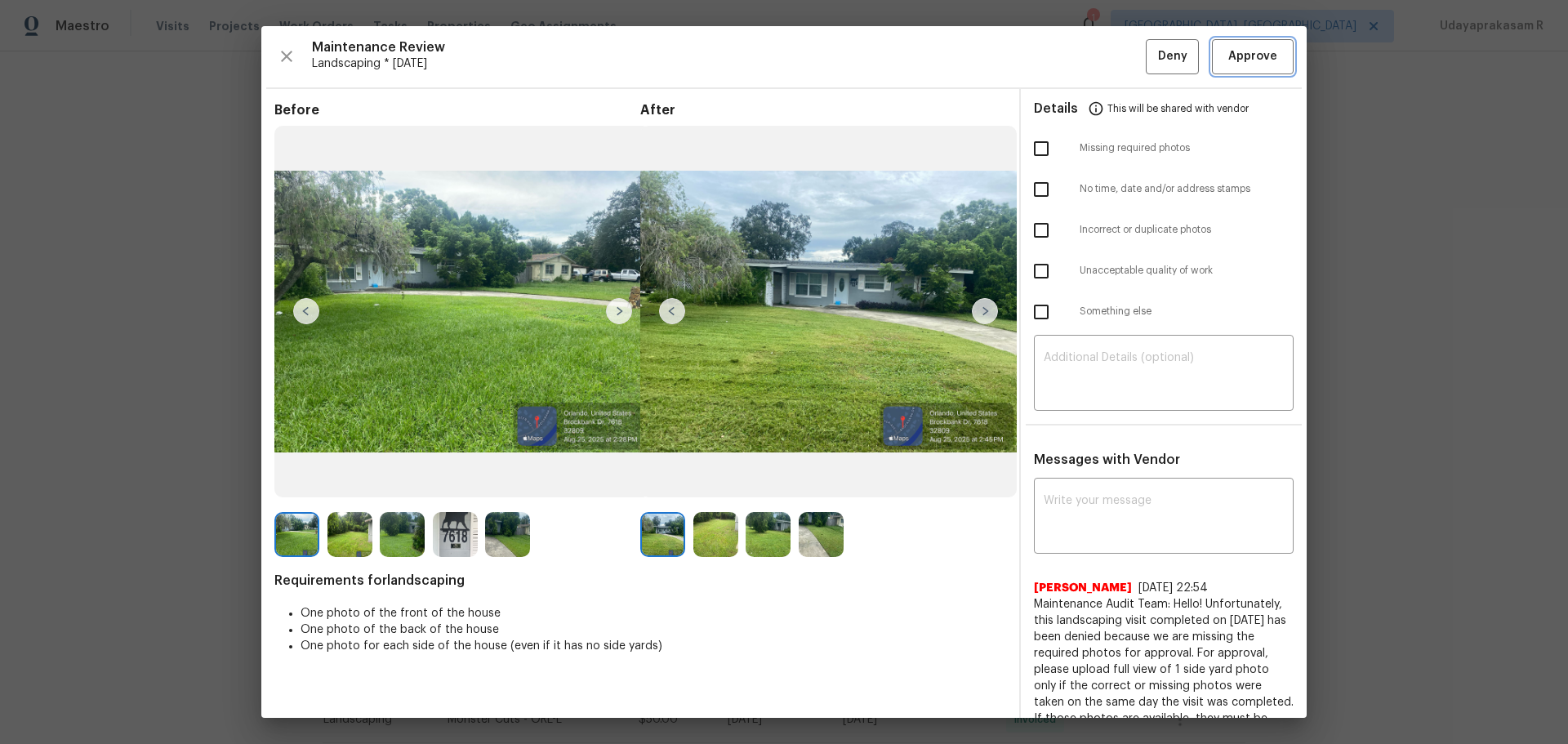
click at [1115, 57] on span "Approve" at bounding box center [1252, 57] width 49 height 21
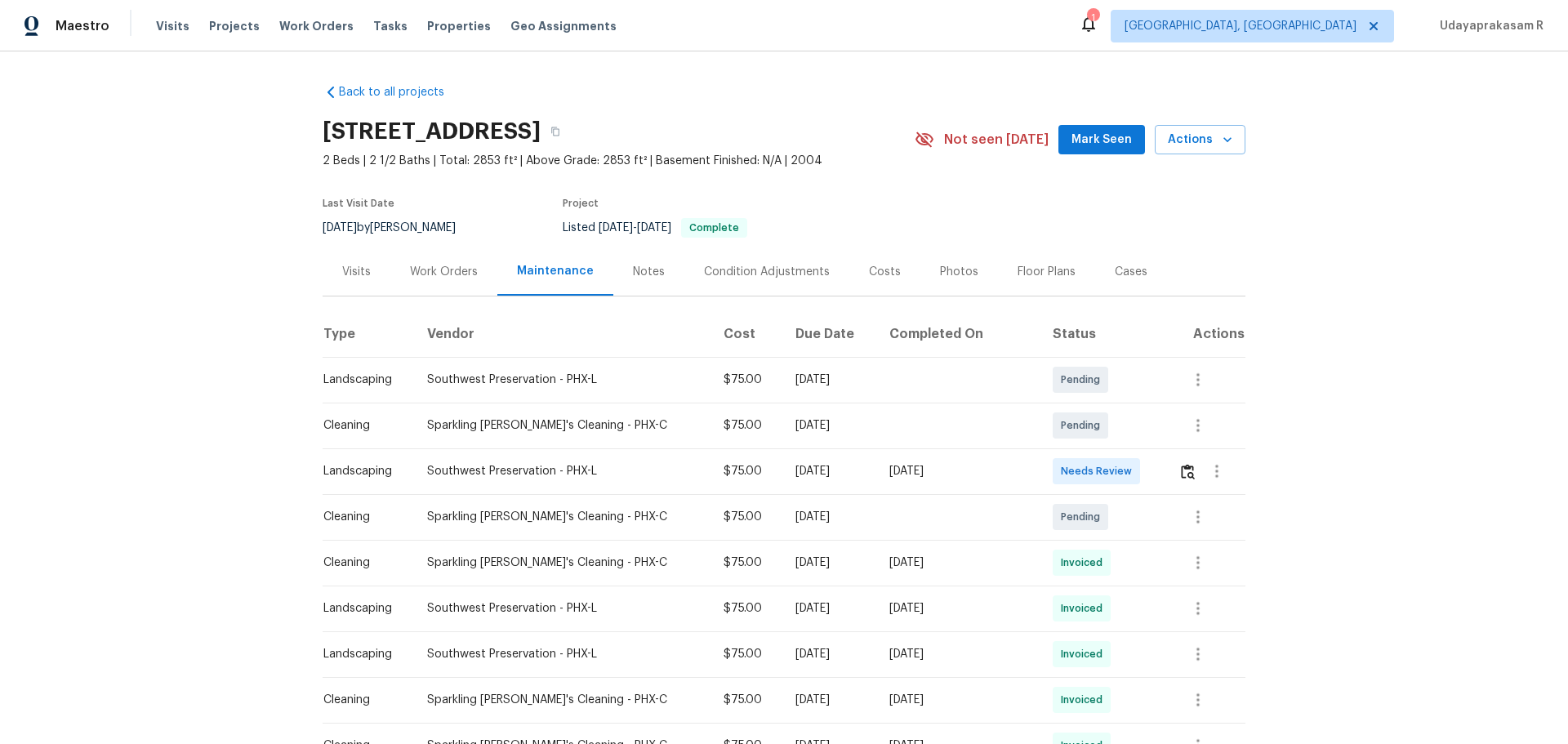
scroll to position [163, 0]
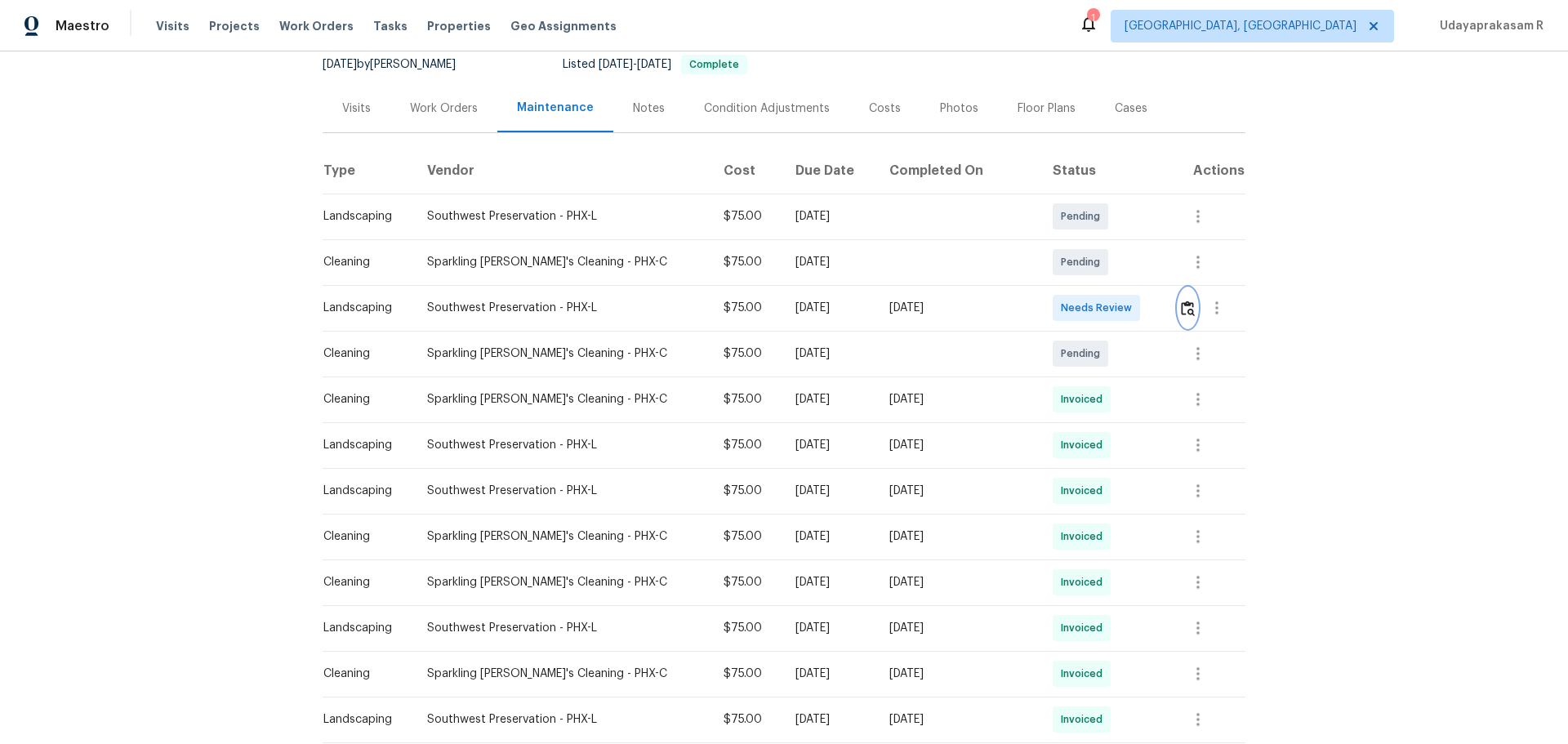
click at [1115, 309] on img "button" at bounding box center [1188, 308] width 14 height 16
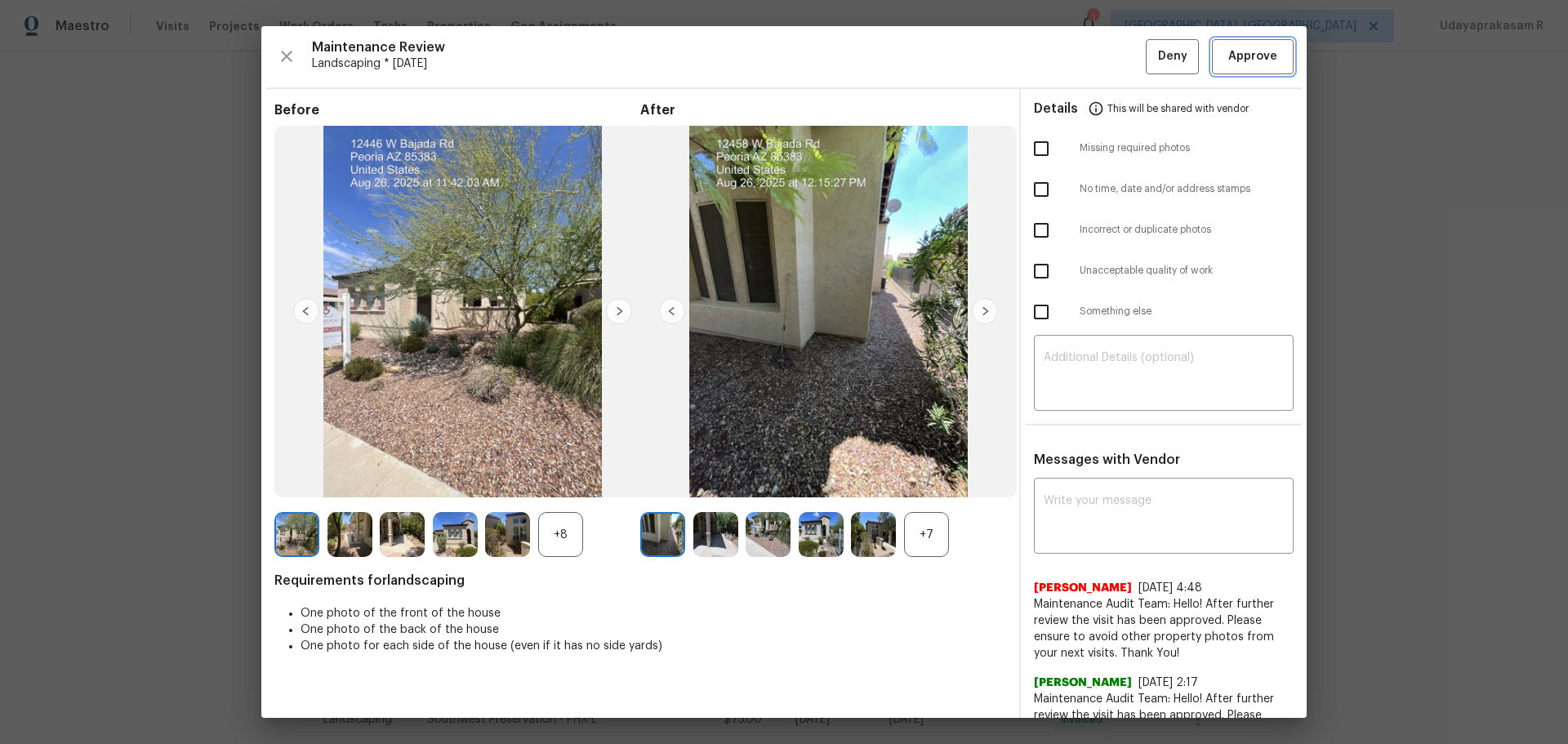
click at [1115, 64] on span "Approve" at bounding box center [1252, 57] width 49 height 21
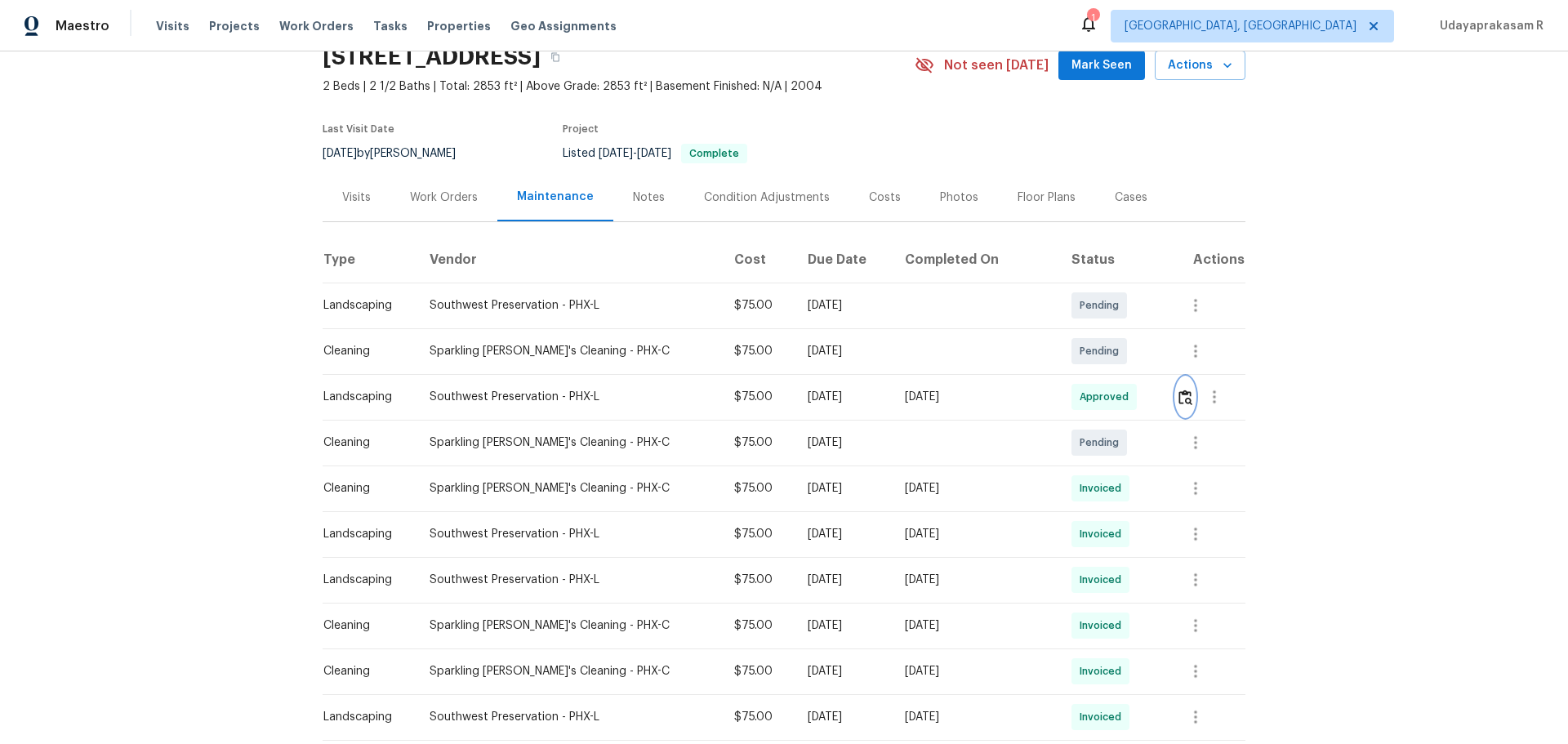
scroll to position [0, 0]
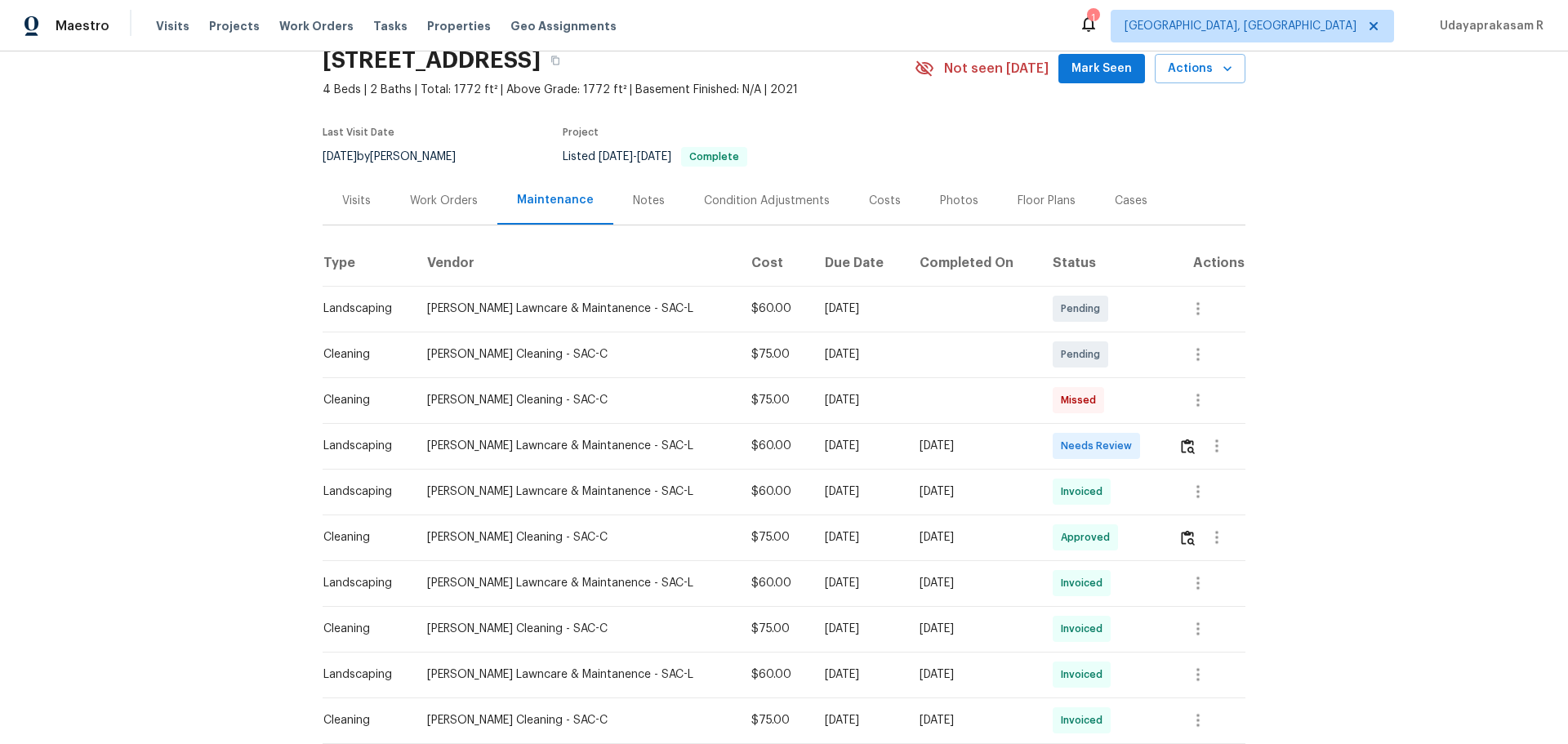
scroll to position [163, 0]
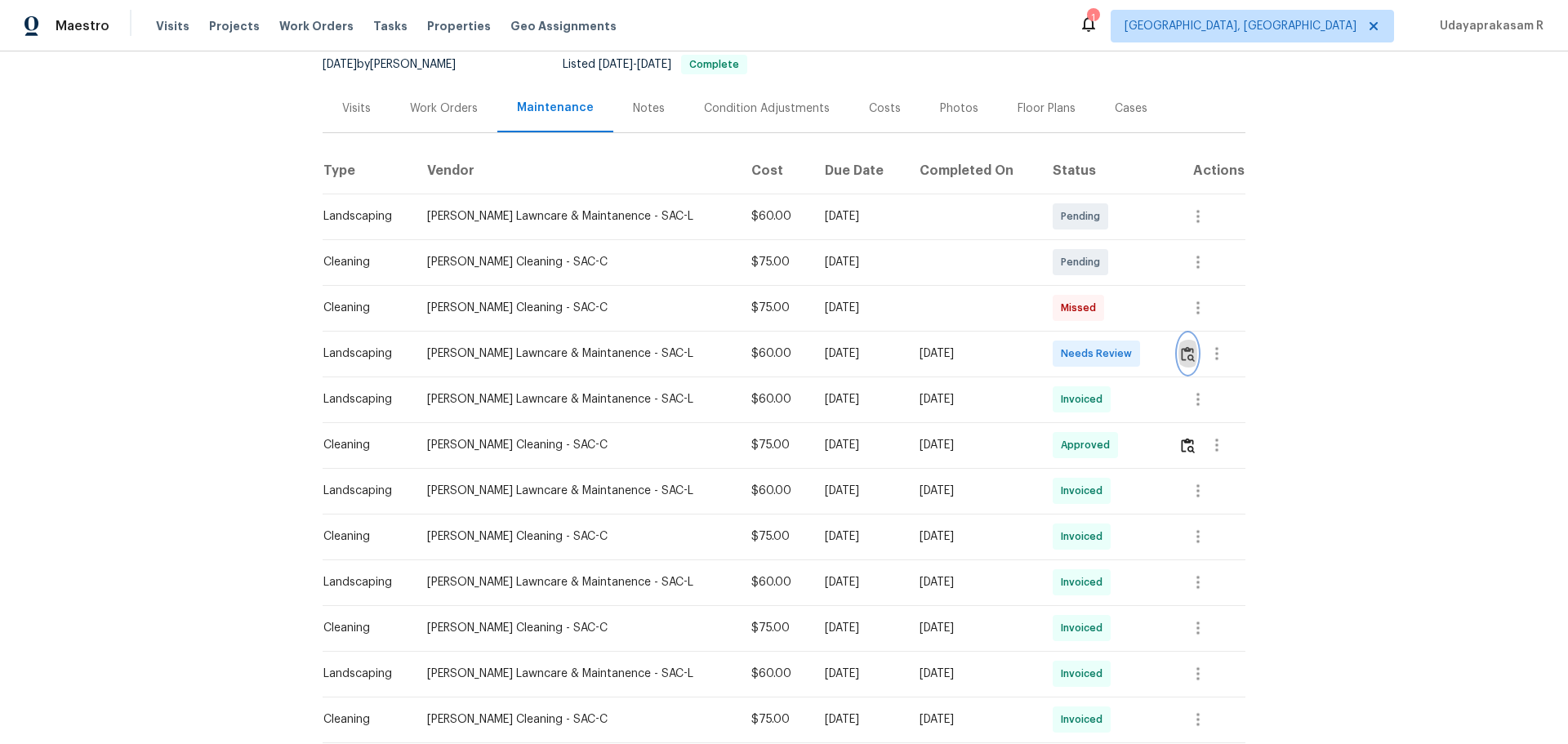
click at [1115, 350] on img "button" at bounding box center [1188, 354] width 14 height 16
click at [1115, 347] on td "Needs Review" at bounding box center [1103, 354] width 126 height 46
click at [1115, 346] on img "button" at bounding box center [1188, 354] width 14 height 16
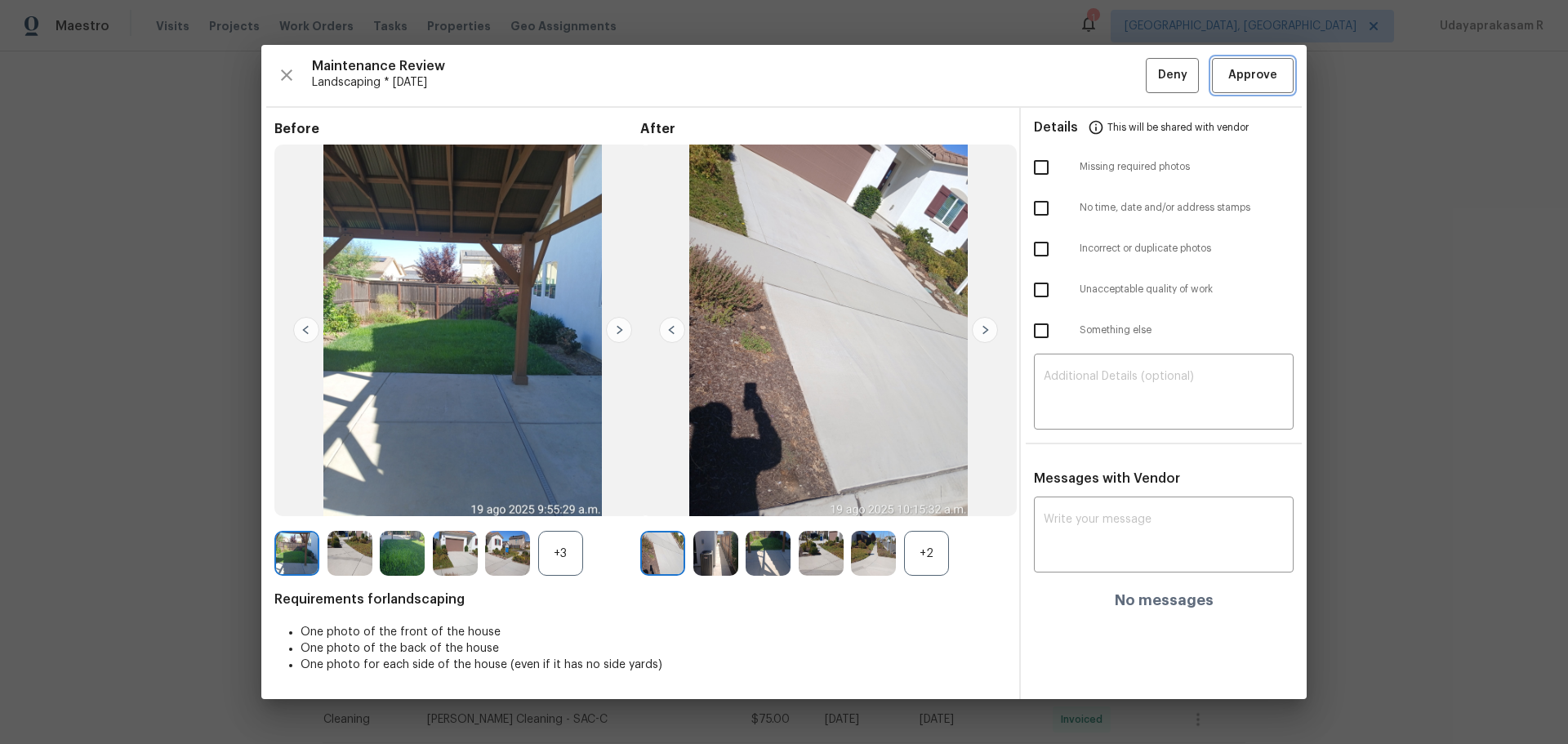
click at [1115, 66] on span "Approve" at bounding box center [1252, 76] width 49 height 21
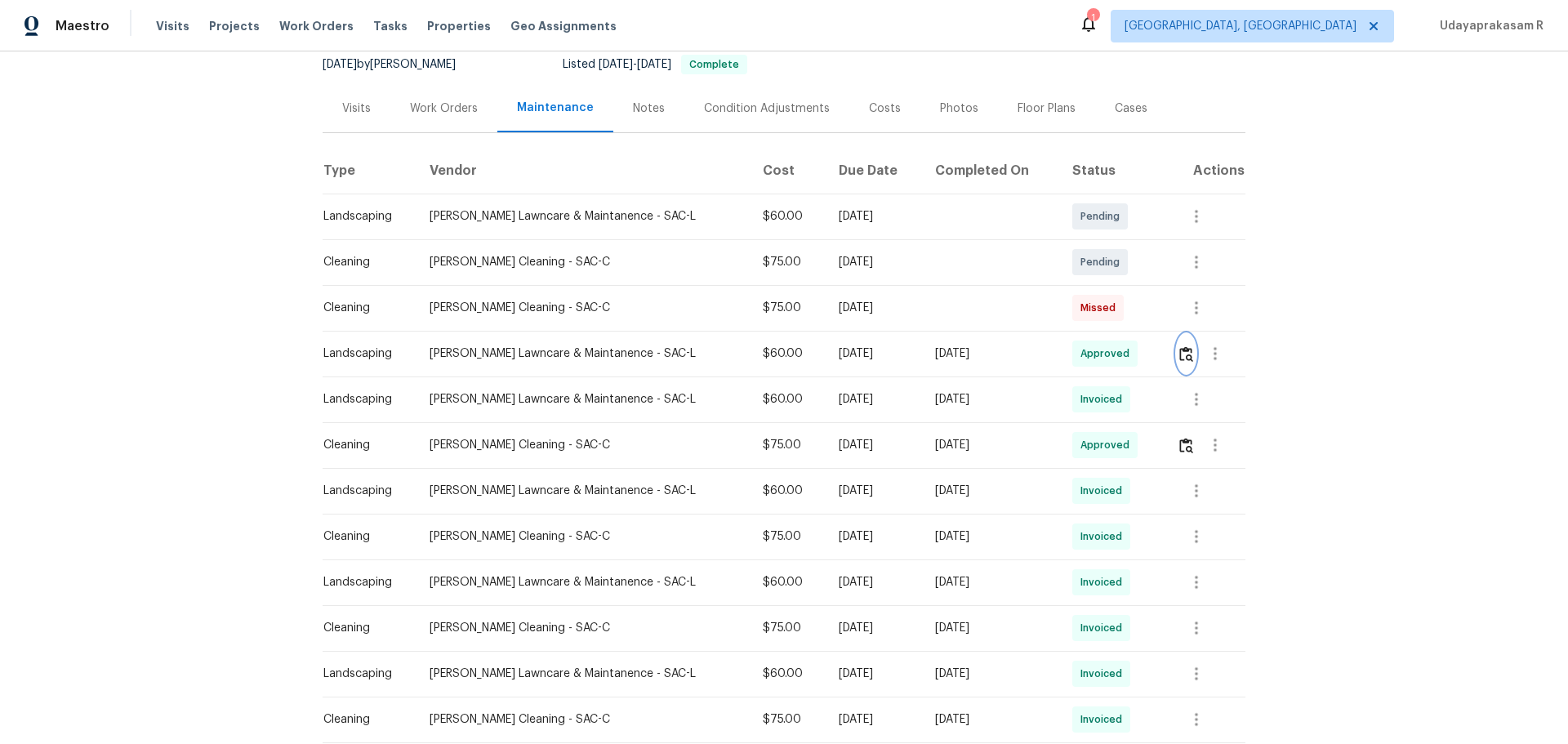
scroll to position [0, 0]
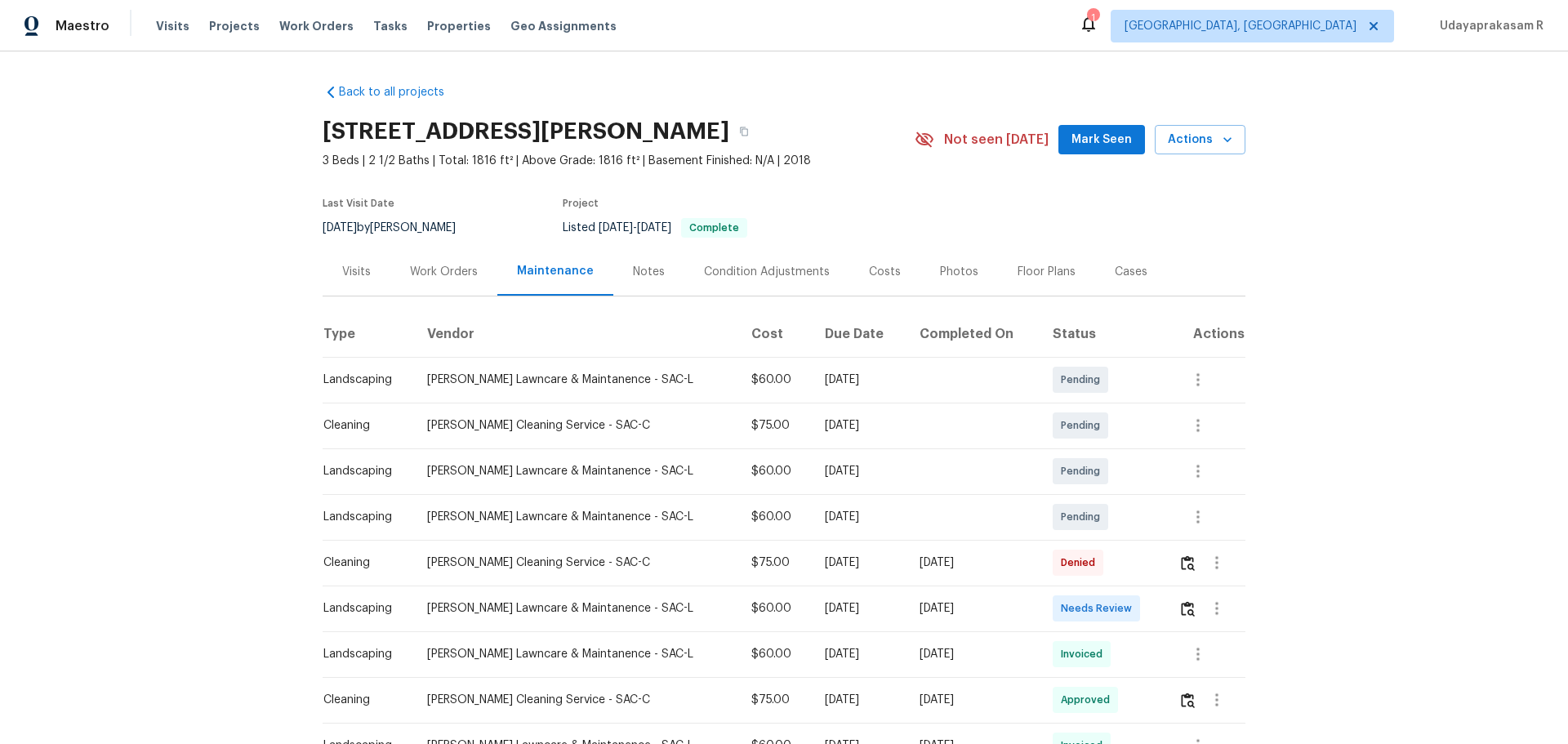
scroll to position [163, 0]
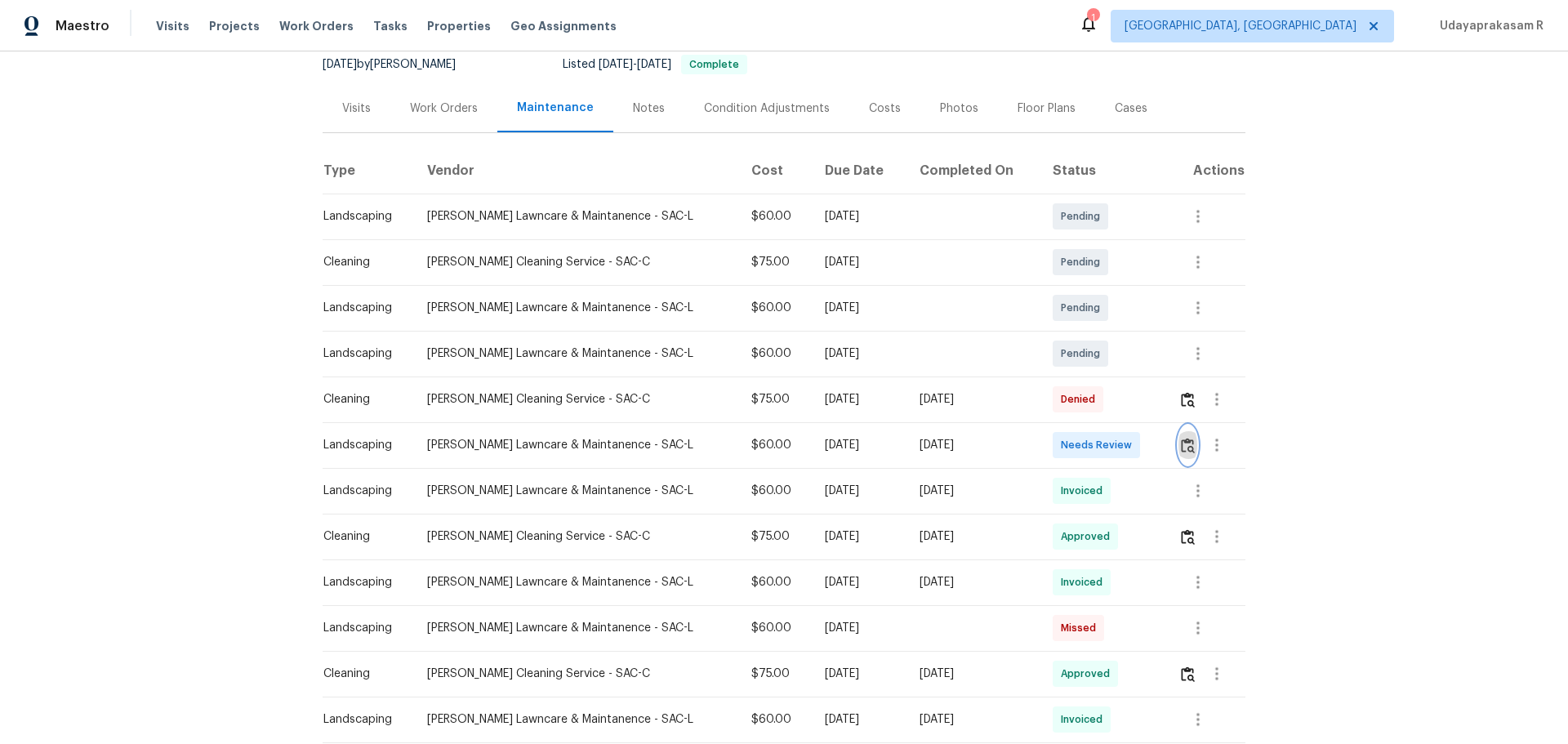
click at [1115, 451] on img "button" at bounding box center [1188, 446] width 14 height 16
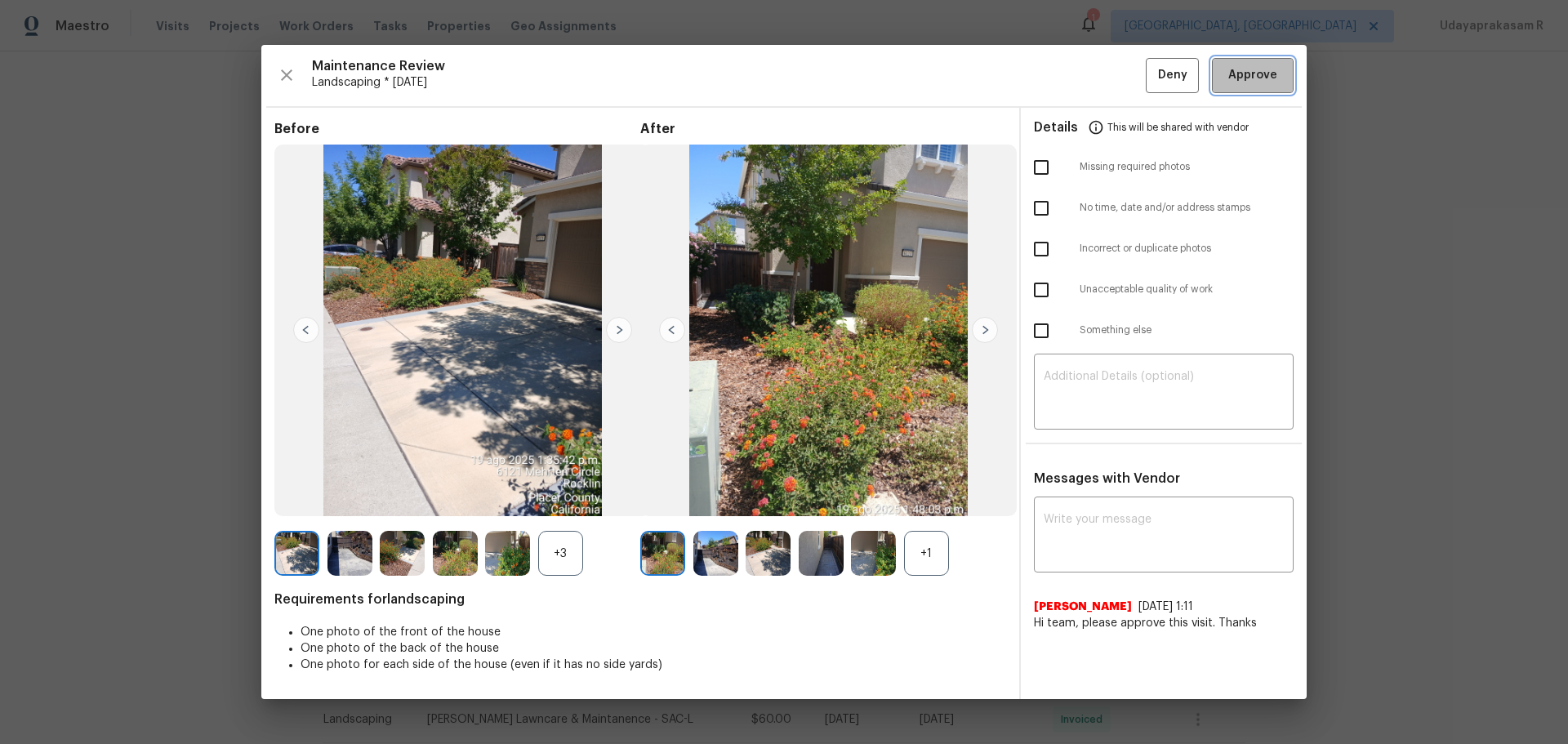
click at [1115, 69] on span "Approve" at bounding box center [1252, 76] width 49 height 21
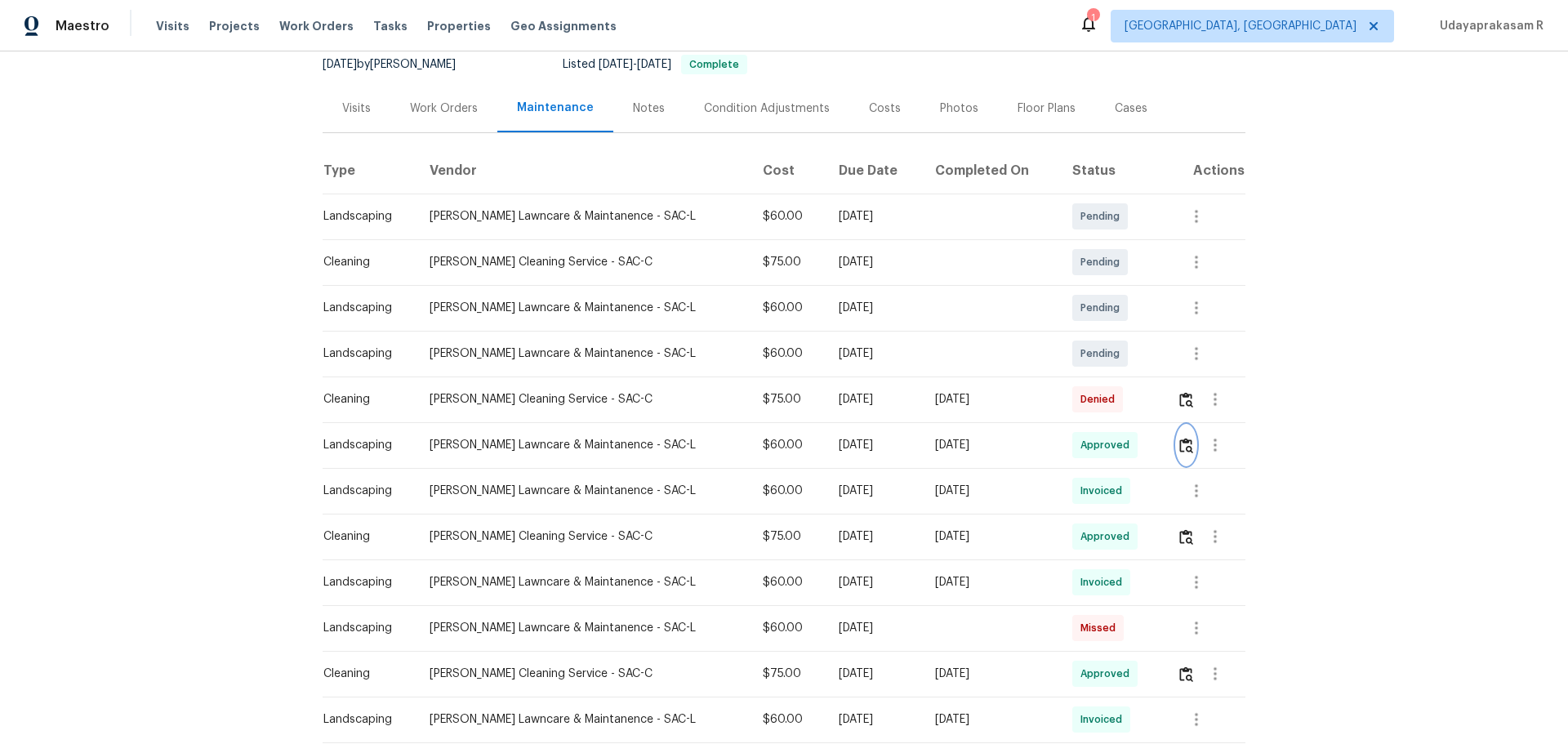
scroll to position [0, 0]
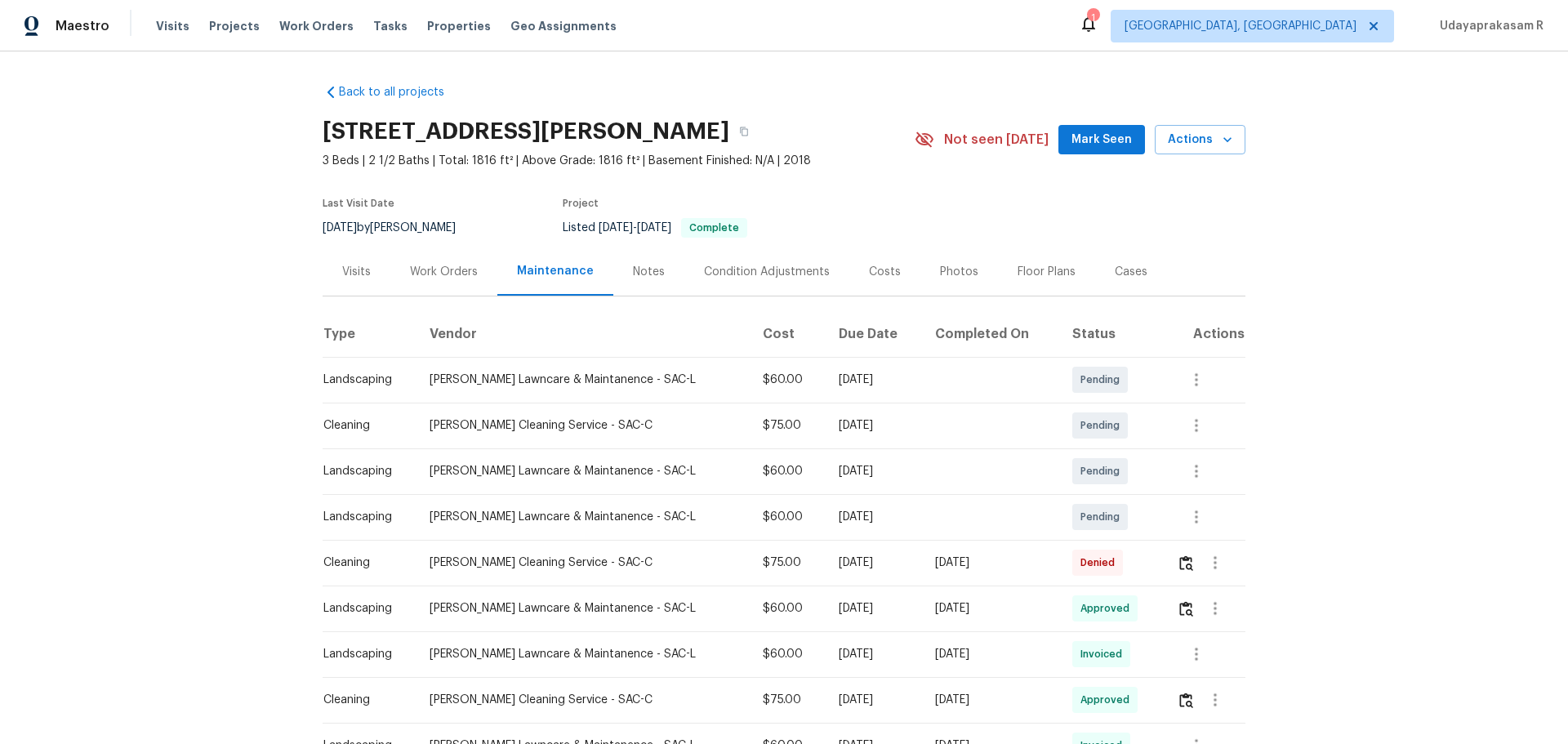
click at [204, 283] on div "Back to all projects 6121 Mehrten Cir, Rocklin, CA 95765 3 Beds | 2 1/2 Baths |…" at bounding box center [784, 398] width 1568 height 693
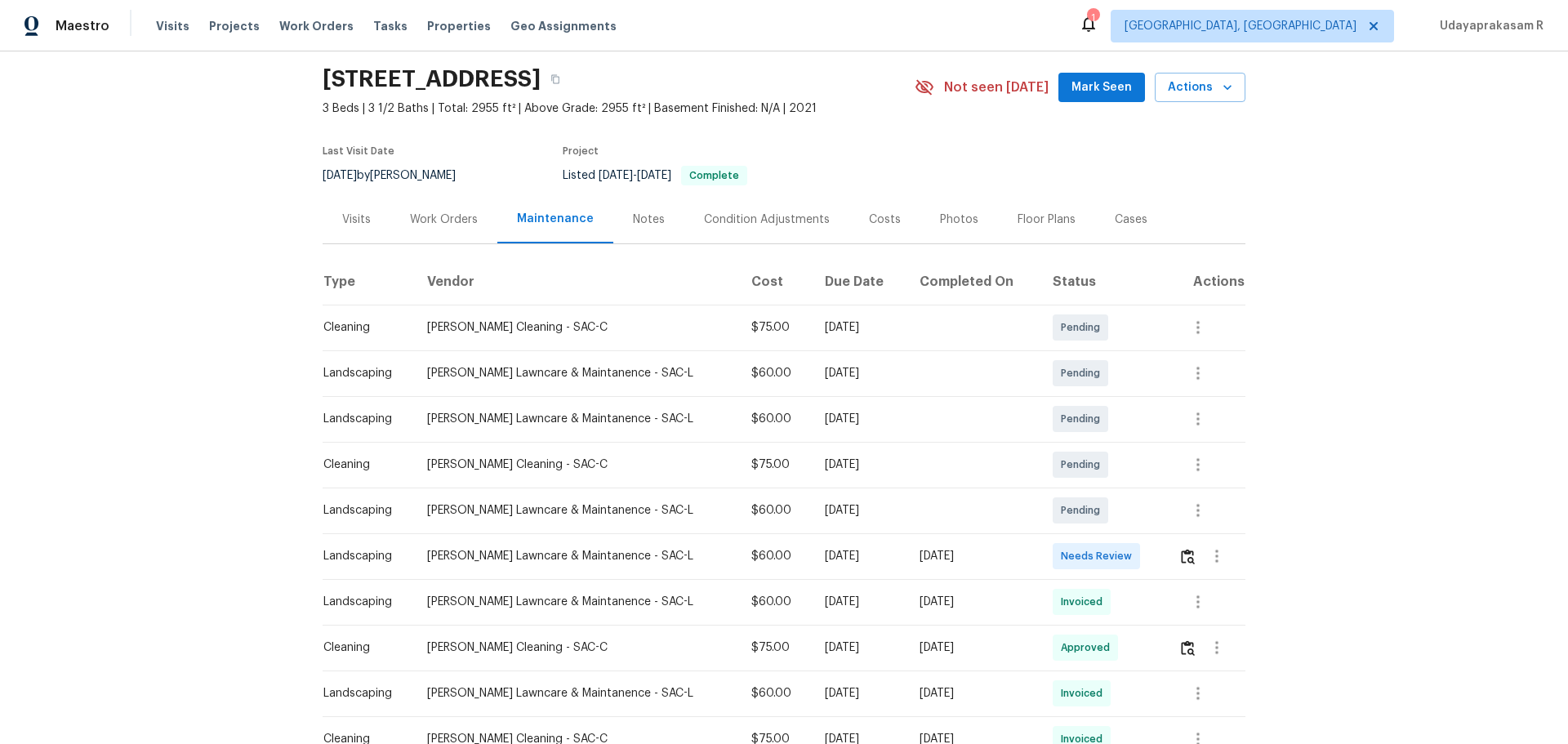
scroll to position [82, 0]
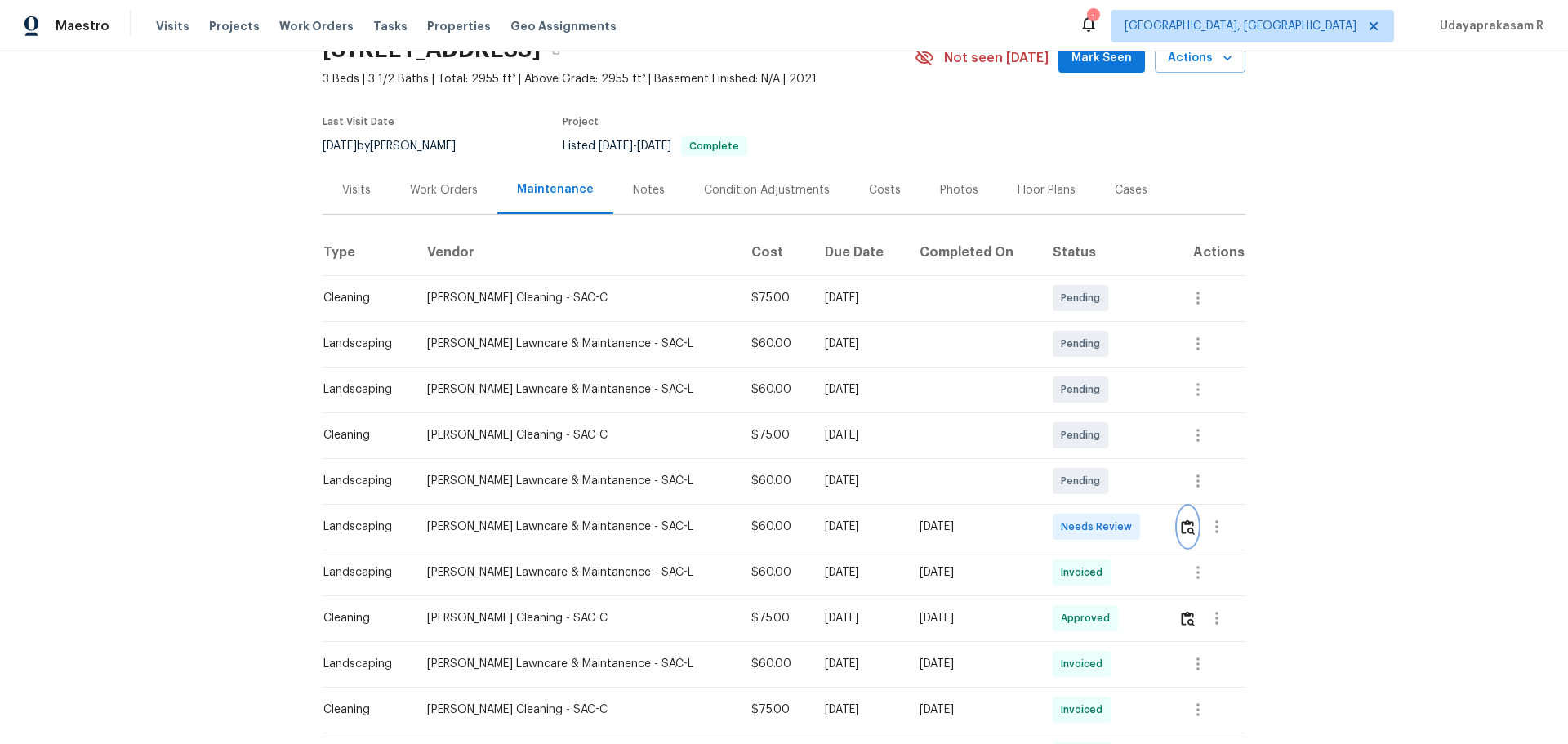
click at [1115, 488] on img "button" at bounding box center [1188, 527] width 14 height 16
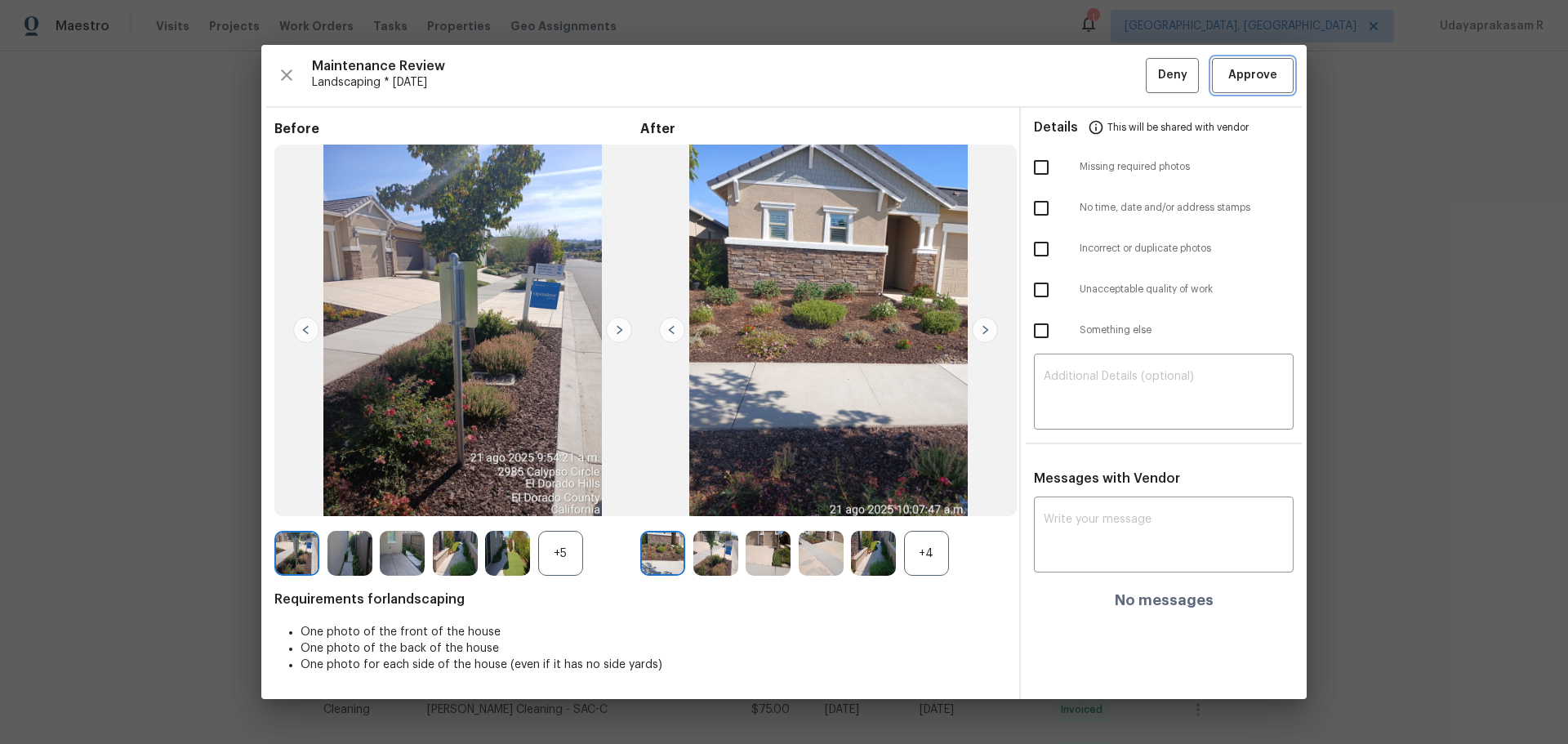
click at [1115, 74] on span "Approve" at bounding box center [1252, 76] width 49 height 21
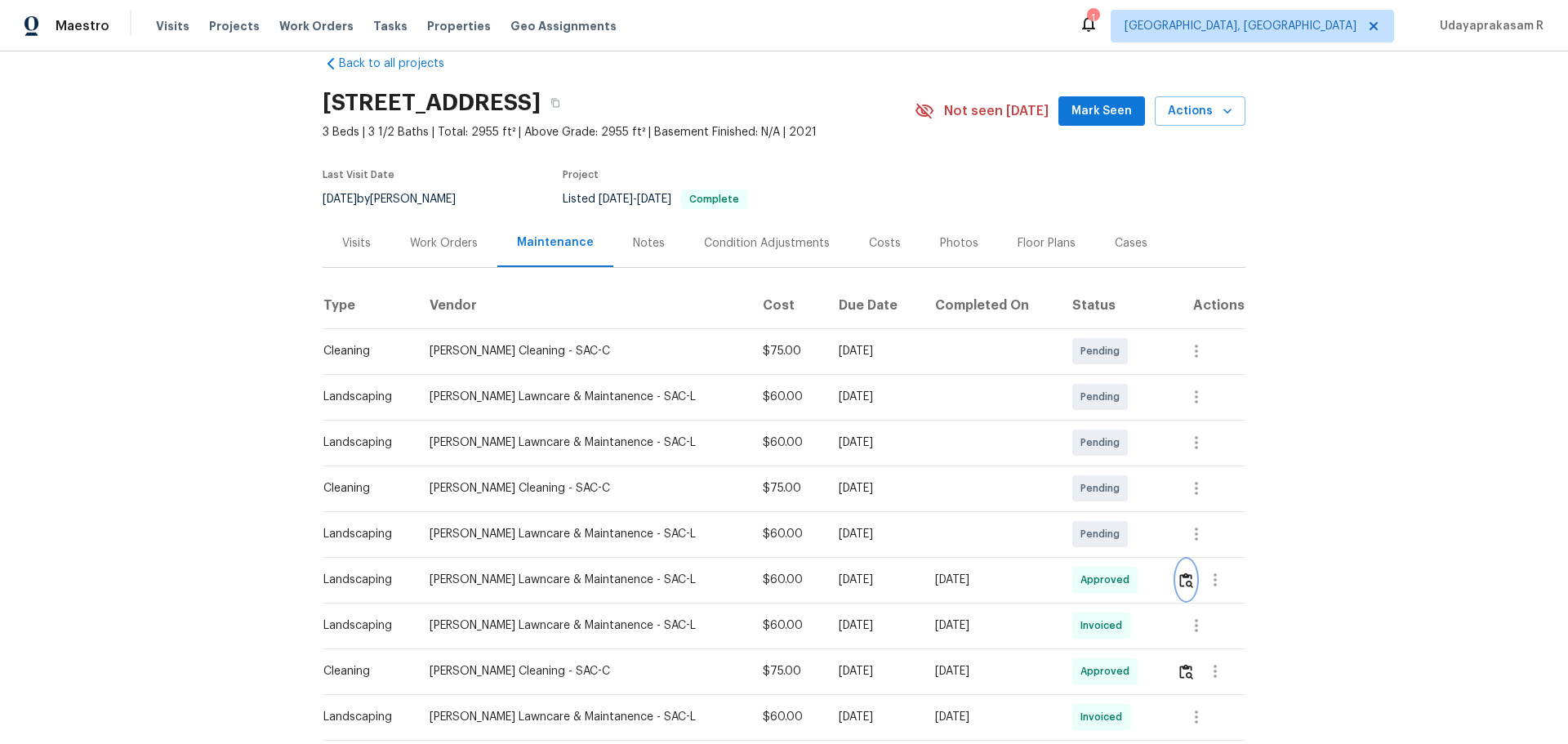
scroll to position [0, 0]
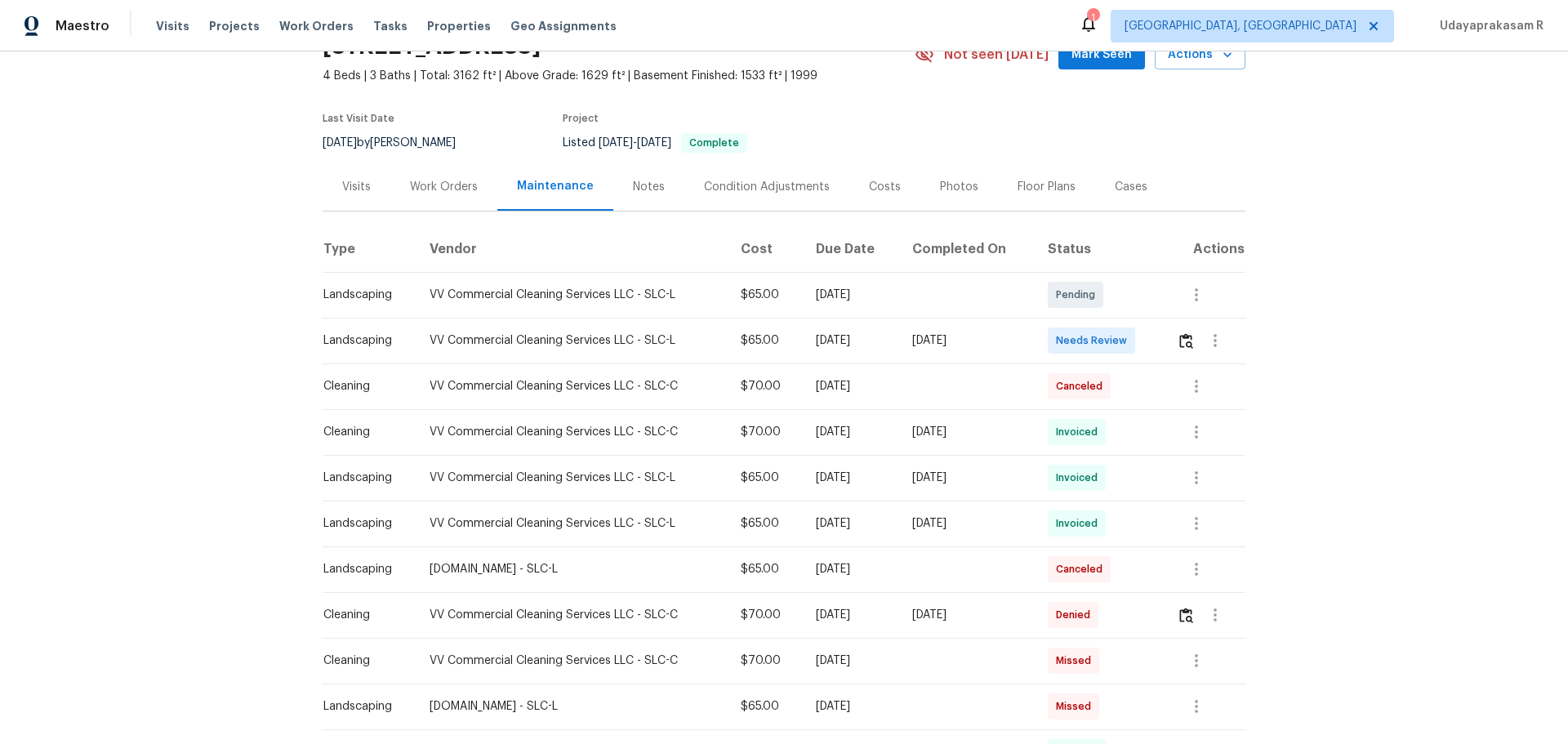
scroll to position [163, 0]
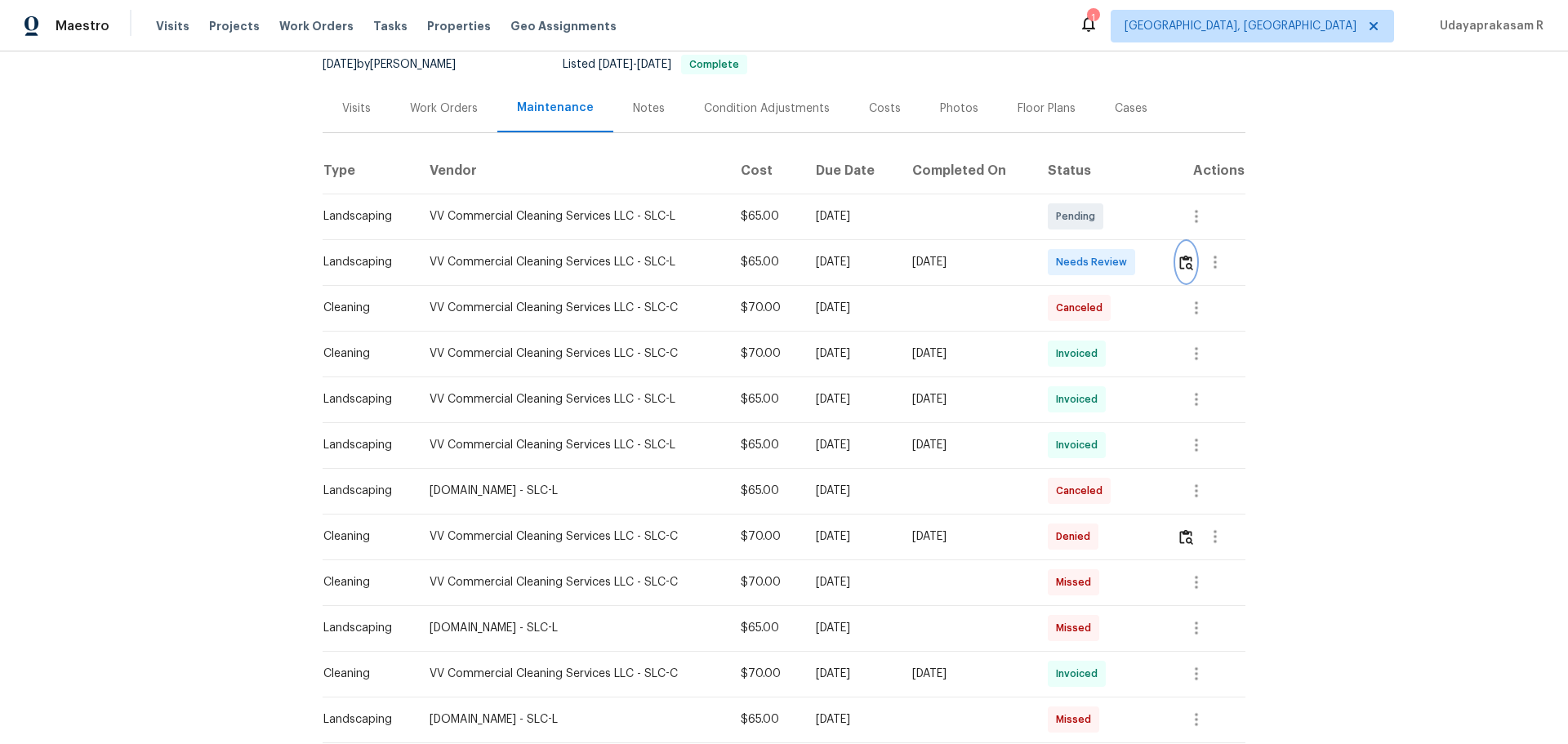
click at [1115, 268] on button "button" at bounding box center [1186, 262] width 19 height 39
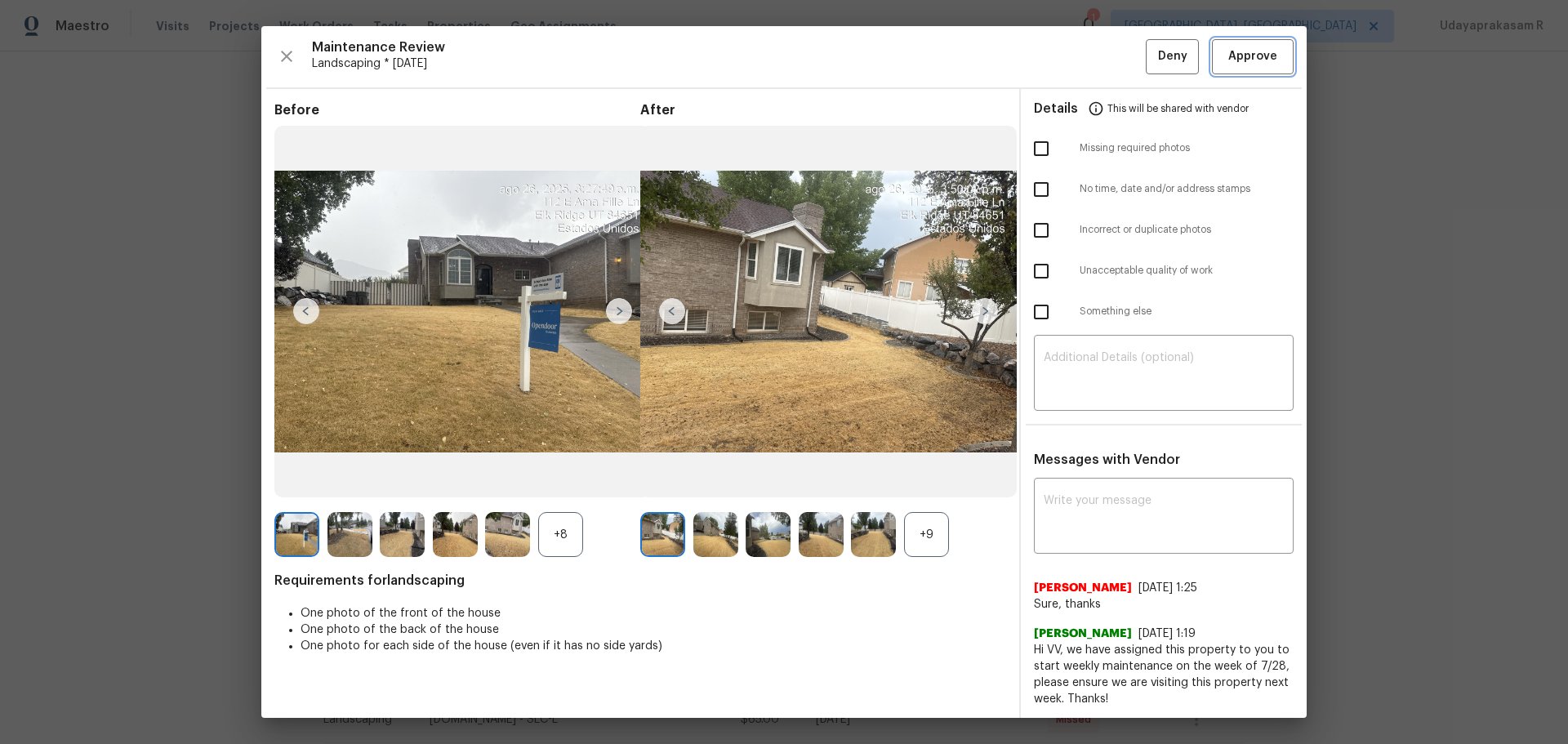
click at [1115, 71] on button "Approve" at bounding box center [1253, 56] width 82 height 35
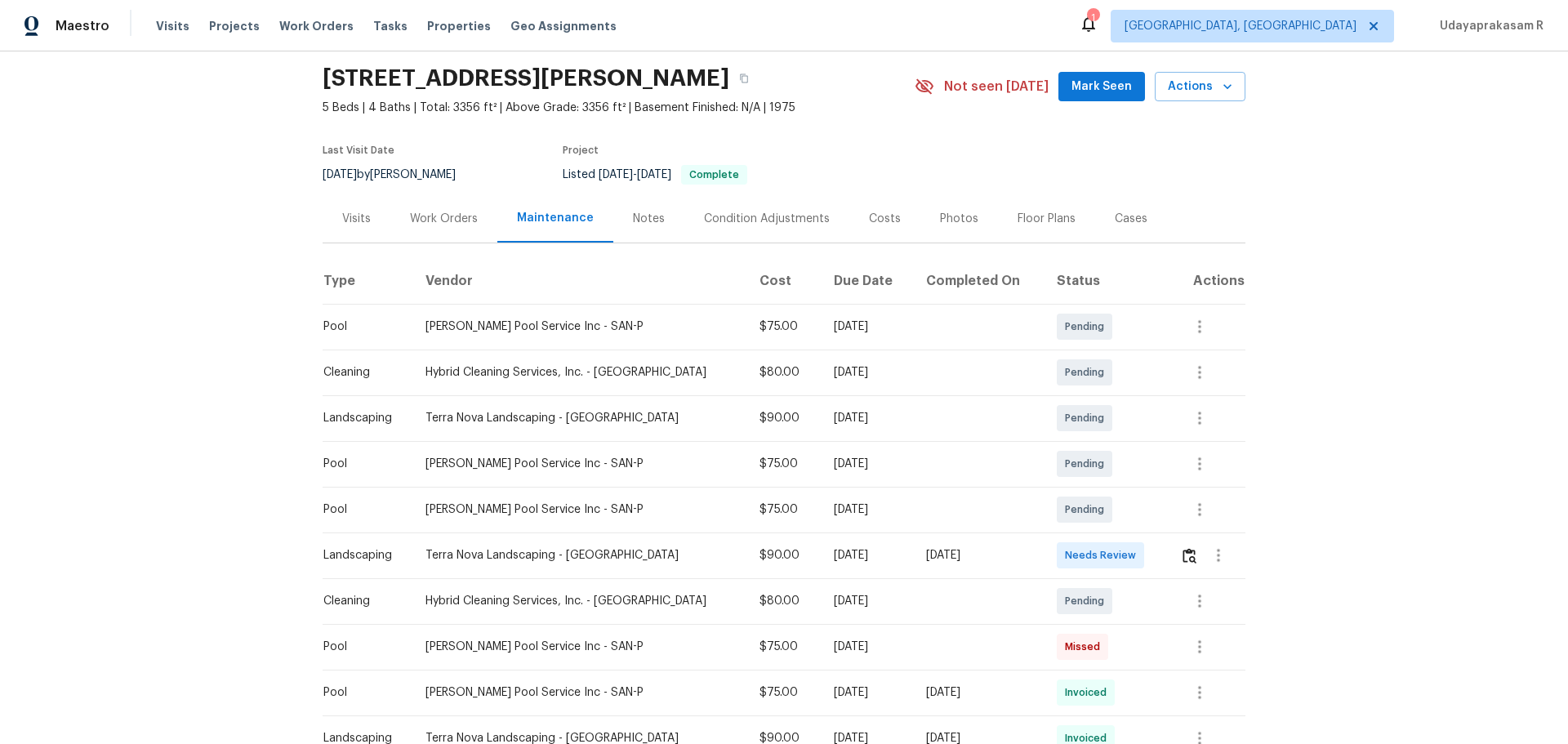
scroll to position [82, 0]
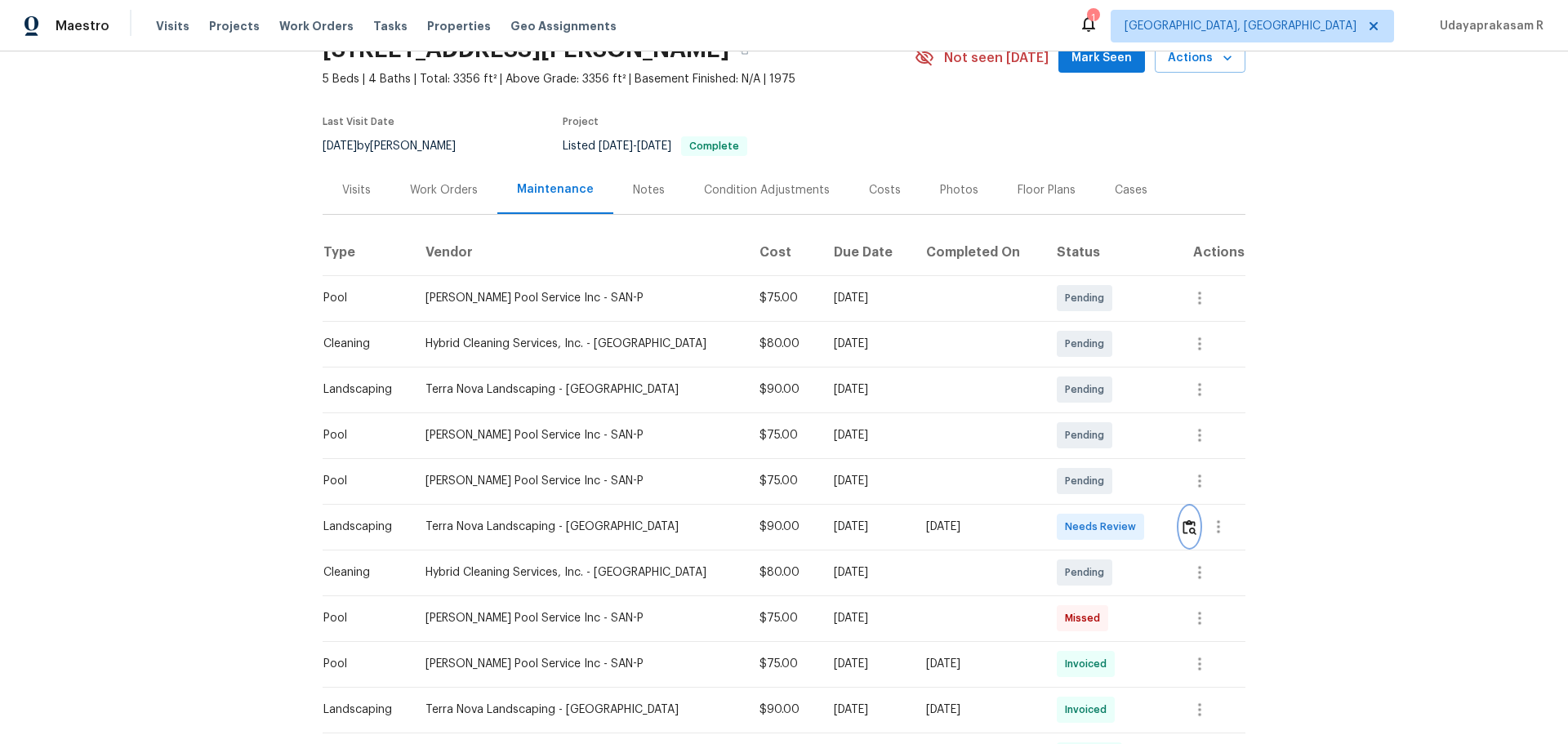
click at [1115, 488] on img "button" at bounding box center [1189, 527] width 14 height 16
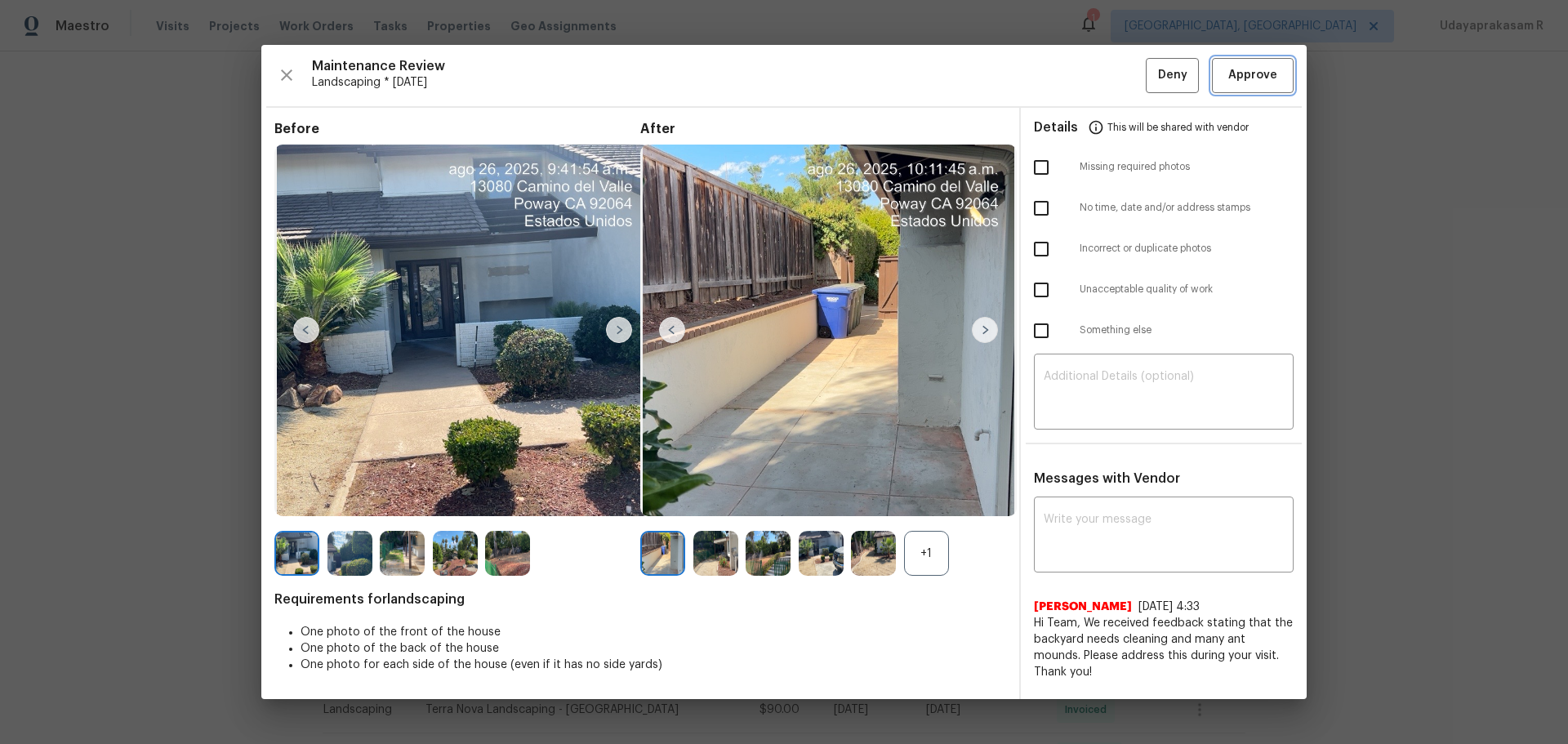
click at [1115, 77] on span "Approve" at bounding box center [1252, 76] width 49 height 21
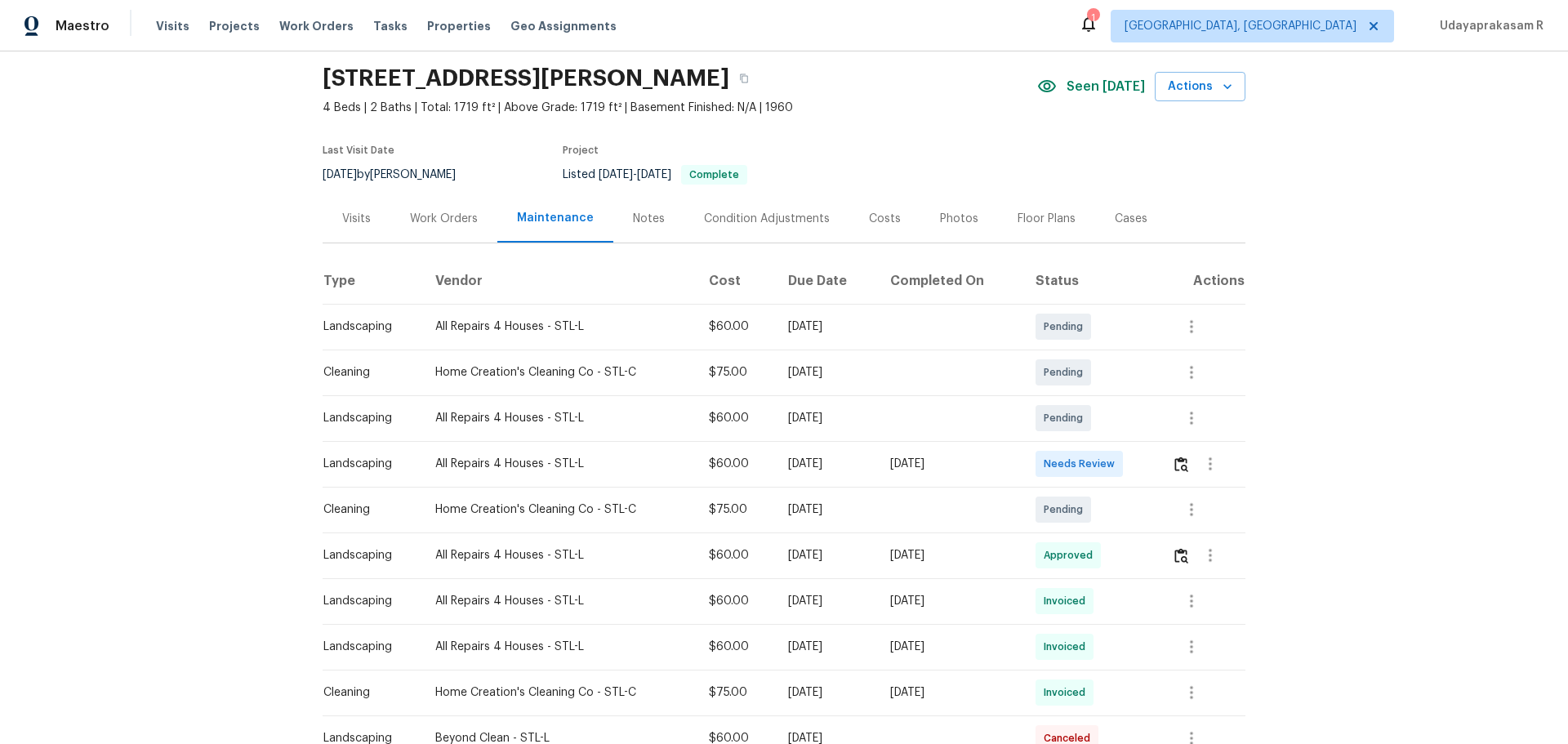
scroll to position [82, 0]
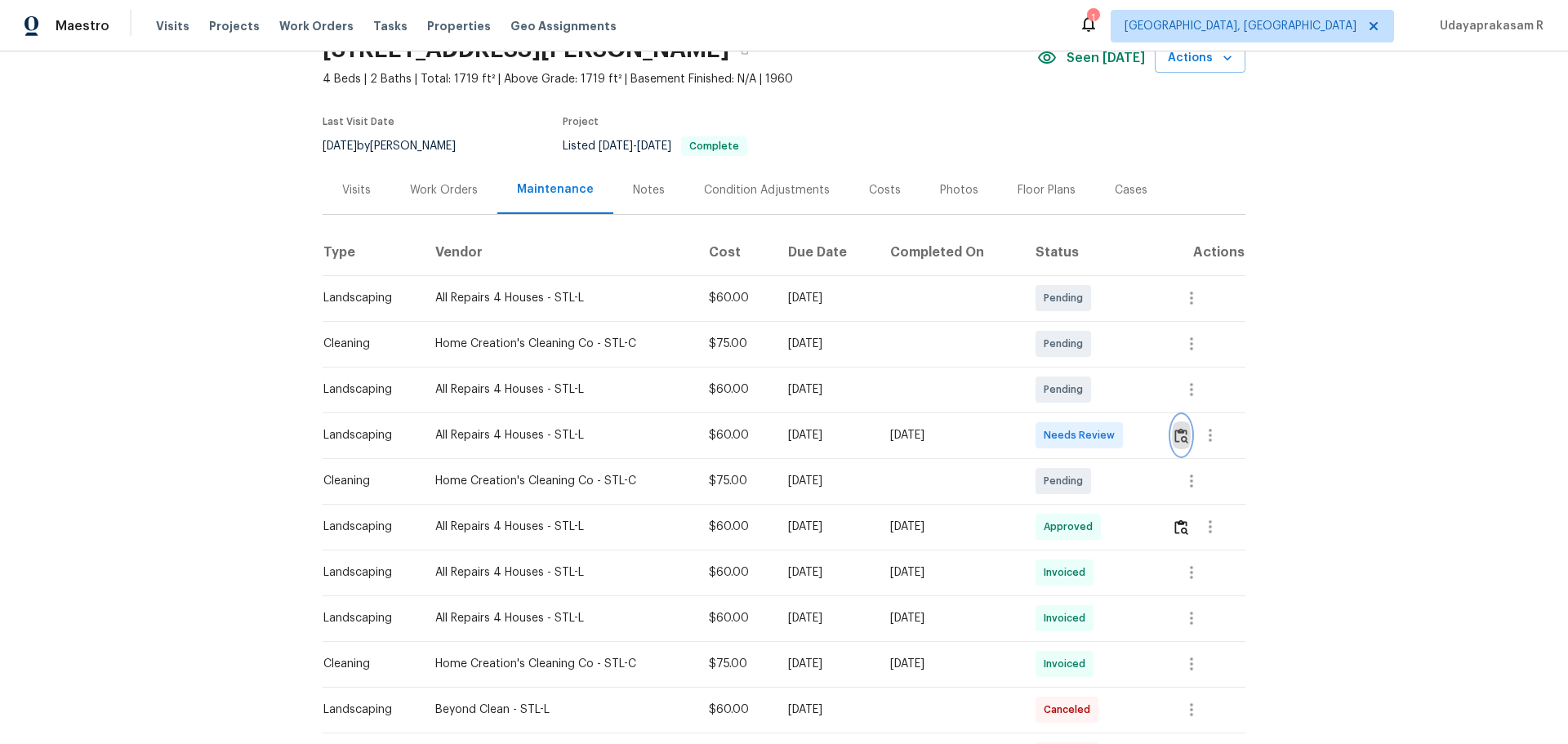
click at [1115, 442] on img "button" at bounding box center [1181, 436] width 14 height 16
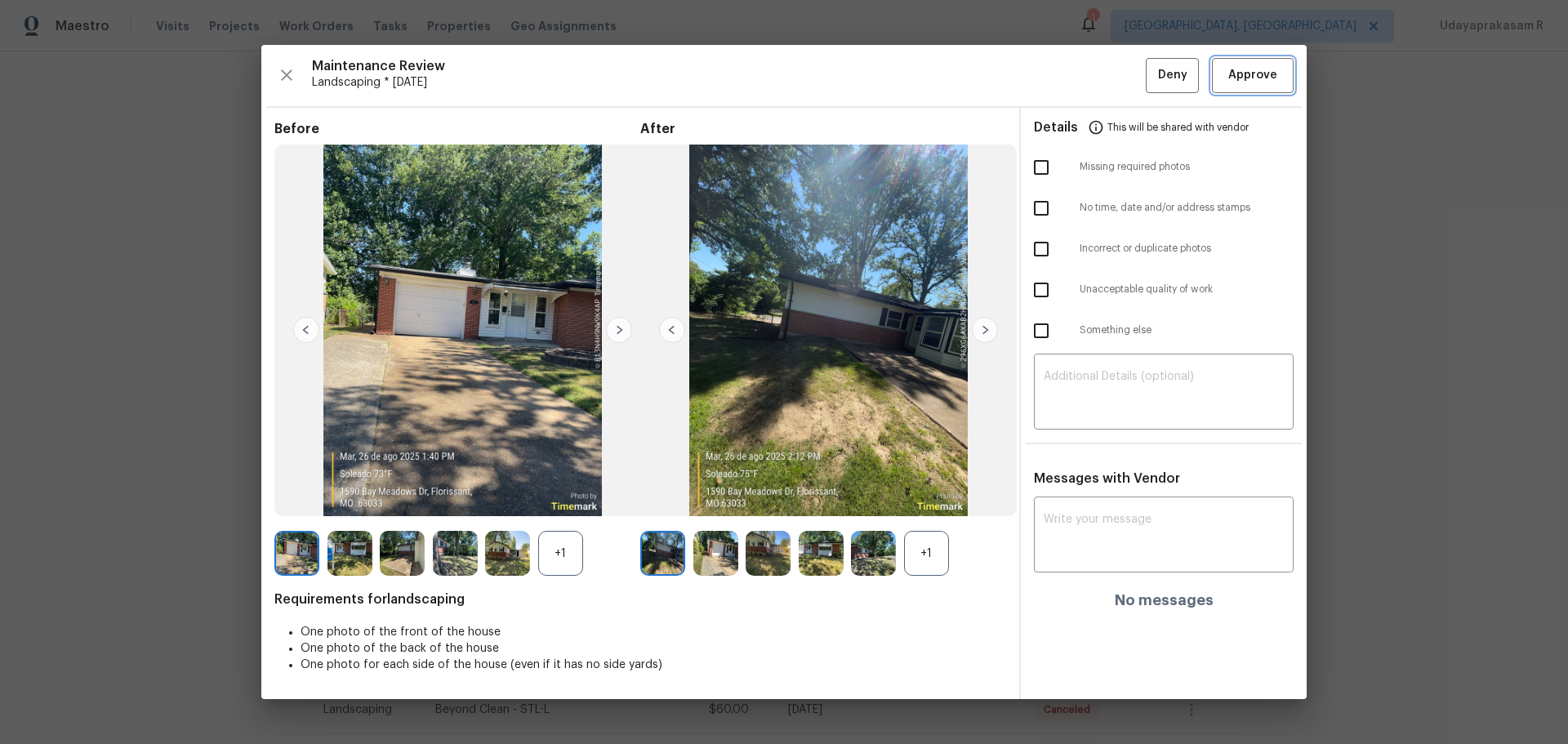
click at [1115, 84] on span "Approve" at bounding box center [1252, 76] width 49 height 21
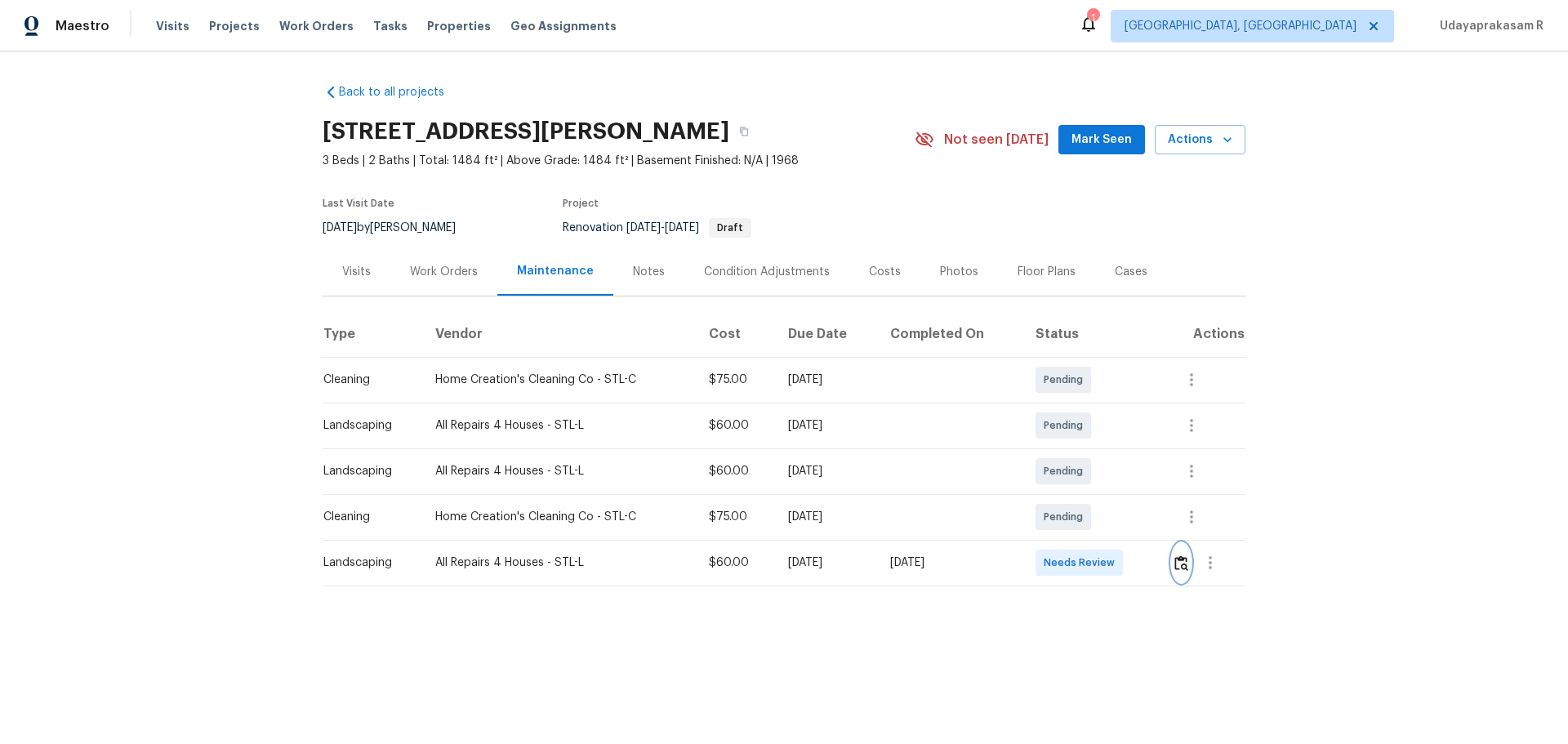
click at [1115, 488] on img "button" at bounding box center [1181, 564] width 14 height 16
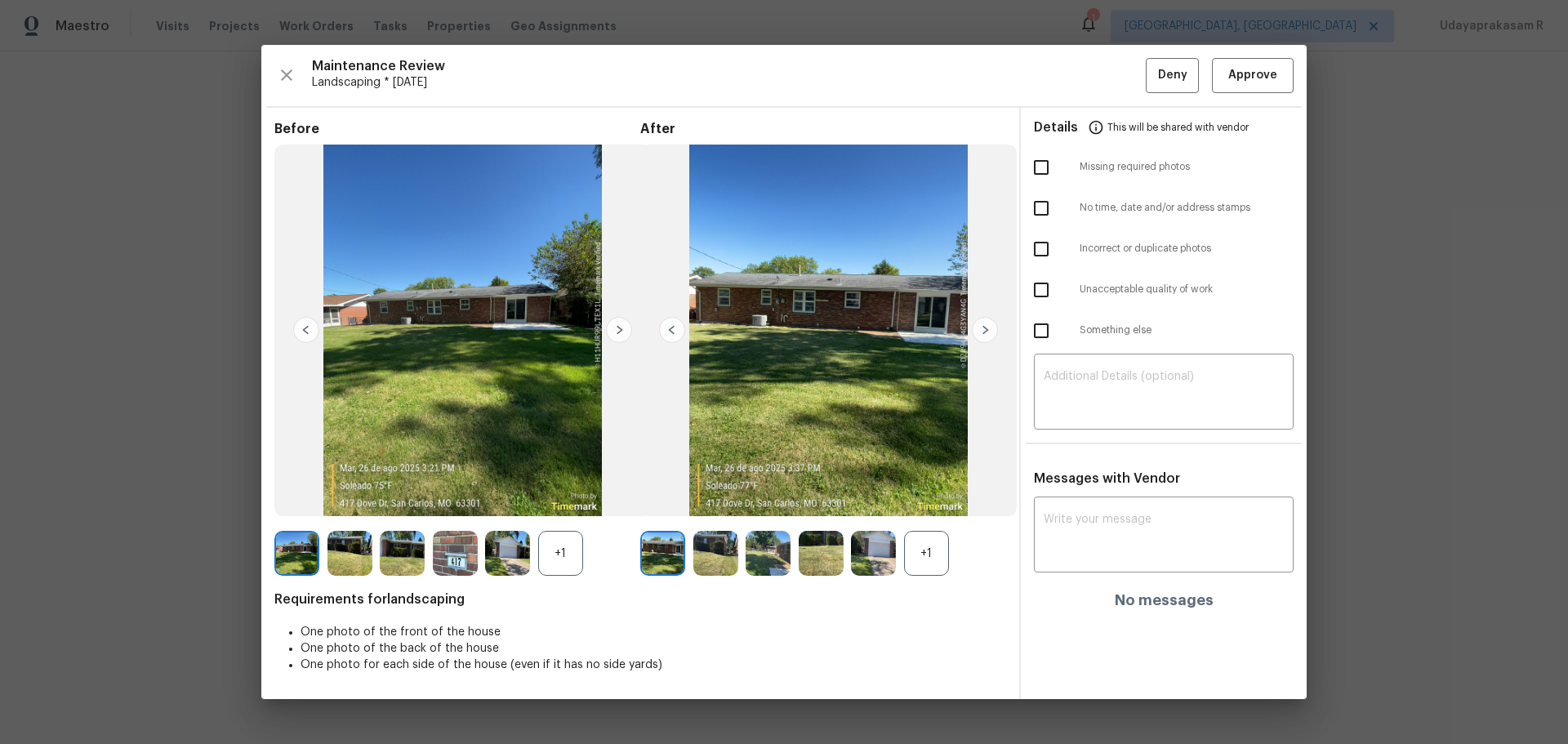
click at [980, 327] on img at bounding box center [985, 330] width 26 height 26
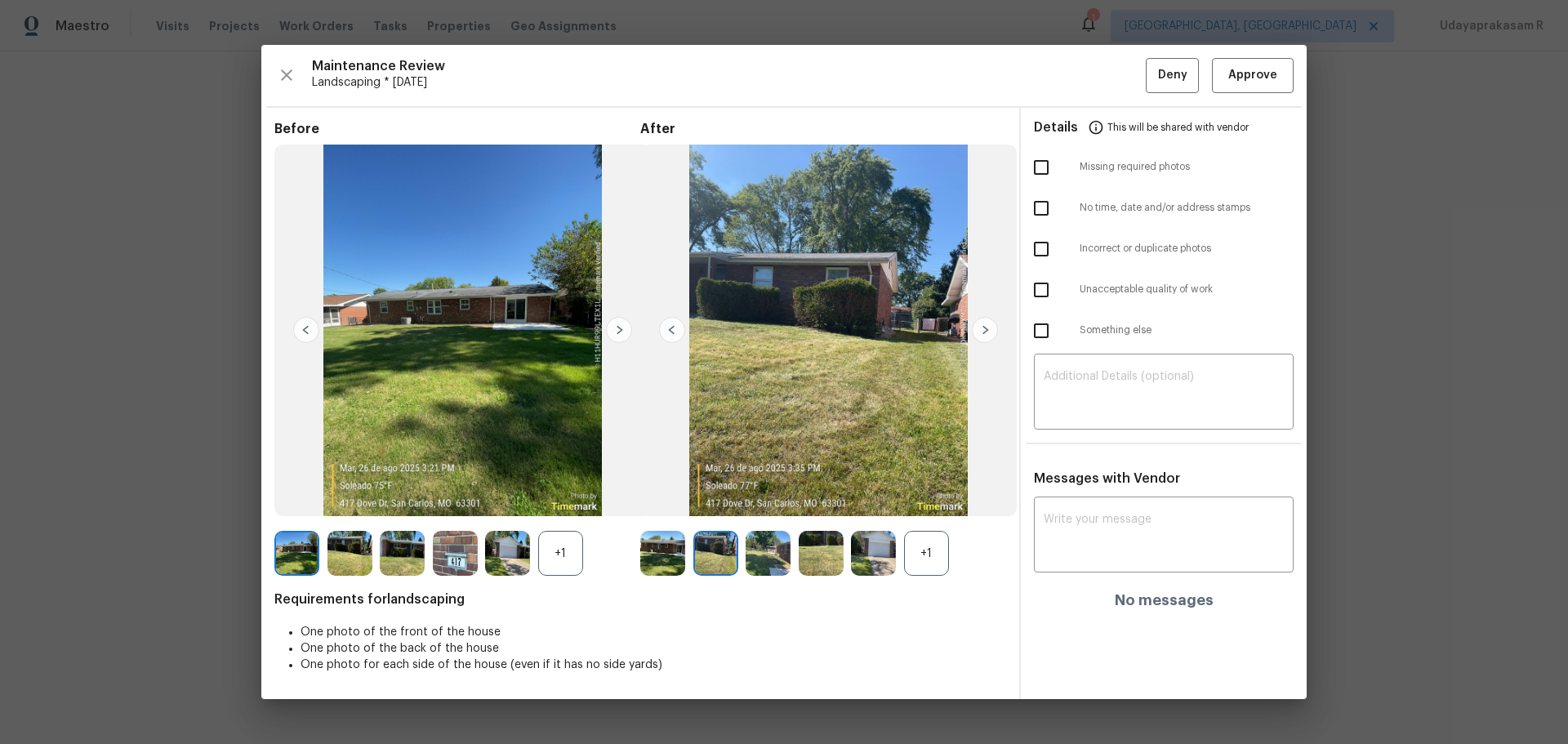
click at [980, 327] on img at bounding box center [985, 330] width 26 height 26
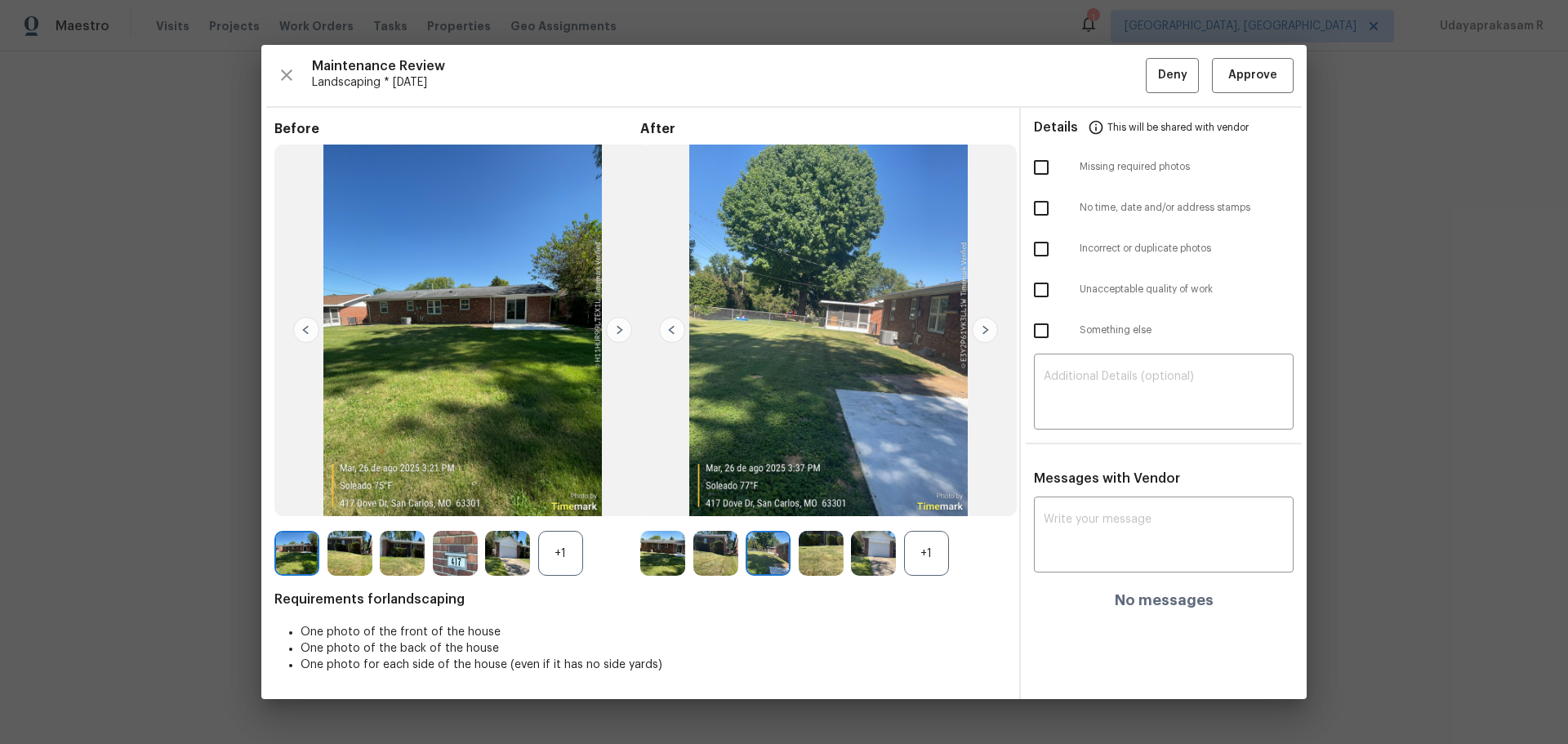
click at [980, 327] on img at bounding box center [985, 330] width 26 height 26
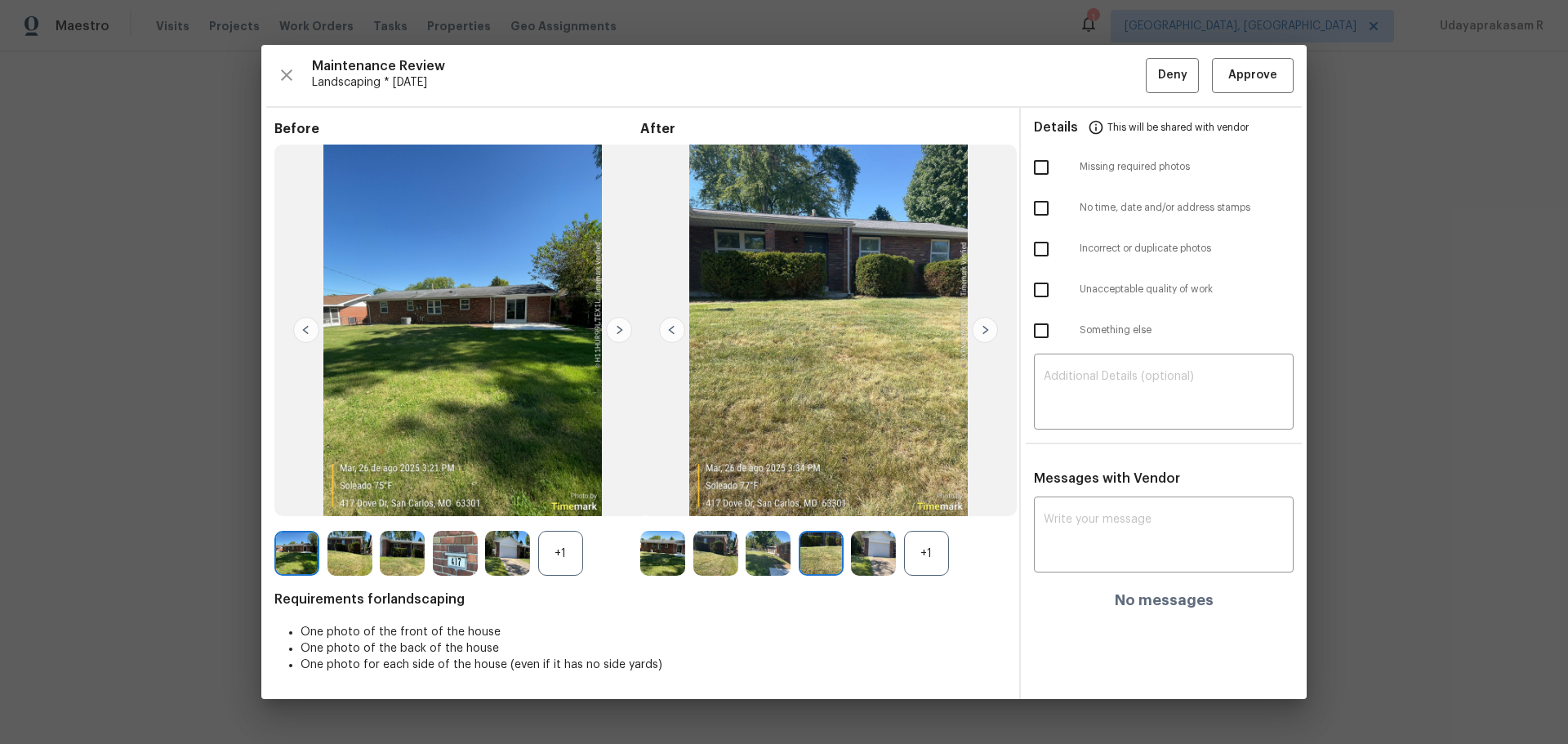
click at [980, 327] on img at bounding box center [985, 330] width 26 height 26
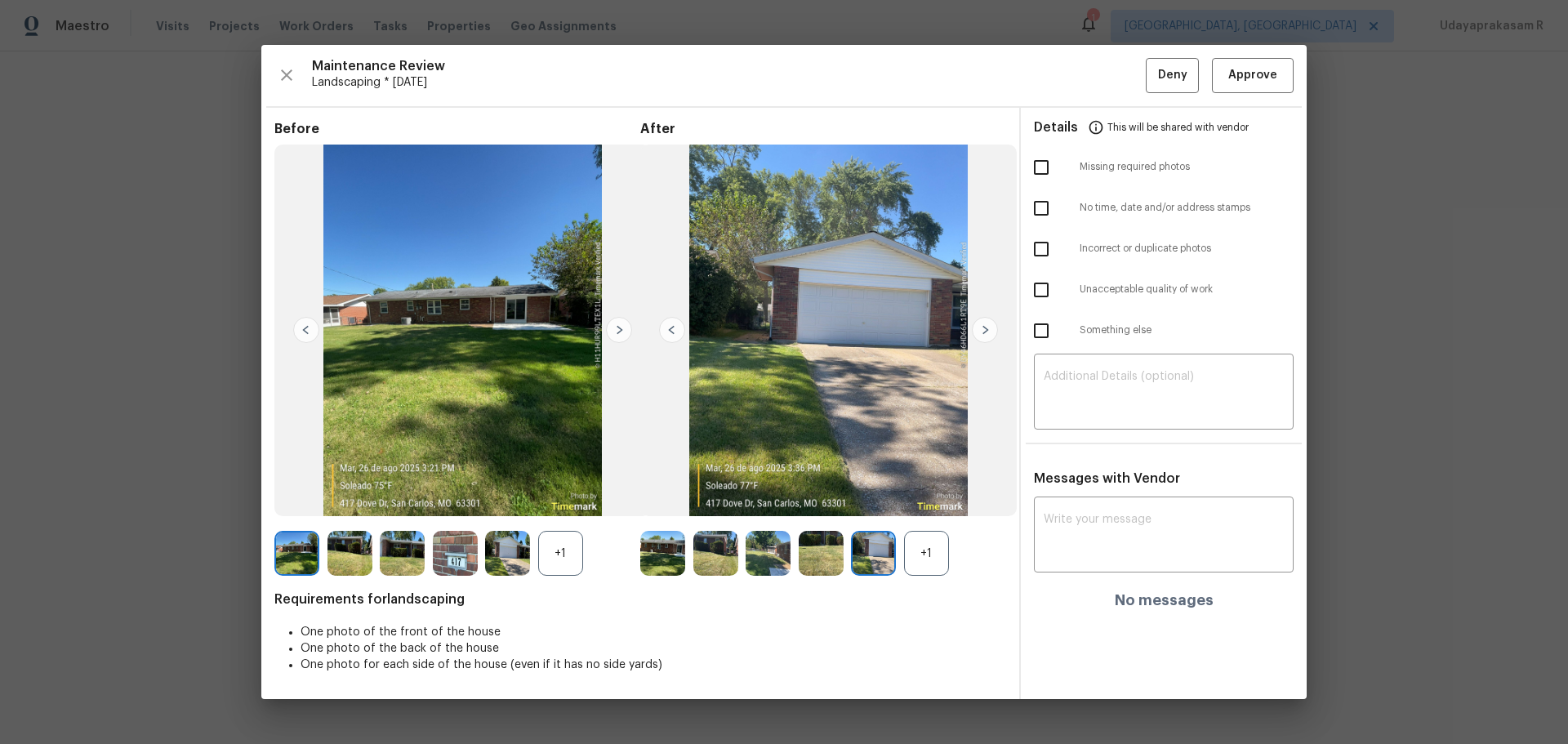
click at [980, 327] on img at bounding box center [985, 330] width 26 height 26
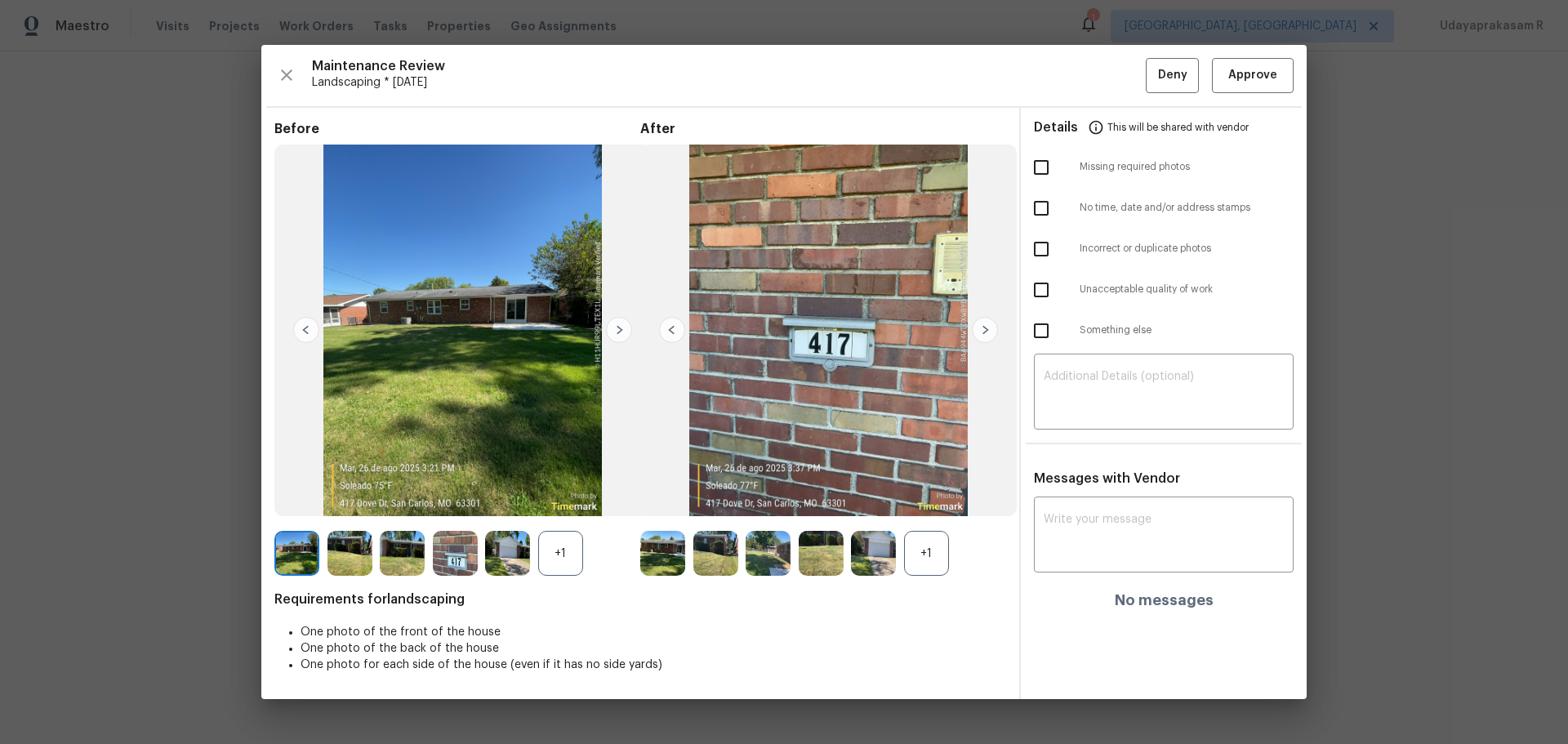
click at [980, 327] on img at bounding box center [985, 330] width 26 height 26
click at [618, 337] on img at bounding box center [619, 330] width 26 height 26
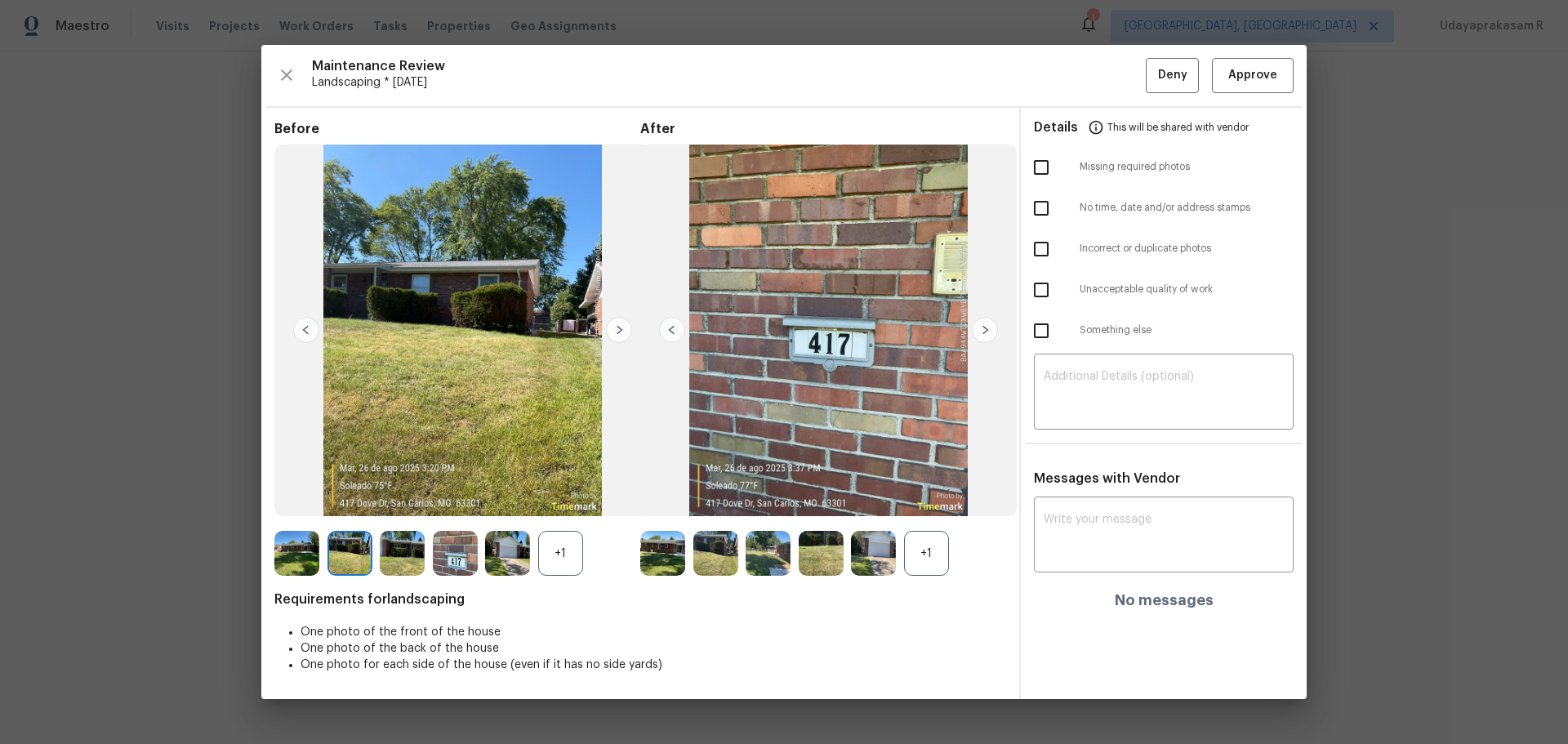
click at [618, 337] on img at bounding box center [619, 330] width 26 height 26
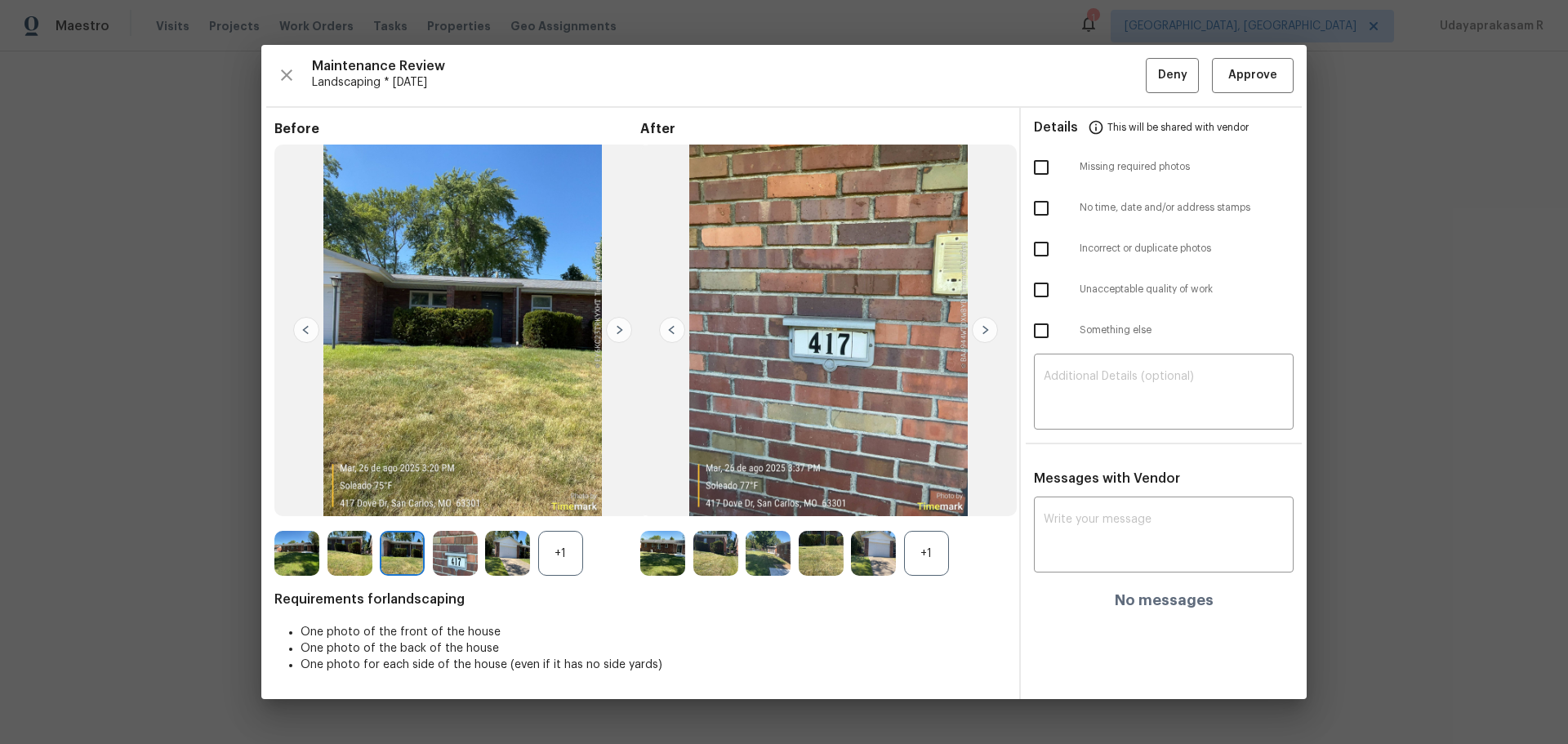
click at [618, 337] on img at bounding box center [619, 330] width 26 height 26
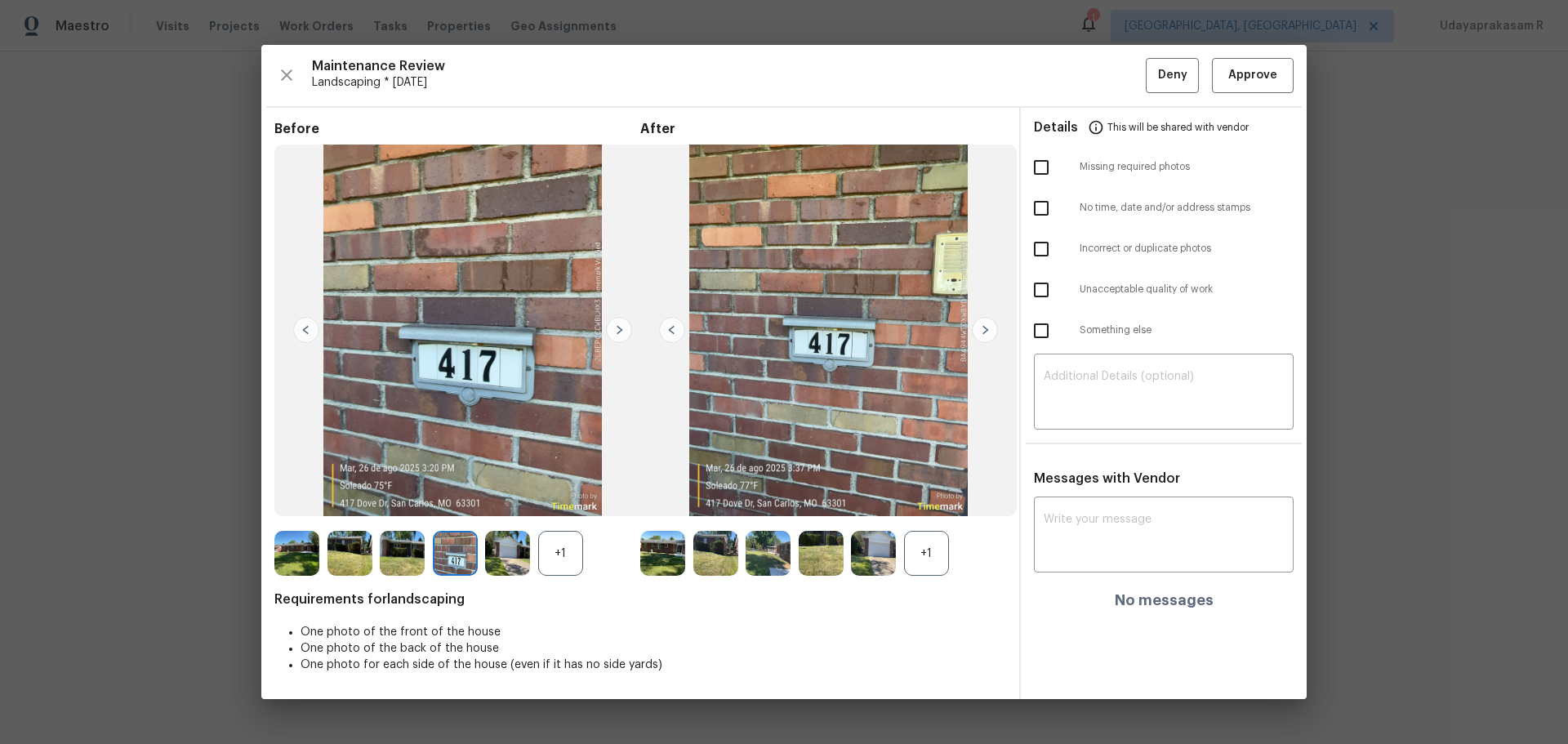
click at [618, 337] on img at bounding box center [619, 330] width 26 height 26
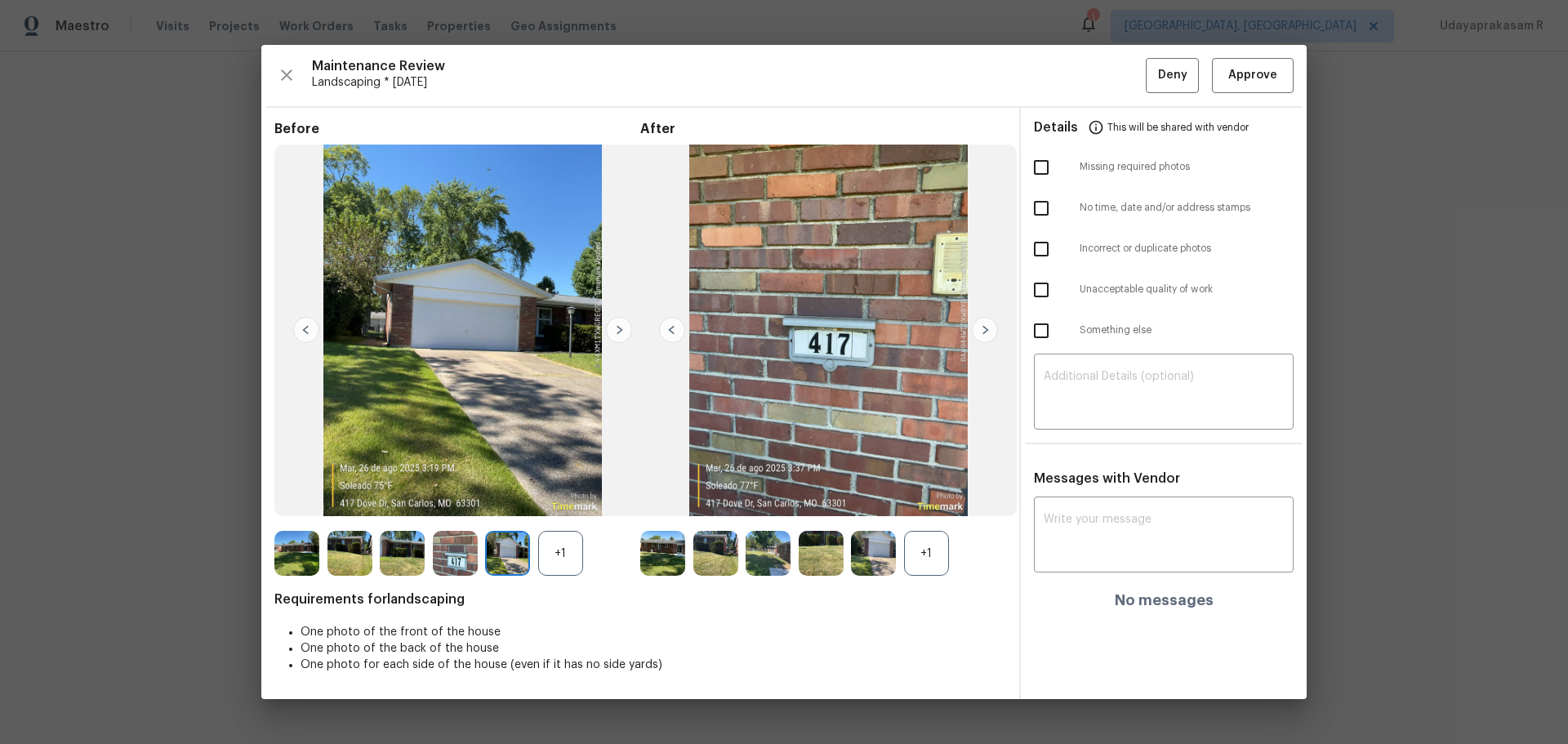
click at [618, 337] on img at bounding box center [619, 330] width 26 height 26
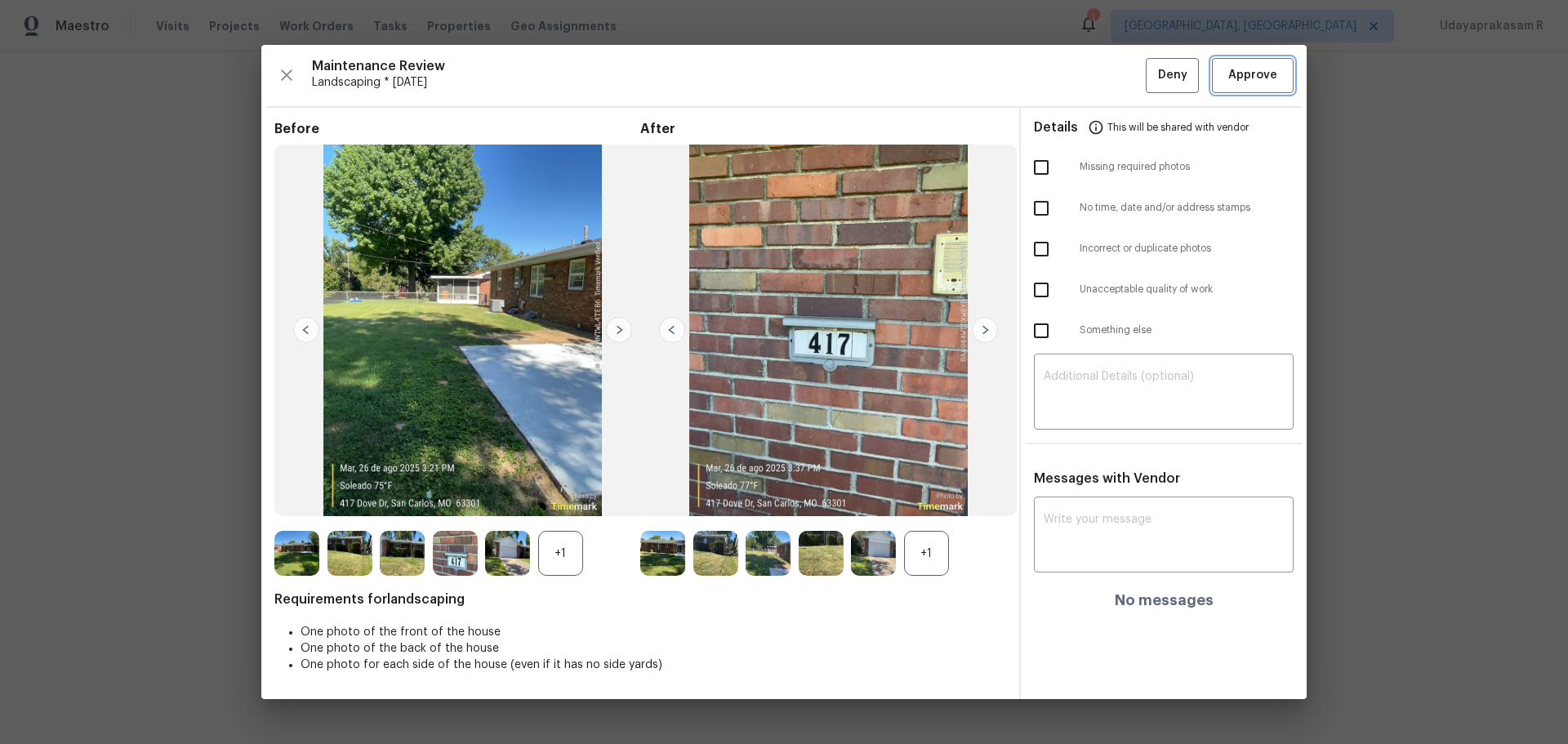
click at [1115, 85] on span "Approve" at bounding box center [1252, 76] width 49 height 21
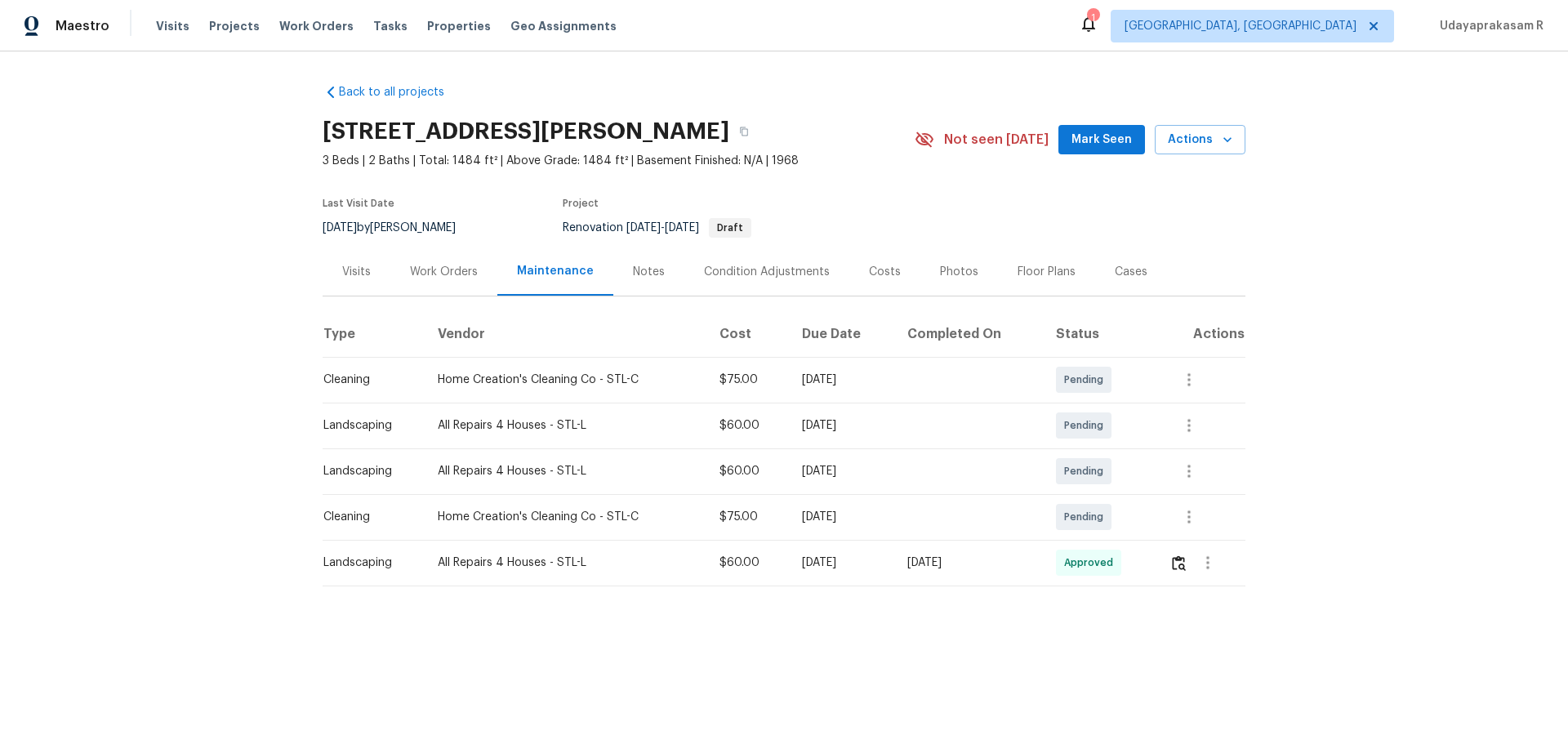
click at [1115, 322] on div "Back to all projects [STREET_ADDRESS][PERSON_NAME] 3 Beds | 2 Baths | Total: 14…" at bounding box center [784, 368] width 1568 height 634
